Goal: Task Accomplishment & Management: Manage account settings

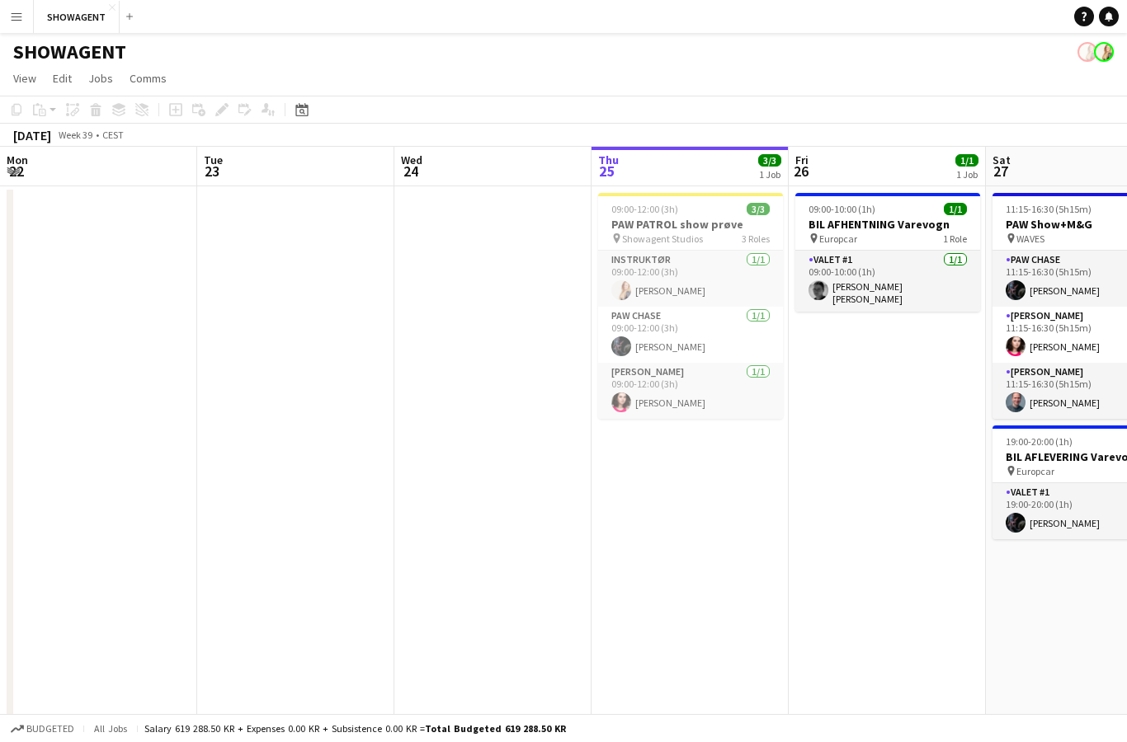
scroll to position [0, 394]
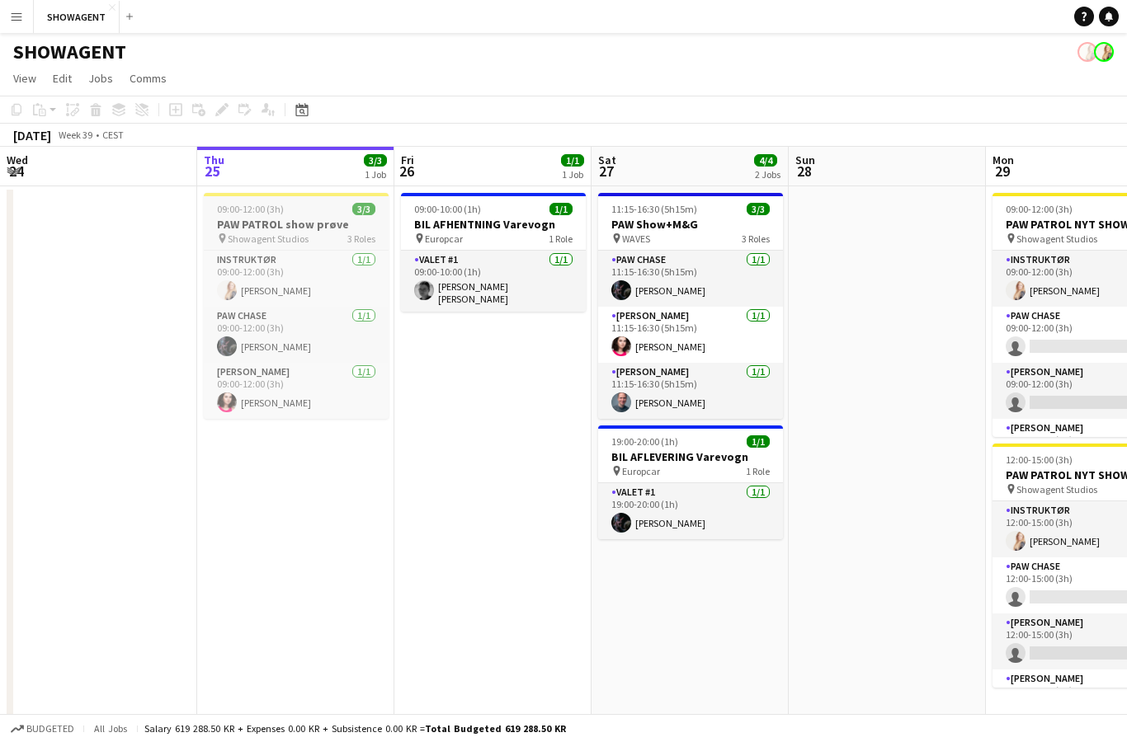
click at [344, 207] on div "09:00-12:00 (3h) 3/3" at bounding box center [296, 209] width 185 height 12
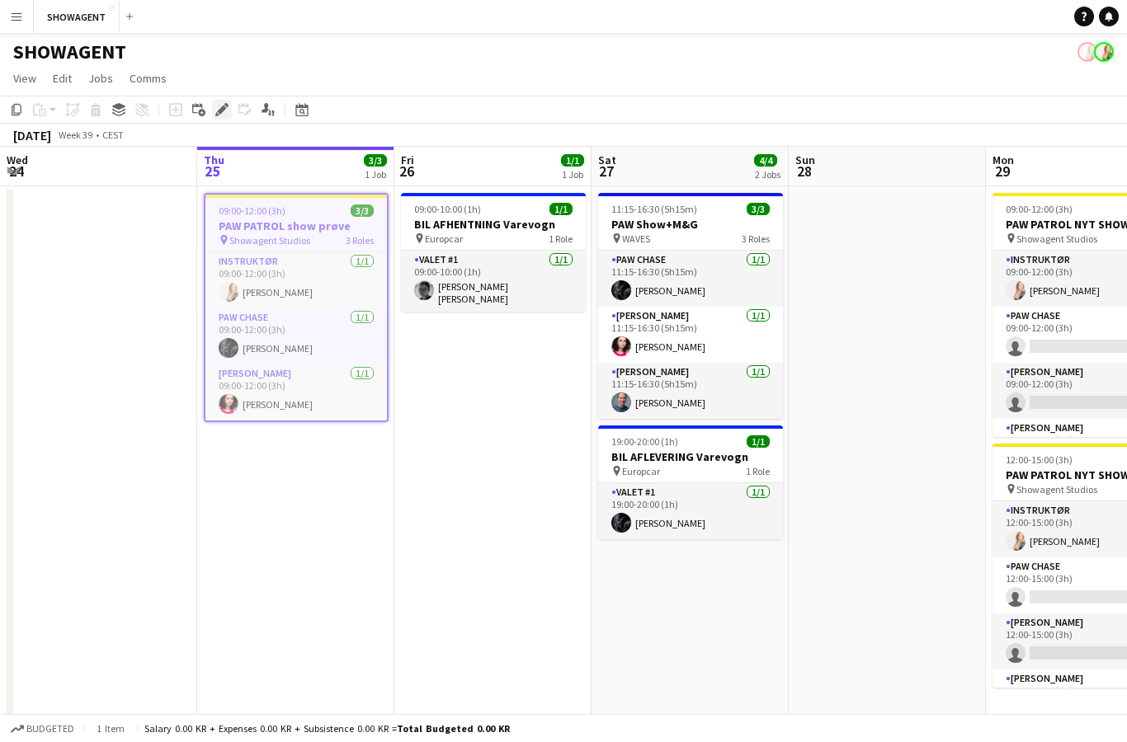
click at [227, 109] on icon "Edit" at bounding box center [221, 109] width 13 height 13
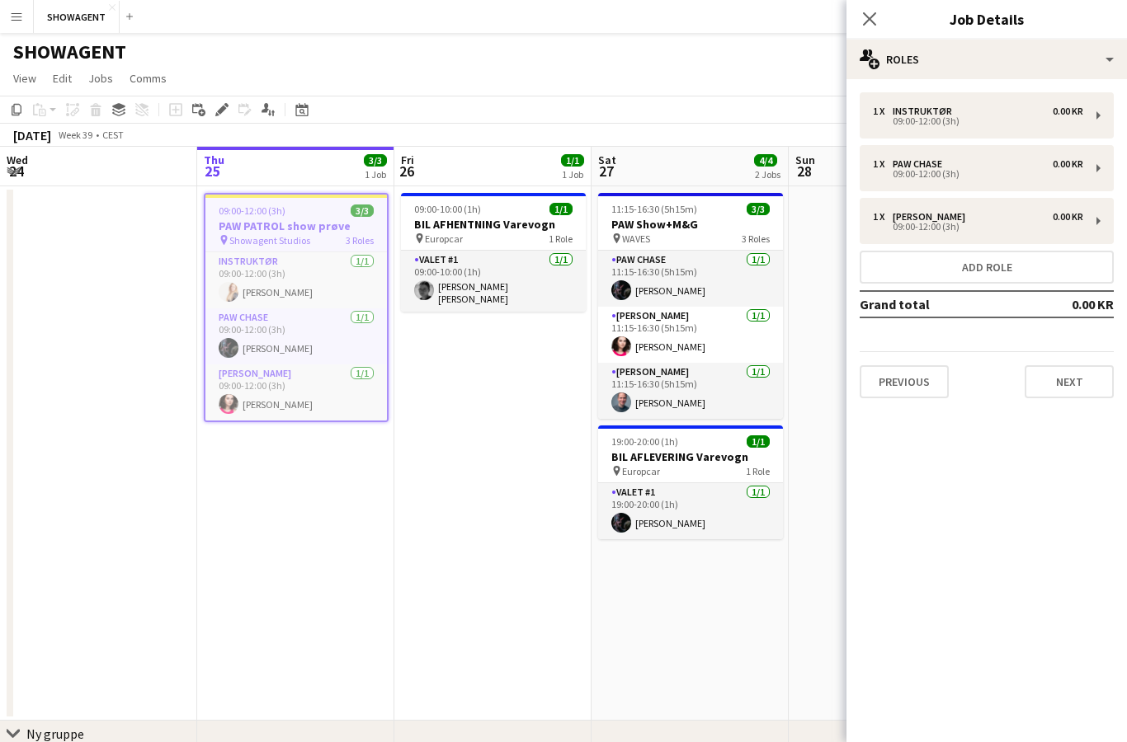
click at [327, 229] on h3 "PAW PATROL show prøve" at bounding box center [295, 226] width 181 height 15
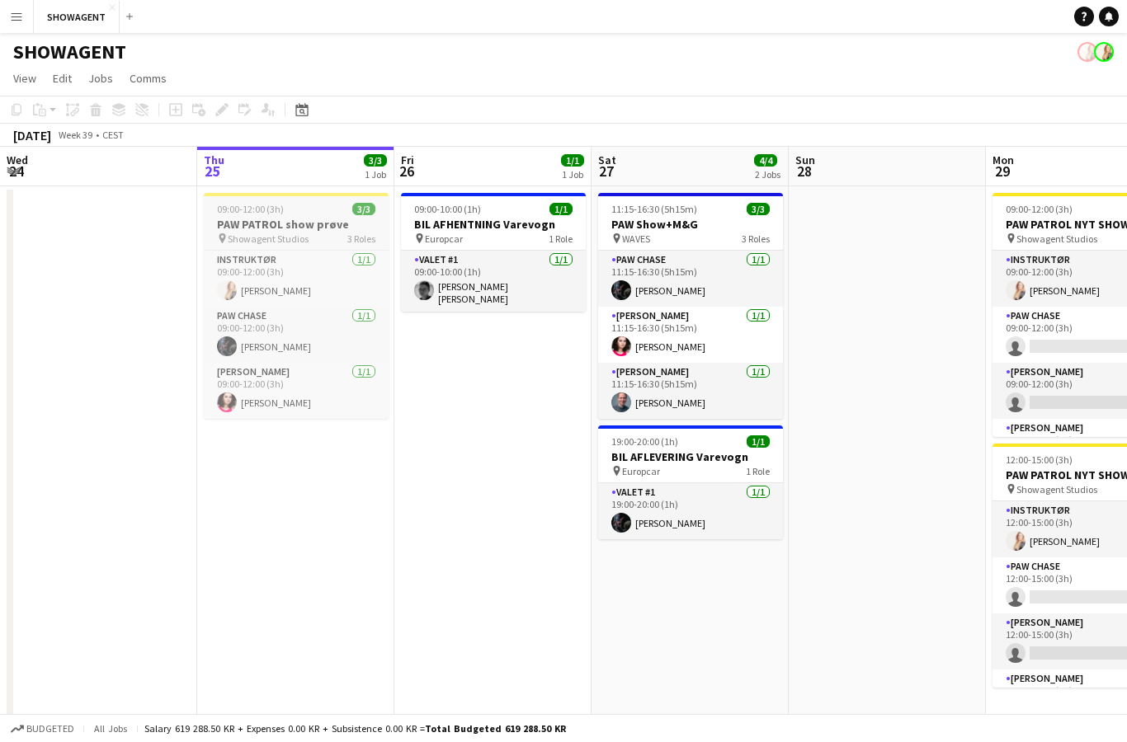
click at [338, 223] on h3 "PAW PATROL show prøve" at bounding box center [296, 224] width 185 height 15
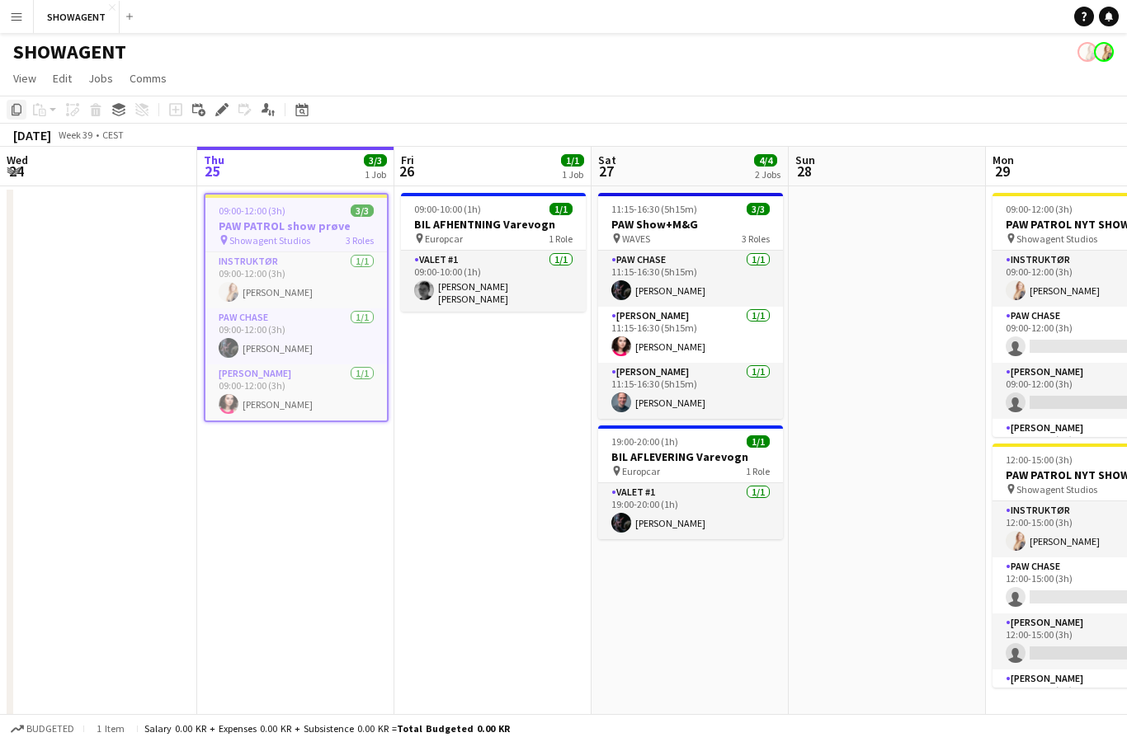
click at [17, 106] on icon "Copy" at bounding box center [16, 109] width 13 height 13
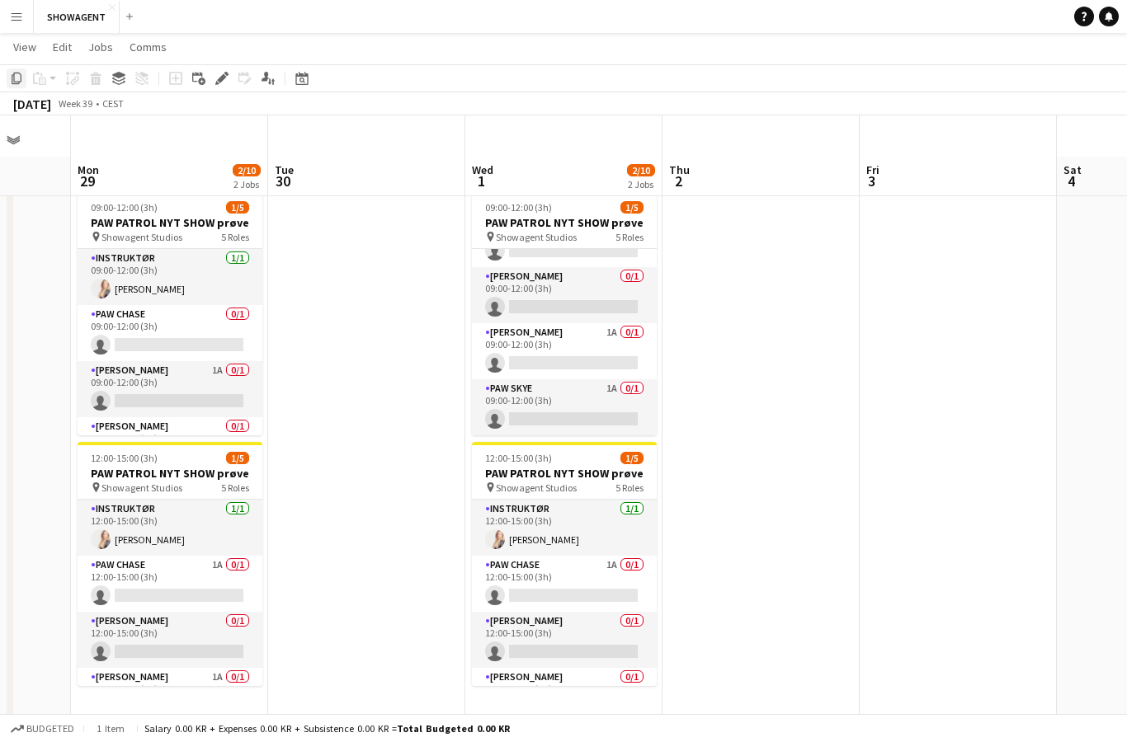
scroll to position [81, 0]
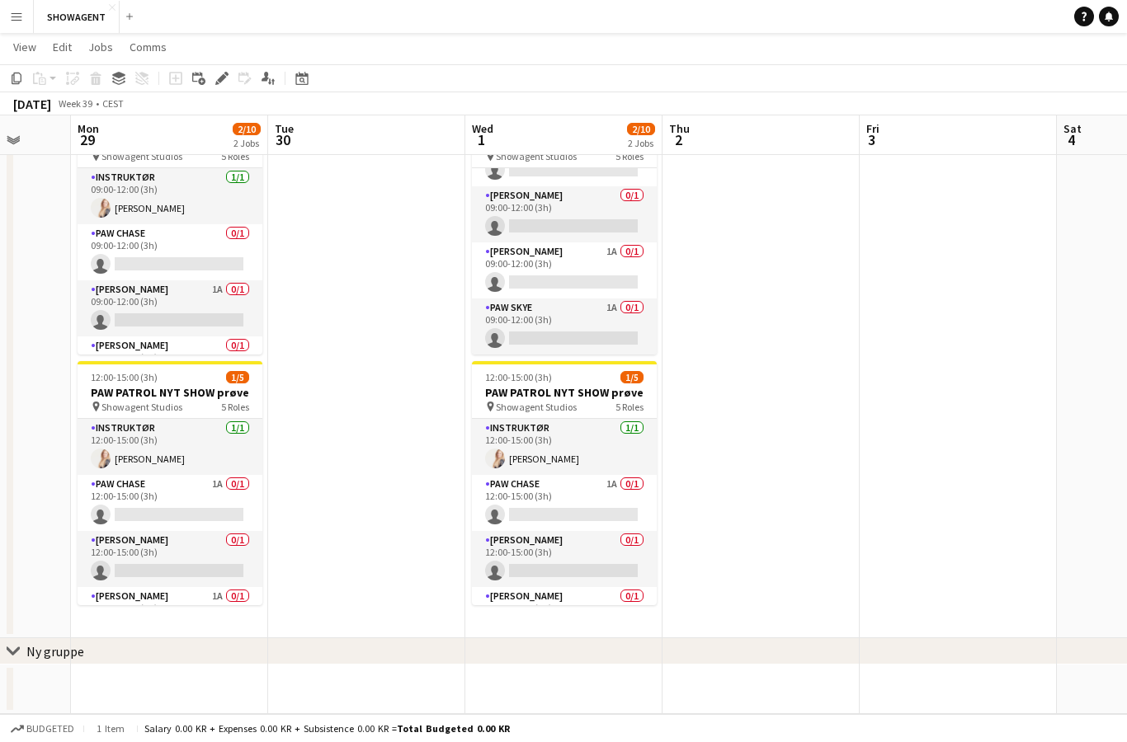
click at [583, 639] on div "chevron-right Ny gruppe" at bounding box center [563, 652] width 1127 height 26
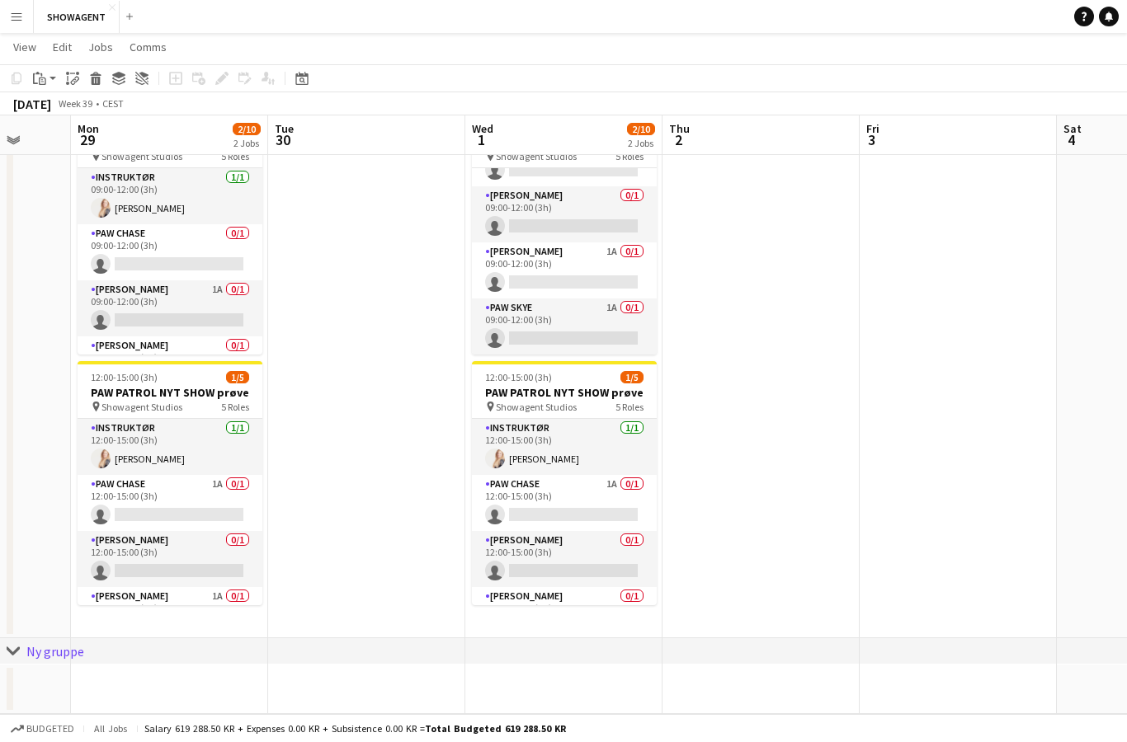
click at [591, 626] on app-date-cell "09:00-12:00 (3h) 1/5 PAW PATROL NYT SHOW prøve pin Showagent Studios 5 Roles IN…" at bounding box center [563, 371] width 197 height 535
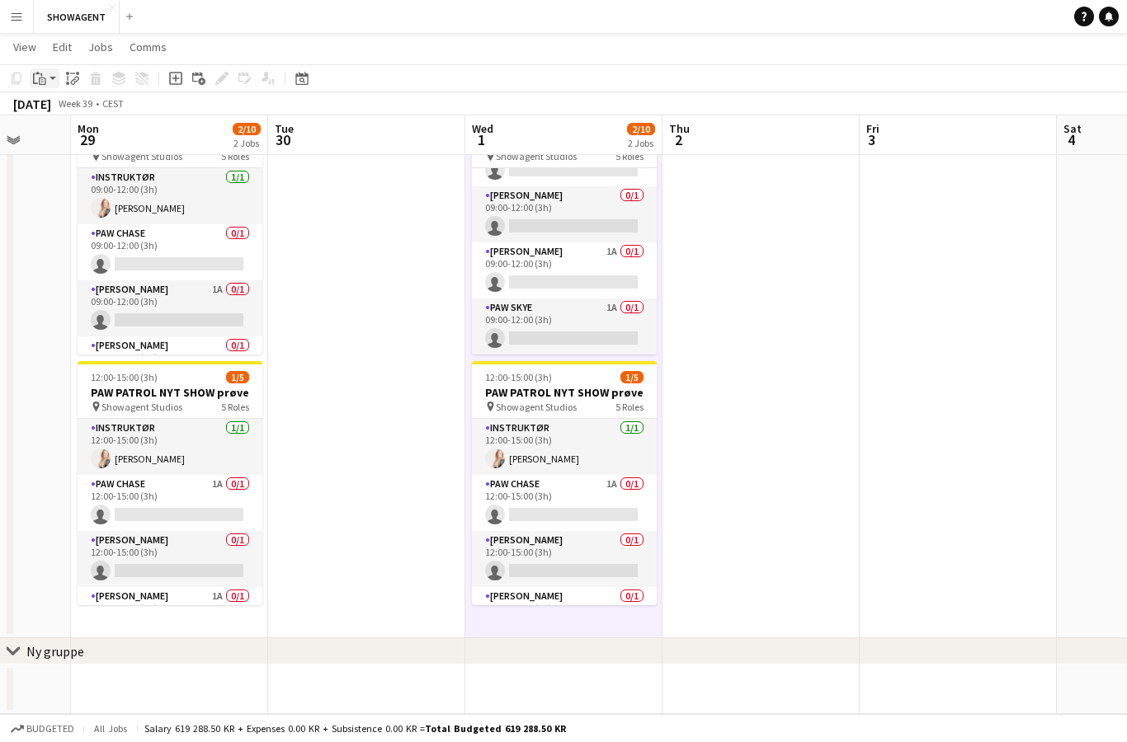
click at [43, 77] on icon "Paste" at bounding box center [39, 78] width 13 height 13
click at [105, 144] on link "Paste with crew Ctrl+Shift+V" at bounding box center [121, 137] width 155 height 15
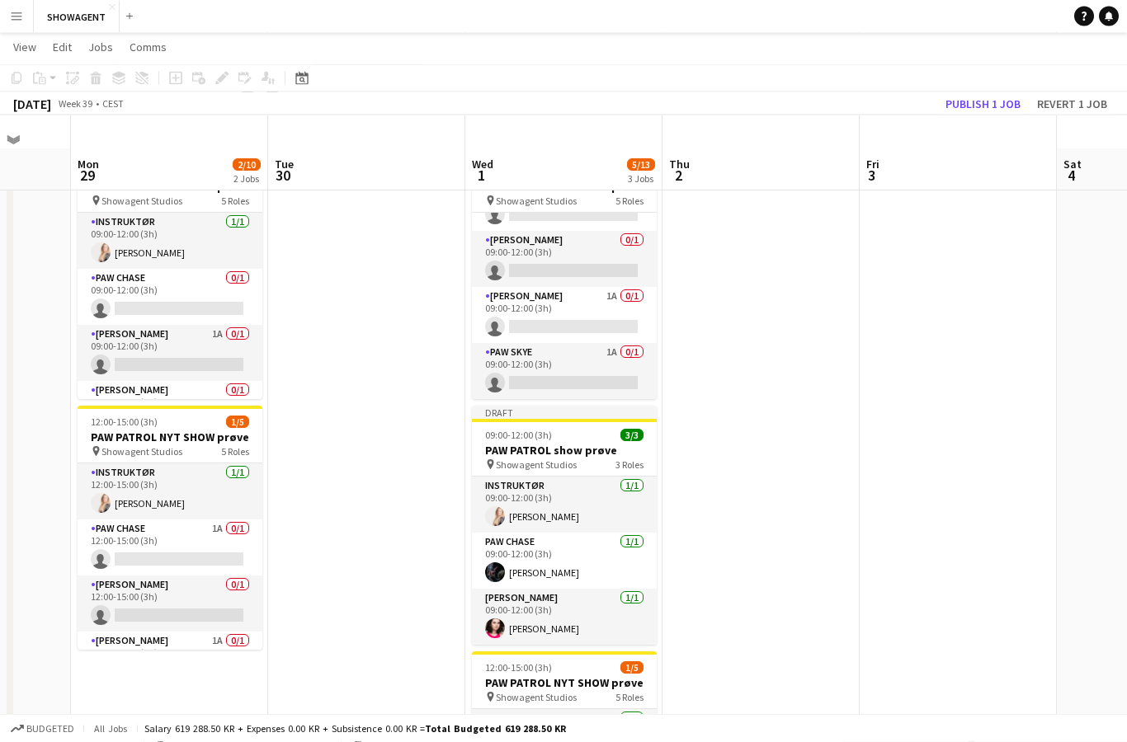
scroll to position [0, 0]
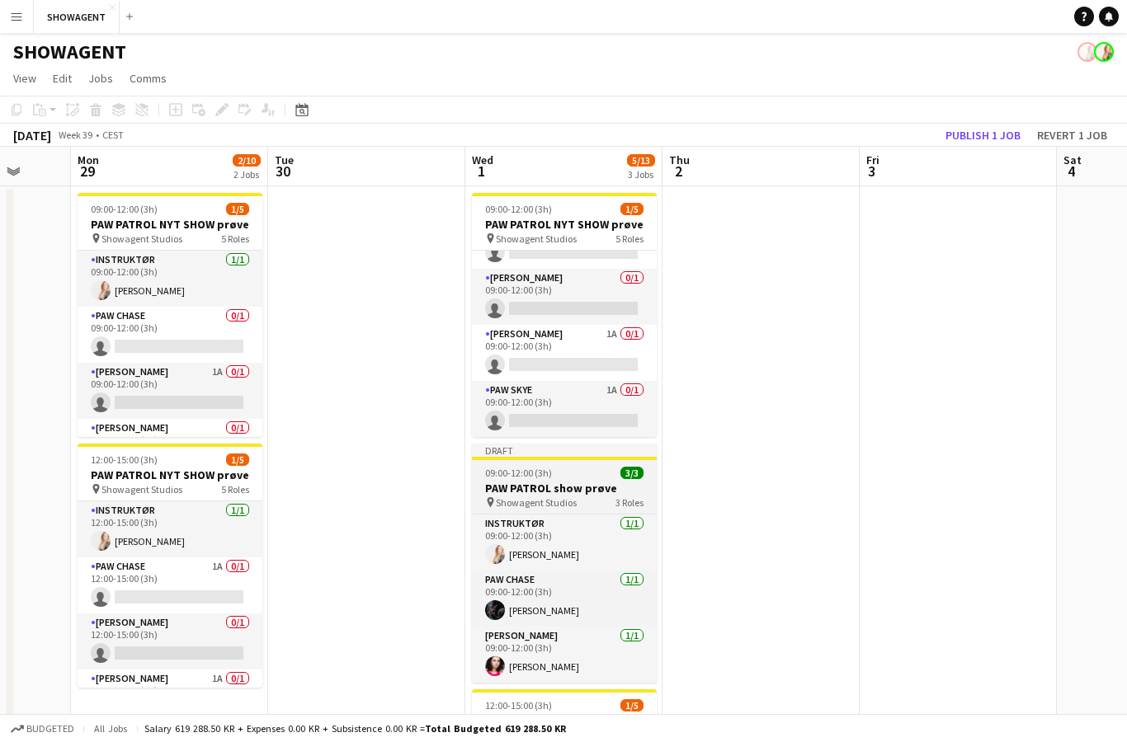
click at [613, 490] on h3 "PAW PATROL show prøve" at bounding box center [564, 488] width 185 height 15
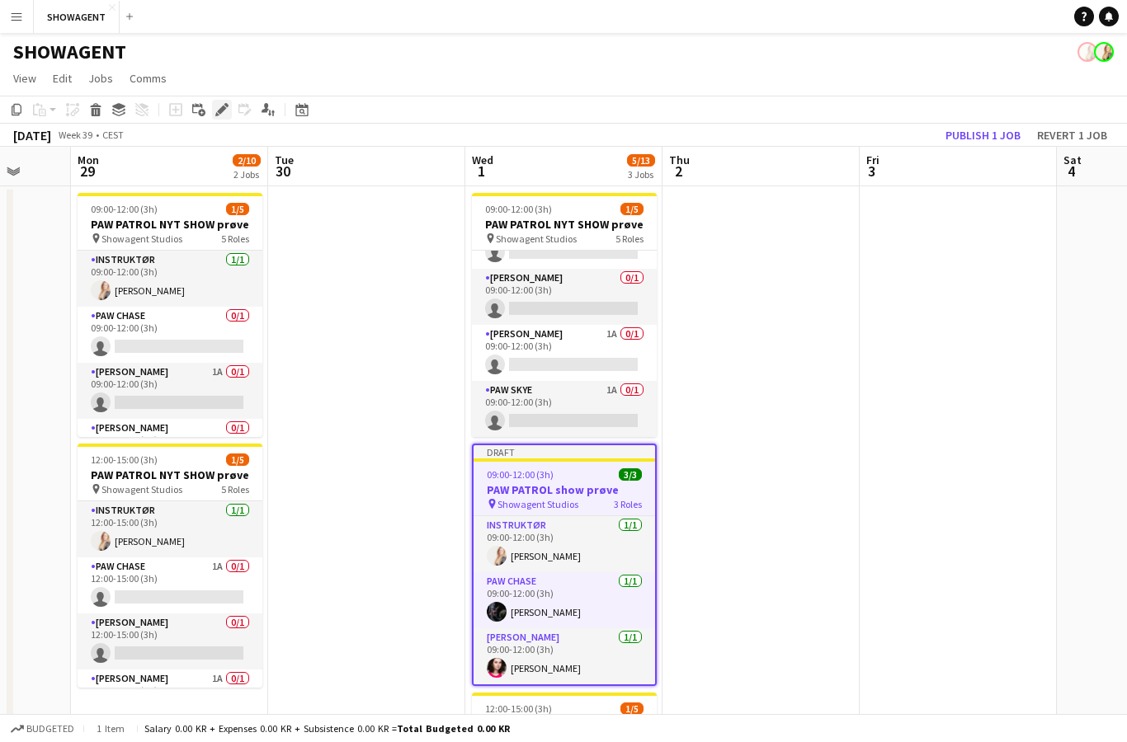
click at [220, 109] on icon at bounding box center [221, 110] width 9 height 9
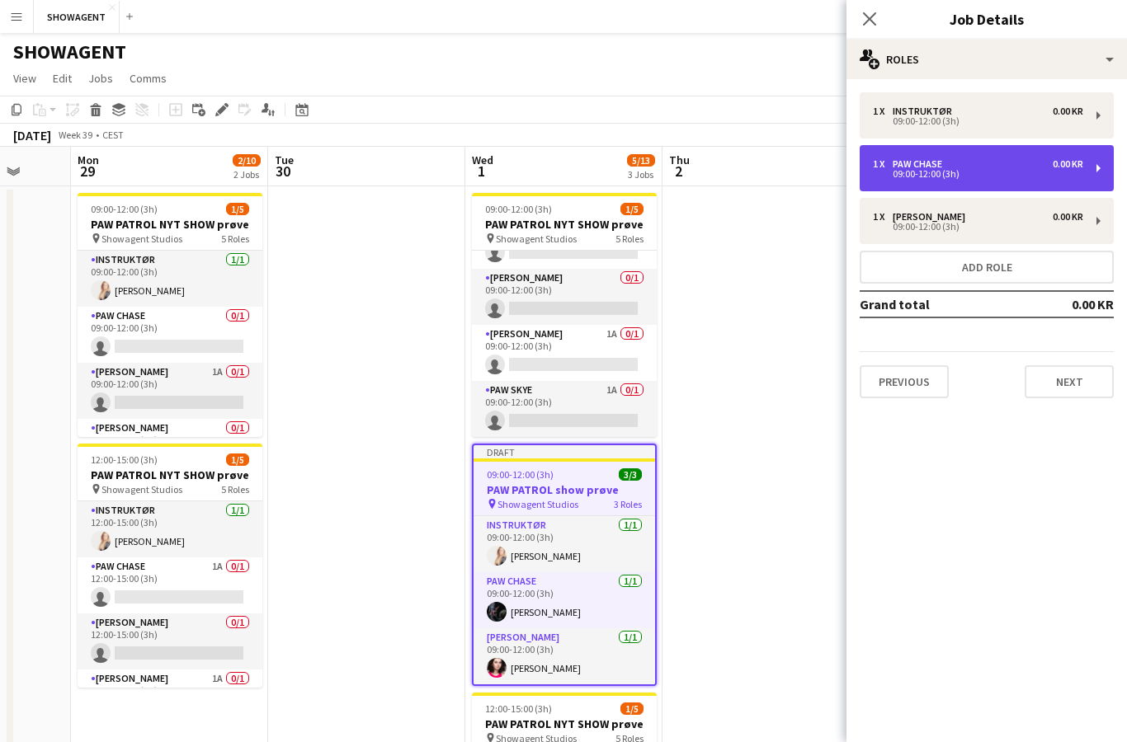
click at [1056, 167] on div "0.00 KR" at bounding box center [1068, 164] width 31 height 12
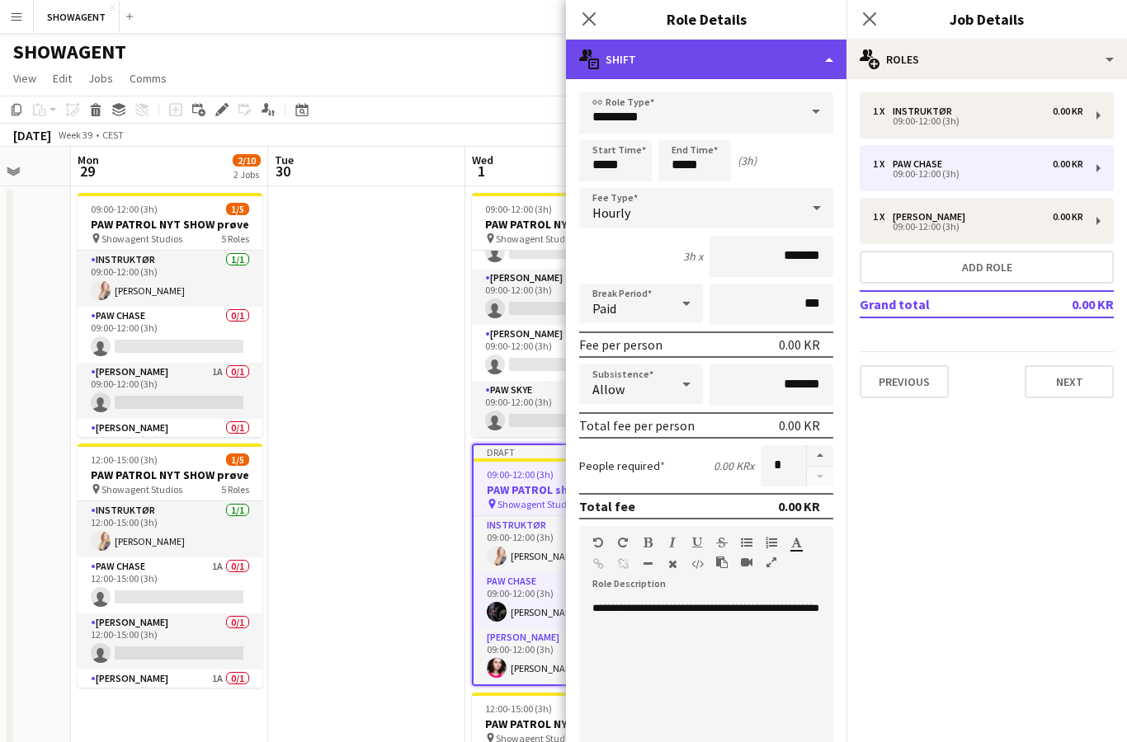
click at [789, 66] on div "multiple-actions-text Shift" at bounding box center [706, 60] width 280 height 40
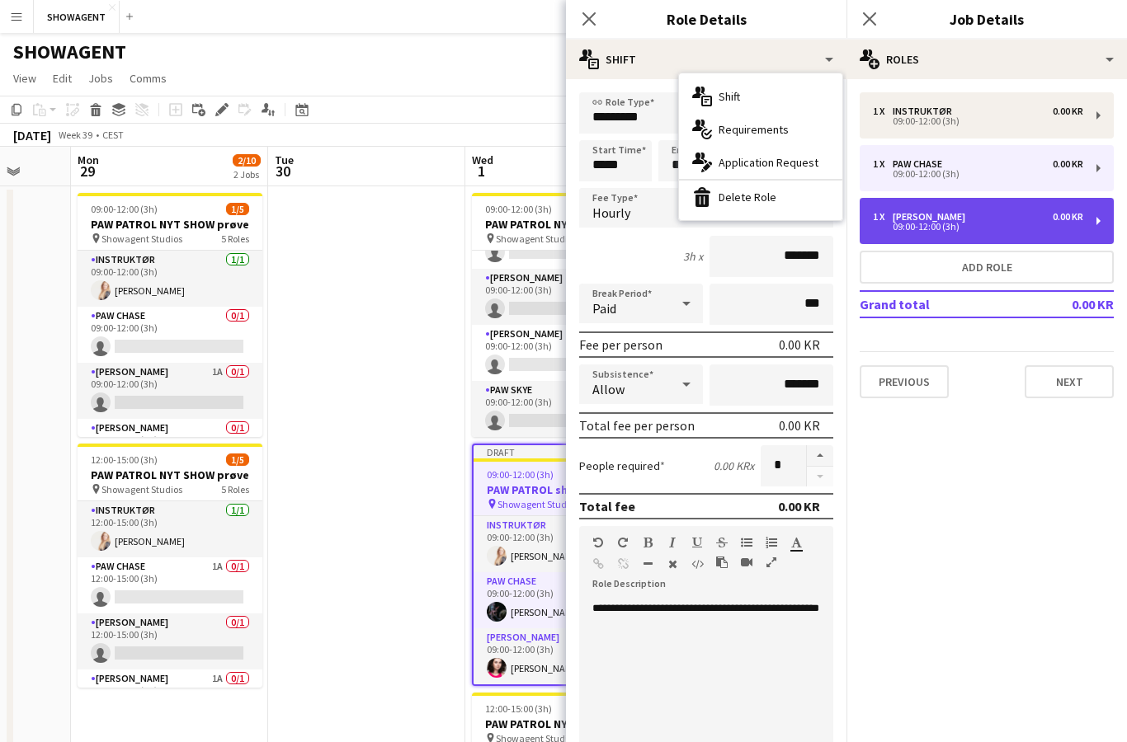
click at [1007, 239] on div "1 x PAW MARSHALL 0.00 KR 09:00-12:00 (3h)" at bounding box center [987, 221] width 254 height 46
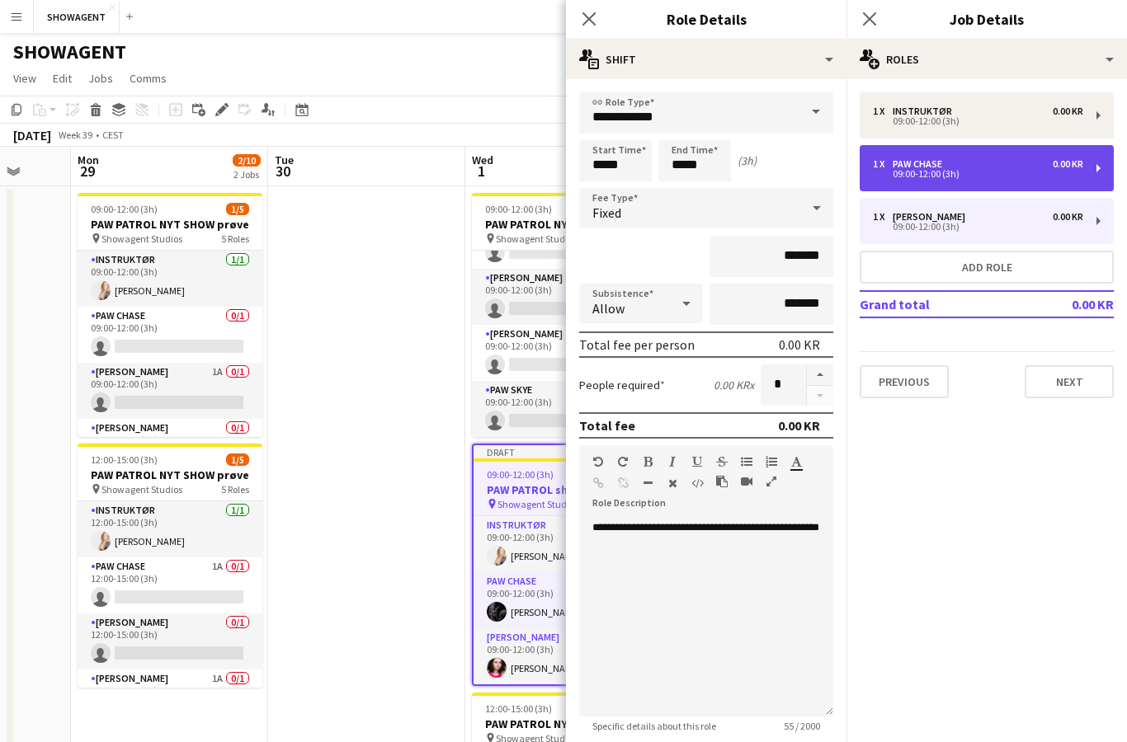
click at [1023, 173] on div "09:00-12:00 (3h)" at bounding box center [978, 174] width 210 height 8
type input "*********"
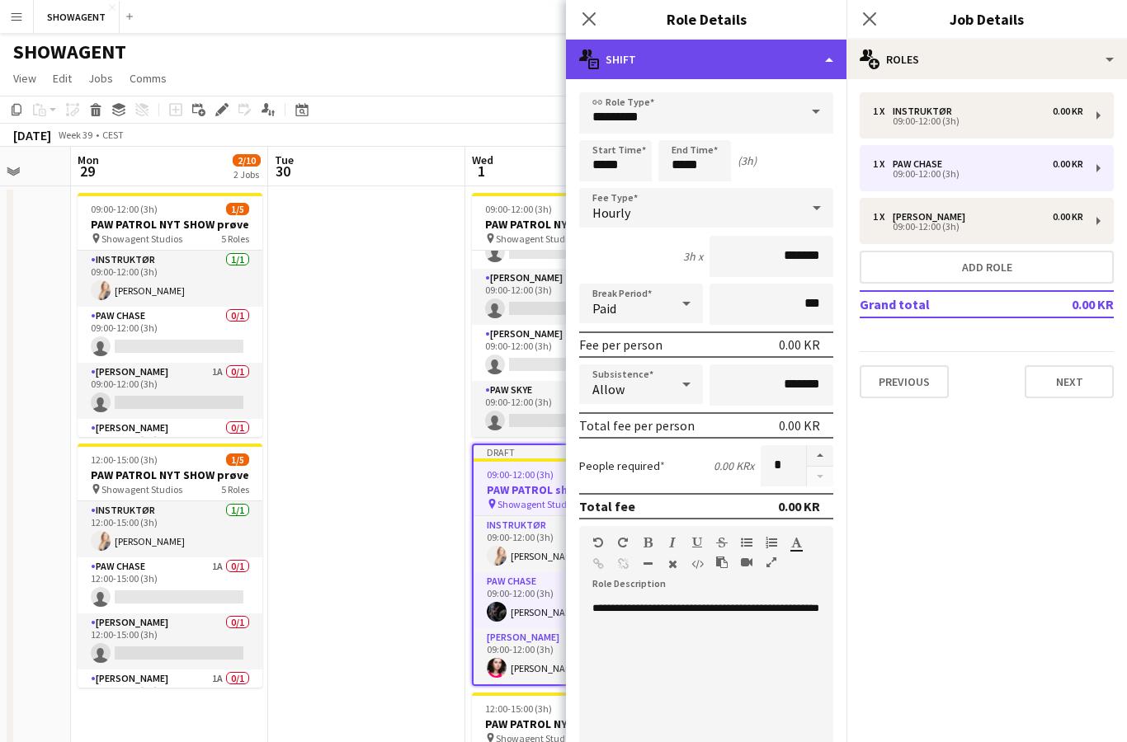
click at [843, 48] on div "multiple-actions-text Shift" at bounding box center [706, 60] width 280 height 40
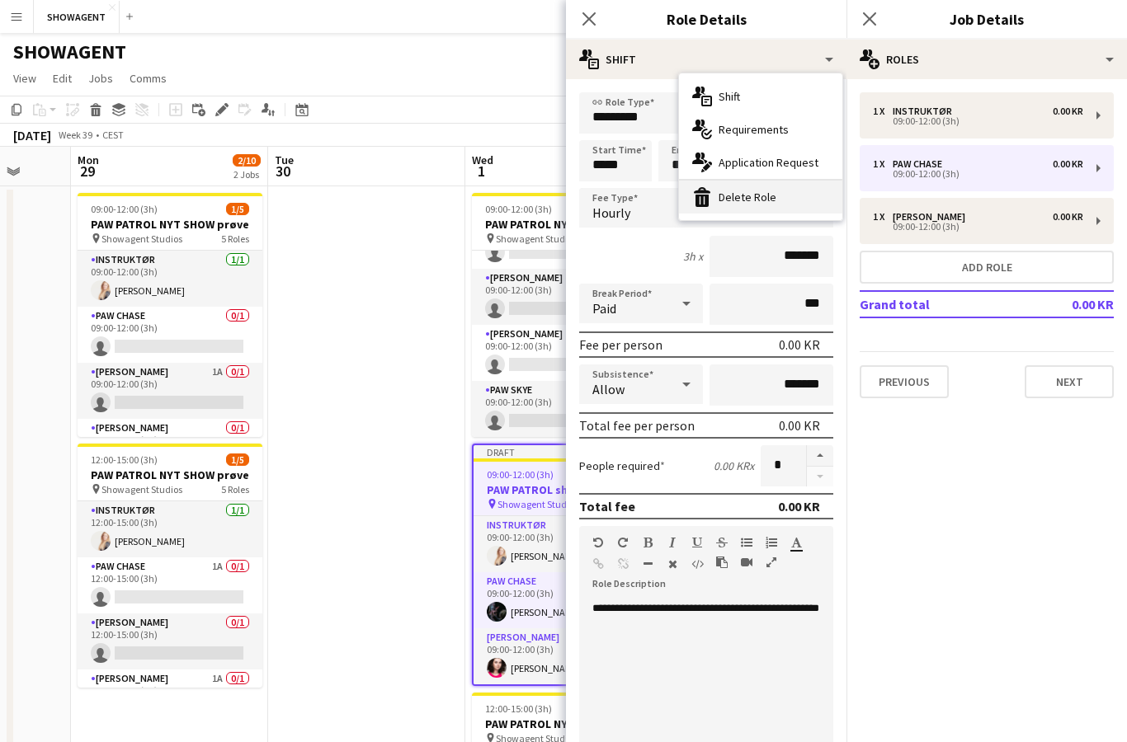
click at [793, 210] on div "bin-2 Delete Role" at bounding box center [760, 197] width 163 height 33
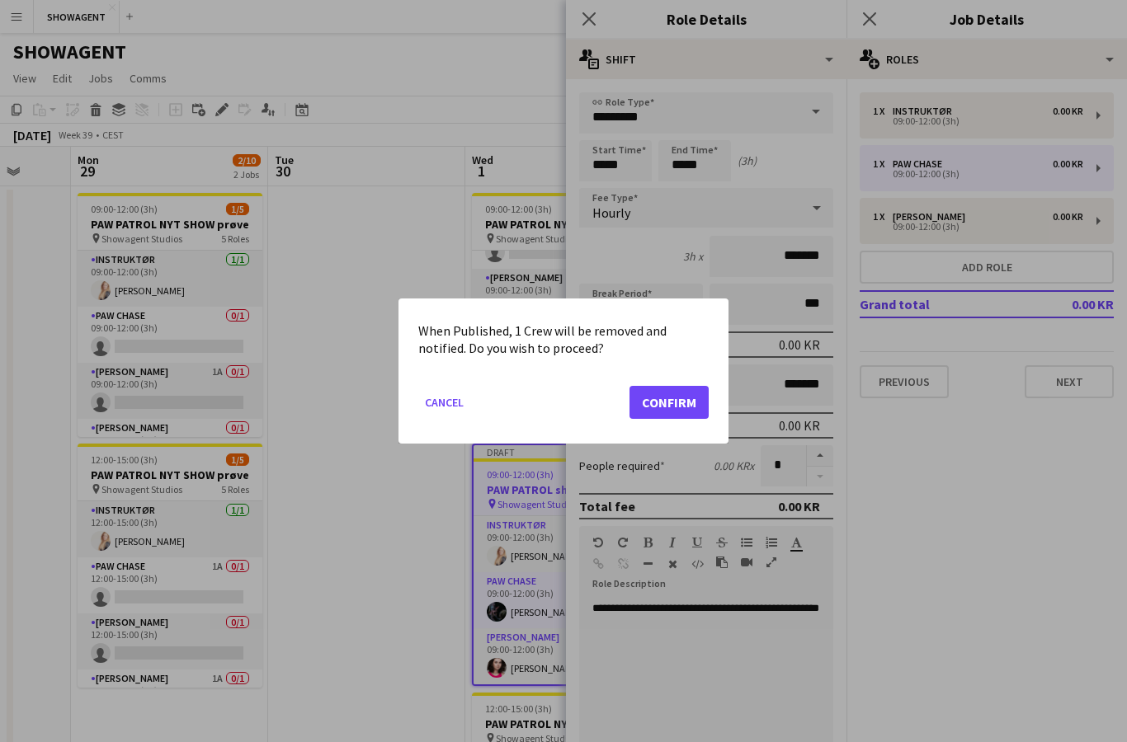
click at [683, 389] on button "Confirm" at bounding box center [668, 402] width 79 height 33
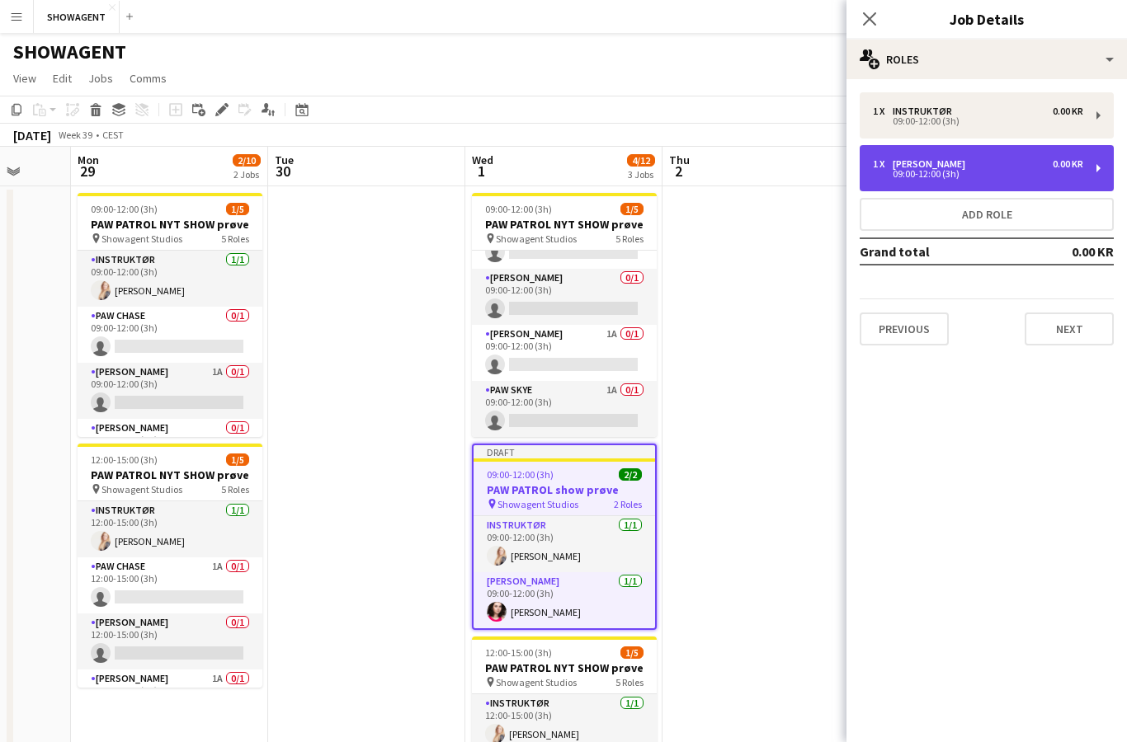
click at [968, 171] on div "09:00-12:00 (3h)" at bounding box center [978, 174] width 210 height 8
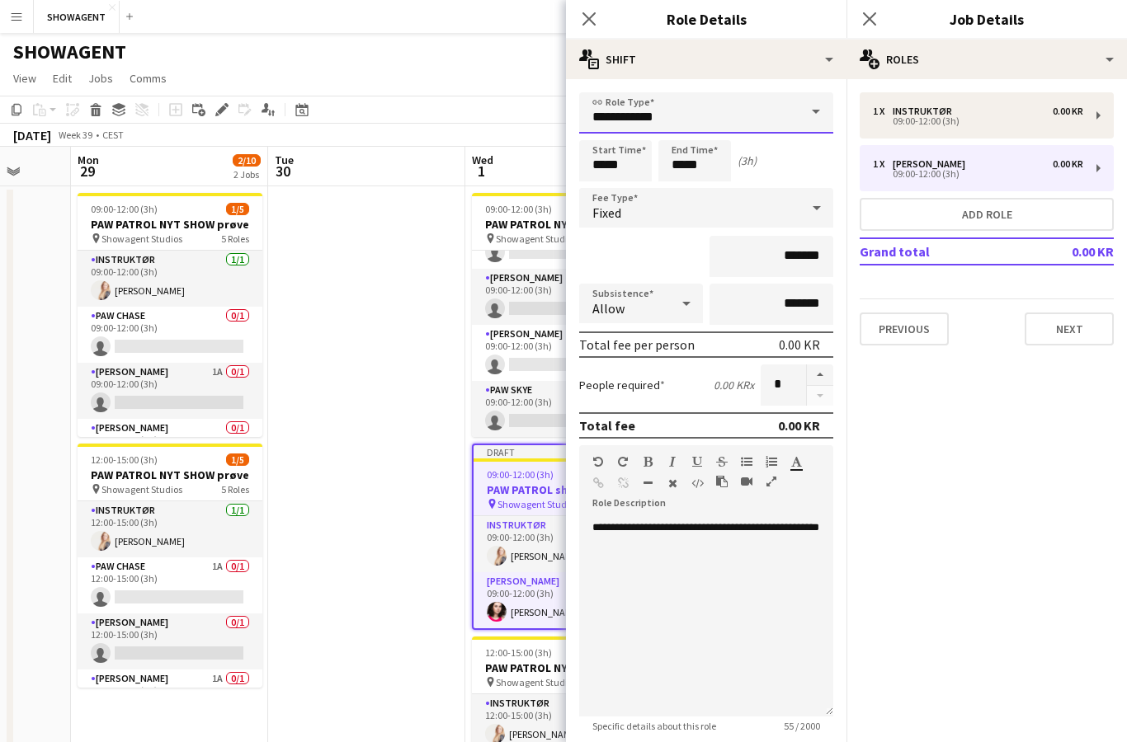
click at [769, 120] on input "**********" at bounding box center [706, 112] width 254 height 41
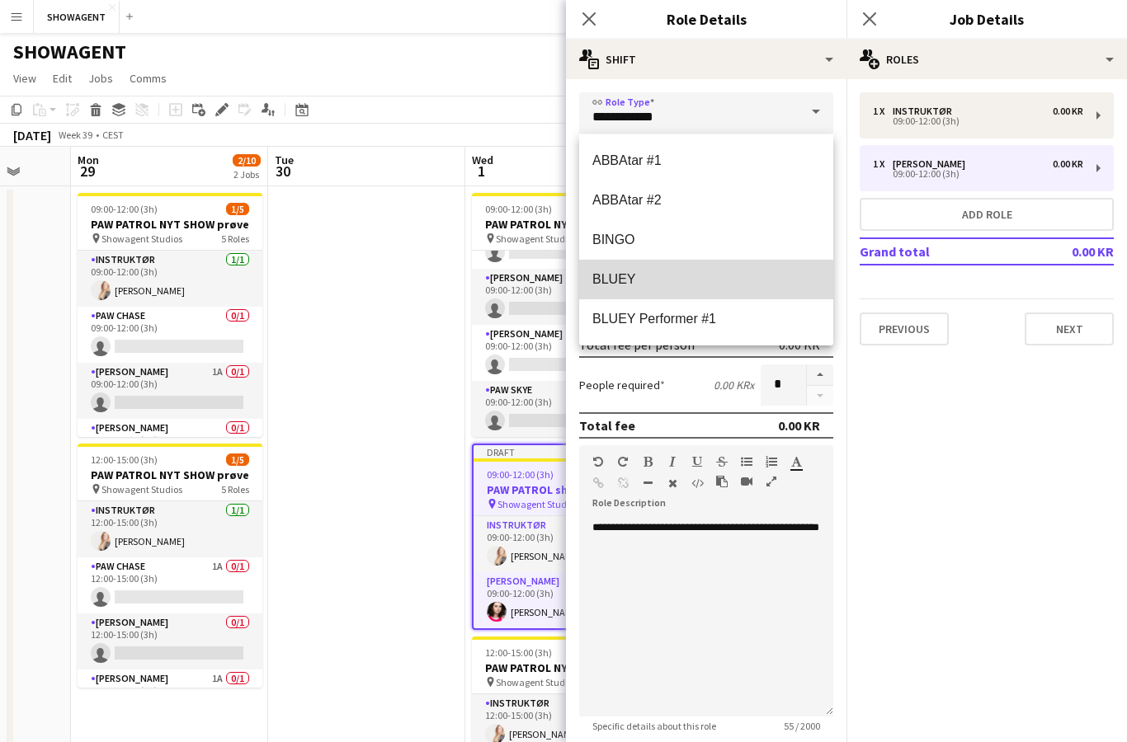
click at [658, 289] on mat-option "BLUEY" at bounding box center [706, 280] width 254 height 40
type input "*****"
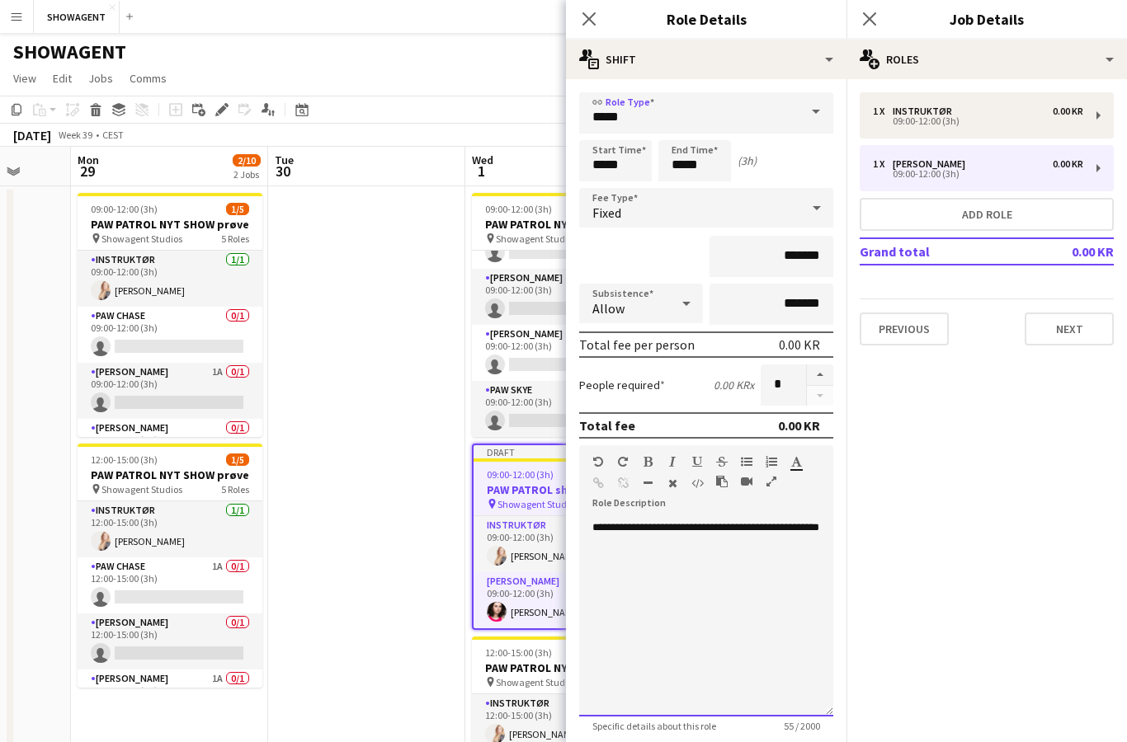
click at [772, 570] on div "**********" at bounding box center [706, 618] width 254 height 198
click at [1070, 341] on button "Next" at bounding box center [1069, 329] width 89 height 33
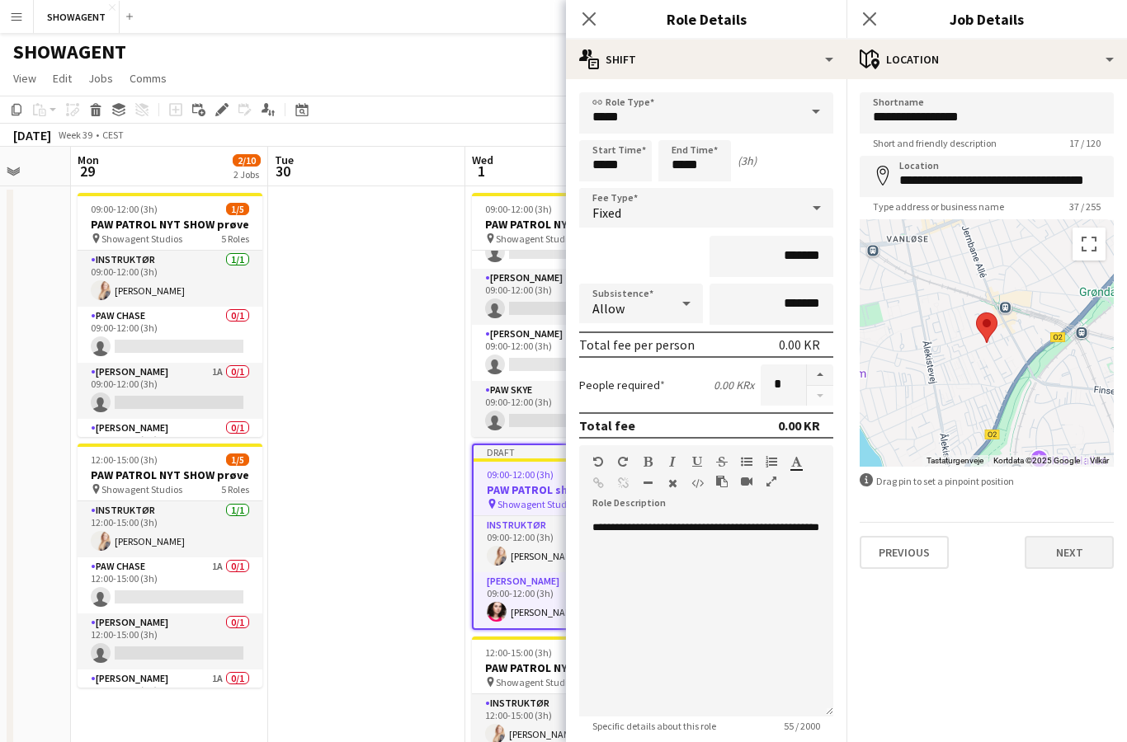
click at [1082, 569] on button "Next" at bounding box center [1069, 552] width 89 height 33
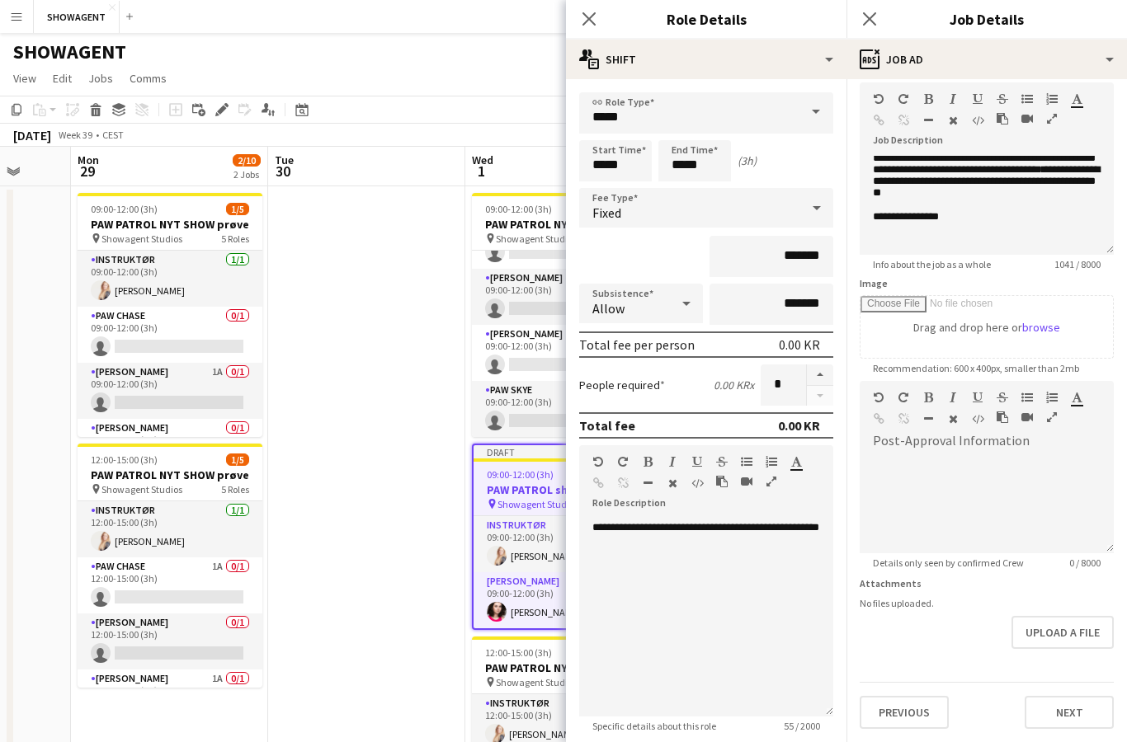
scroll to position [75, 0]
click at [1084, 713] on button "Next" at bounding box center [1069, 712] width 89 height 33
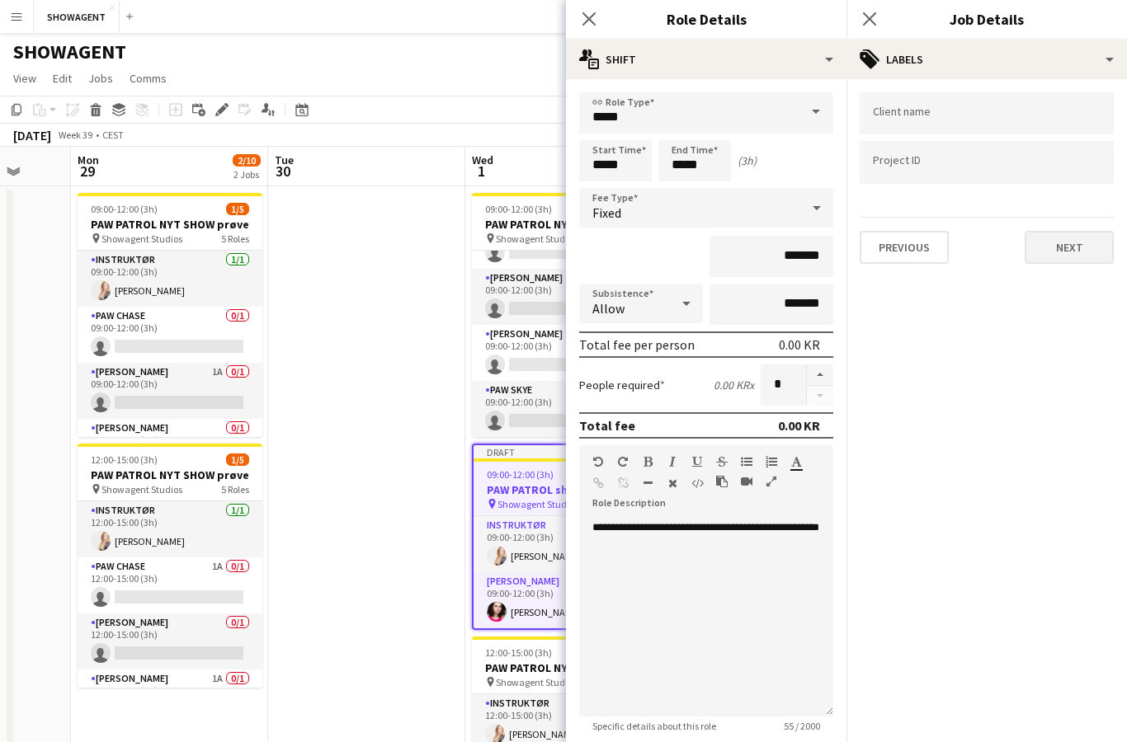
click at [1079, 252] on button "Next" at bounding box center [1069, 247] width 89 height 33
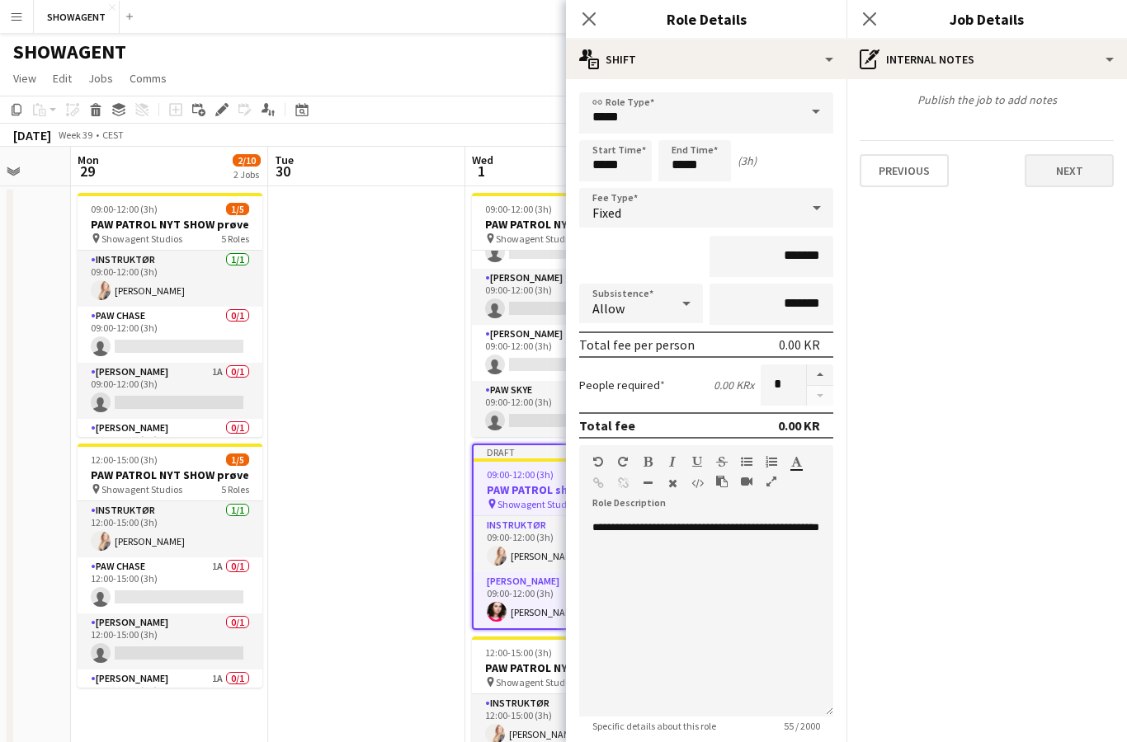
click at [1078, 171] on button "Next" at bounding box center [1069, 170] width 89 height 33
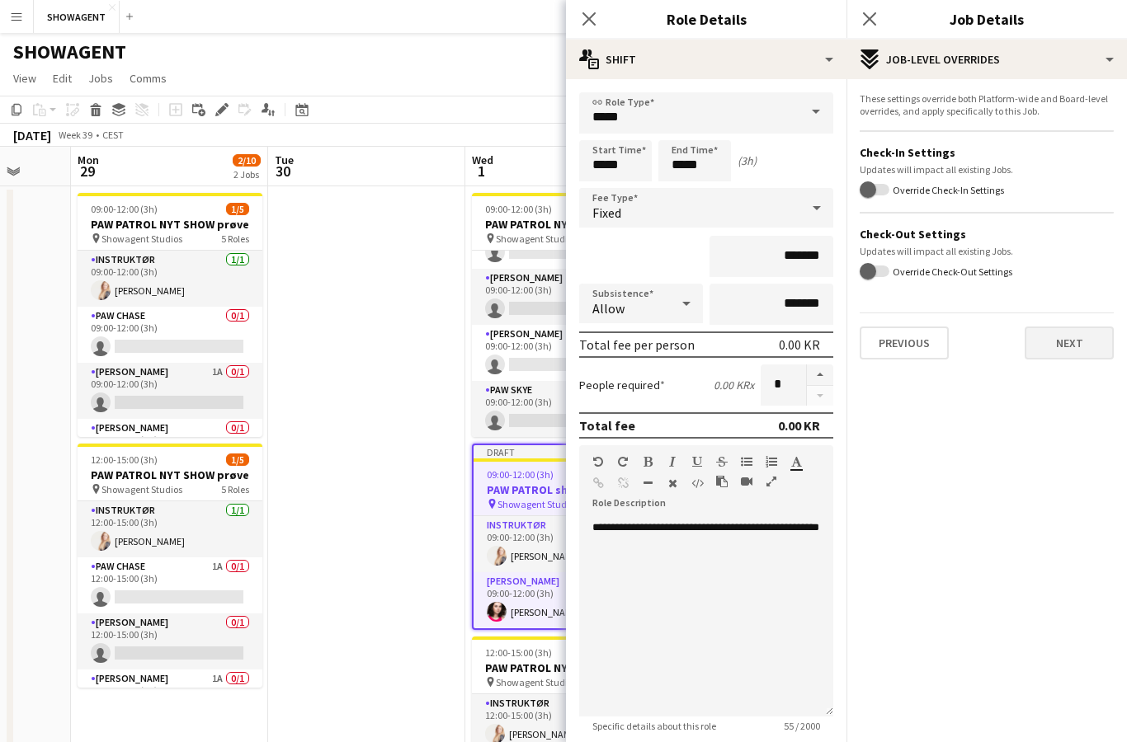
click at [1069, 353] on button "Next" at bounding box center [1069, 343] width 89 height 33
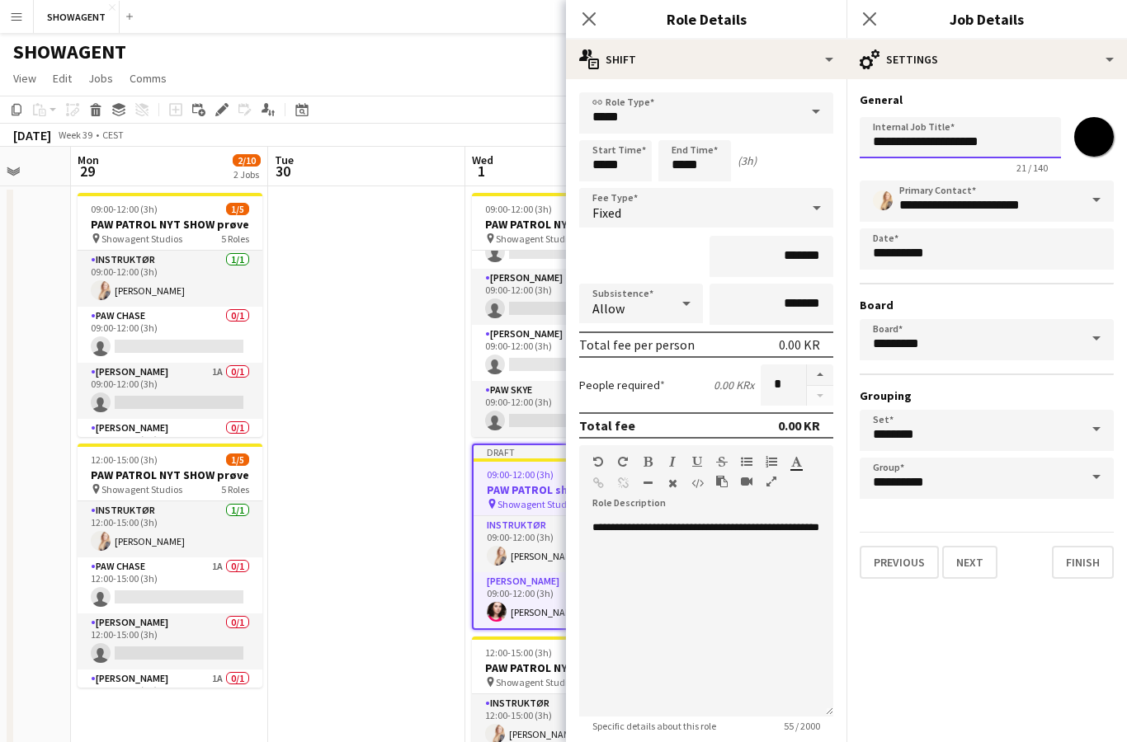
click at [936, 144] on input "**********" at bounding box center [960, 137] width 201 height 41
type input "**********"
click at [1095, 143] on input "*******" at bounding box center [1093, 136] width 59 height 59
type input "*******"
click at [960, 574] on button "Next" at bounding box center [969, 562] width 55 height 33
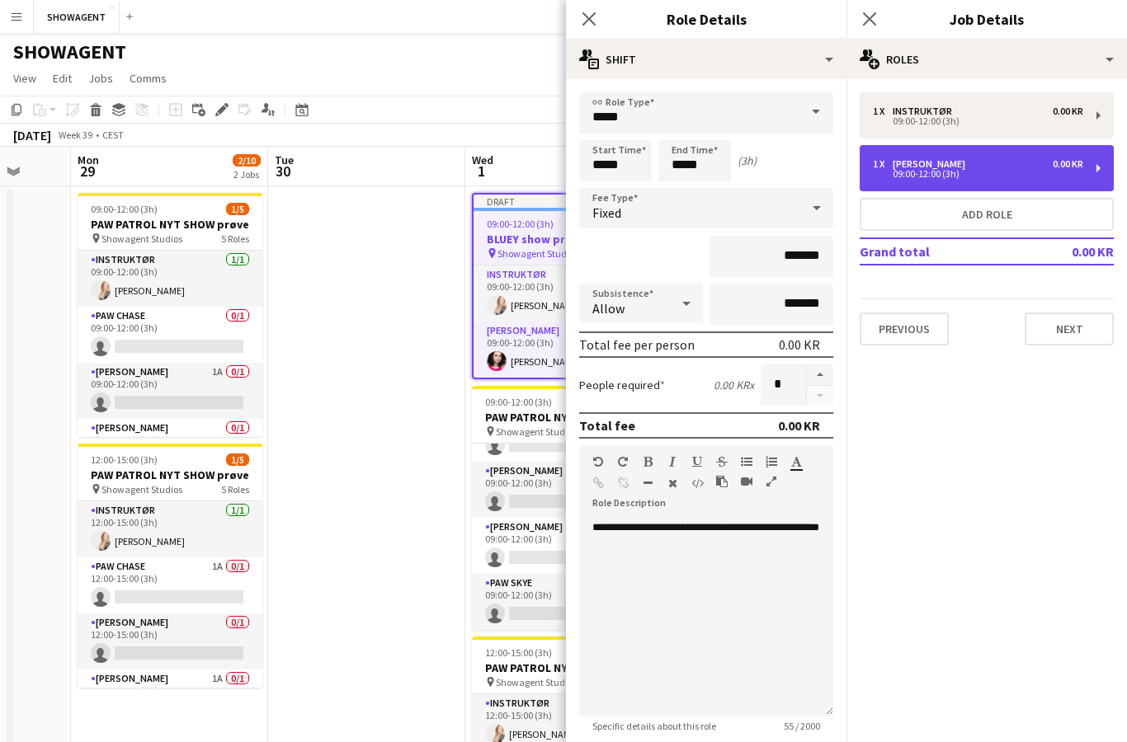
click at [1006, 171] on div "09:00-12:00 (3h)" at bounding box center [978, 174] width 210 height 8
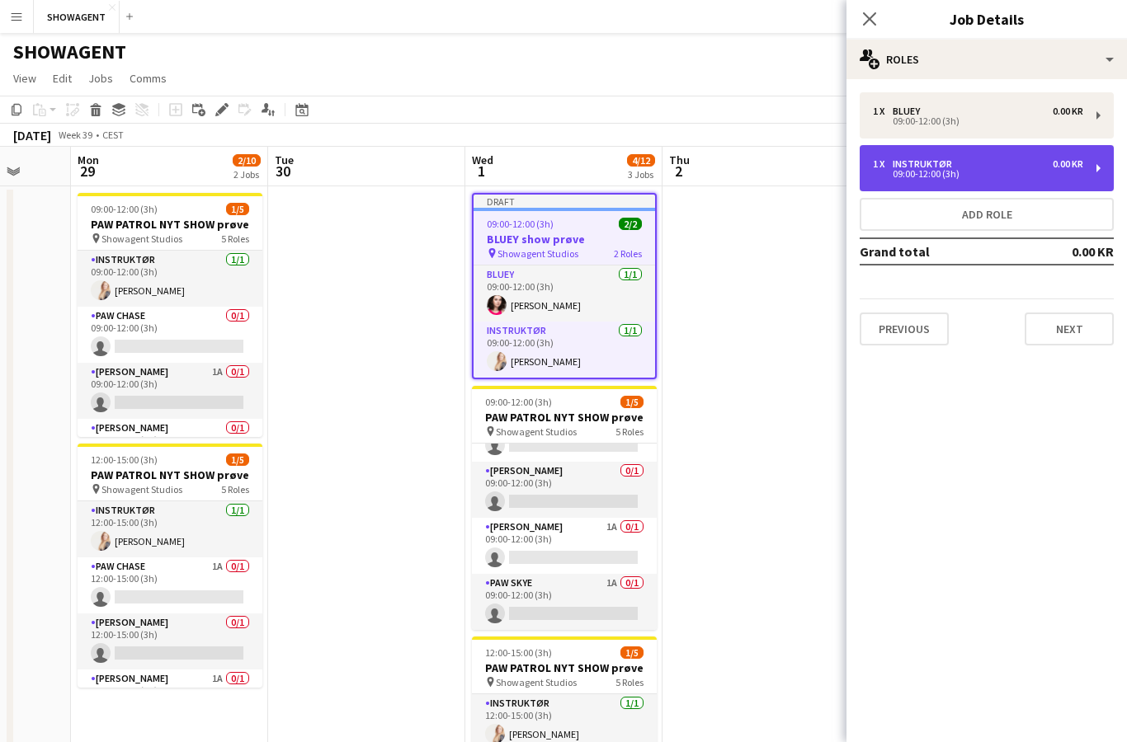
click at [1019, 175] on div "09:00-12:00 (3h)" at bounding box center [978, 174] width 210 height 8
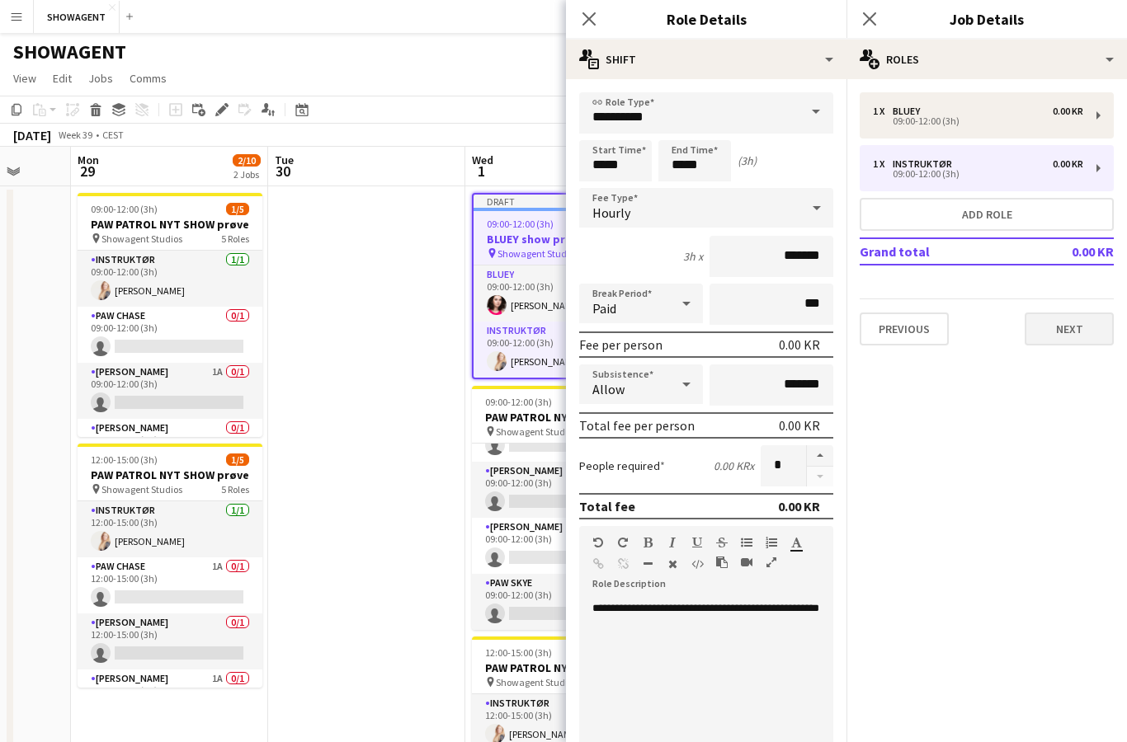
click at [1095, 328] on button "Next" at bounding box center [1069, 329] width 89 height 33
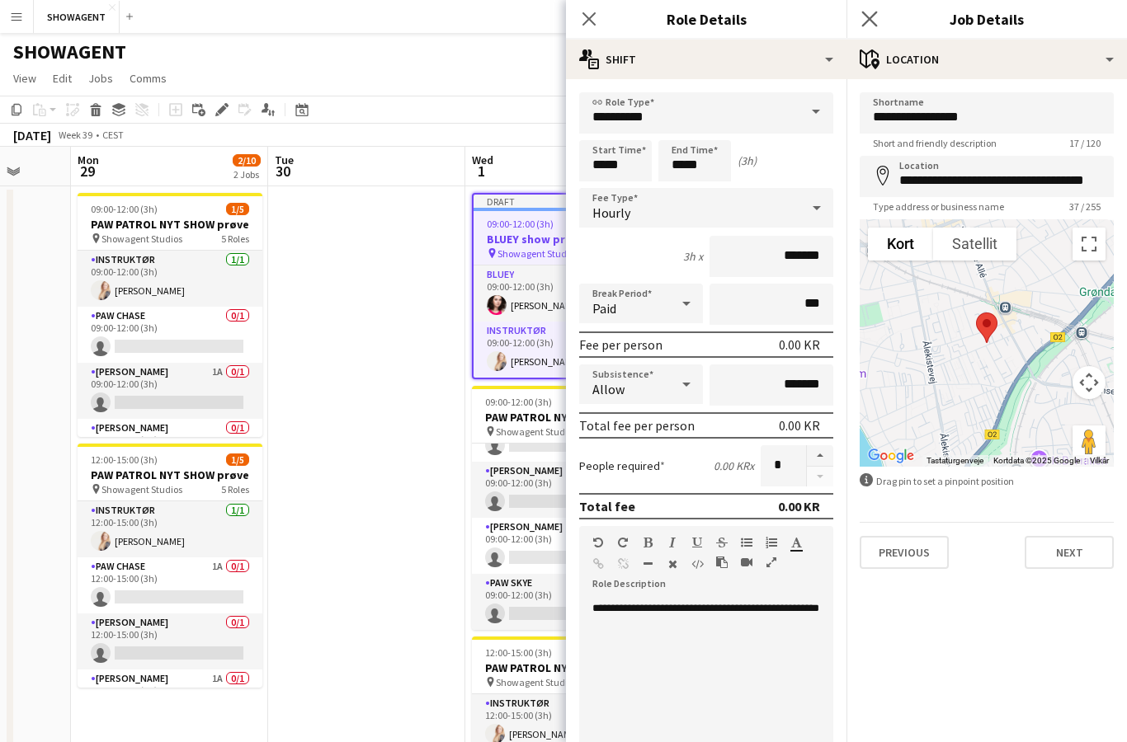
click at [869, 26] on icon "Close pop-in" at bounding box center [869, 19] width 16 height 16
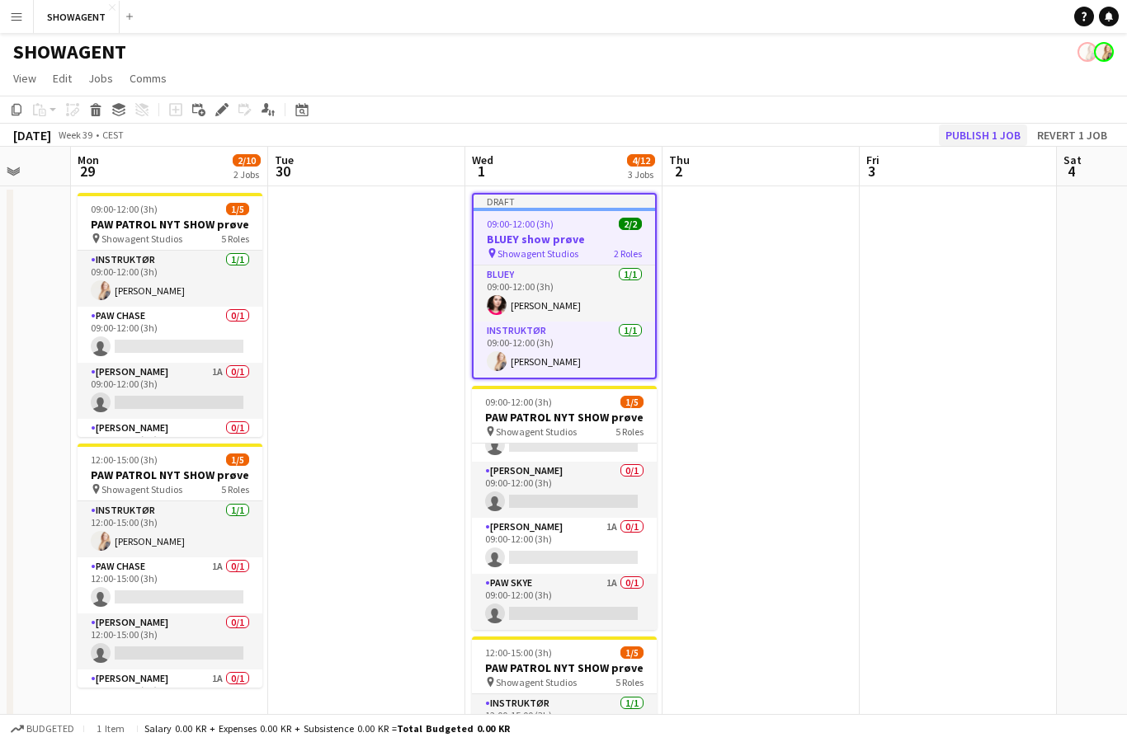
click at [992, 139] on button "Publish 1 job" at bounding box center [983, 135] width 88 height 21
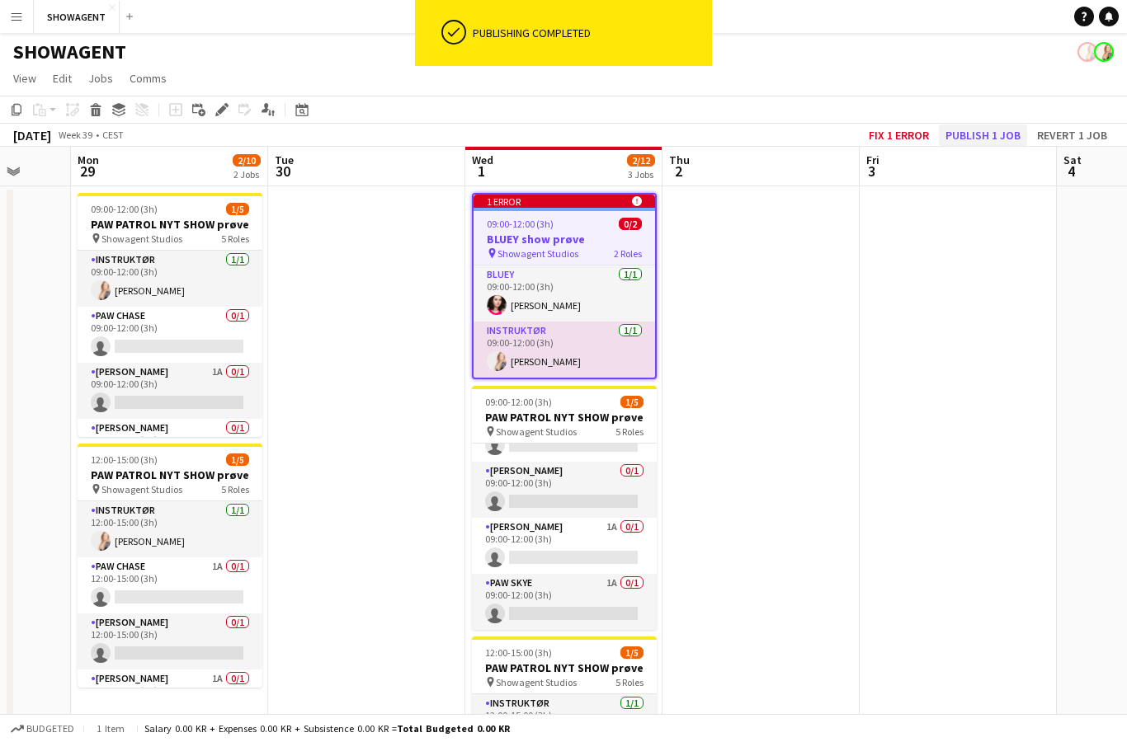
click at [969, 144] on button "Publish 1 job" at bounding box center [983, 135] width 88 height 21
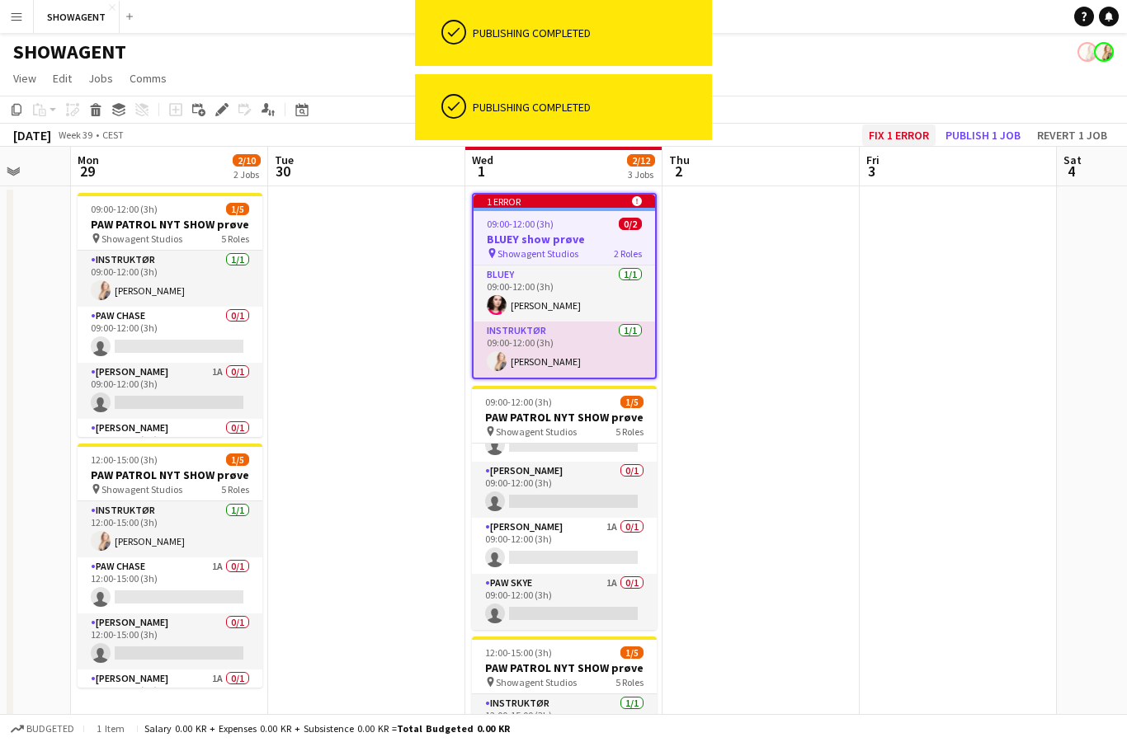
click at [918, 133] on button "Fix 1 error" at bounding box center [898, 135] width 73 height 21
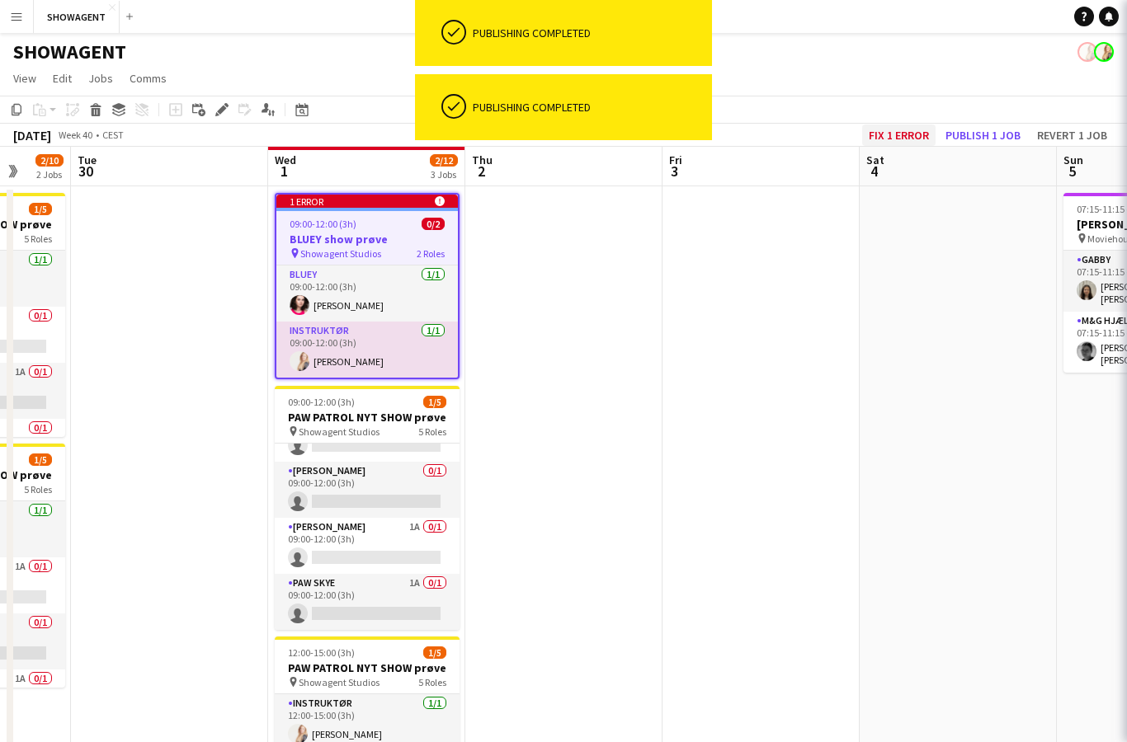
scroll to position [0, 567]
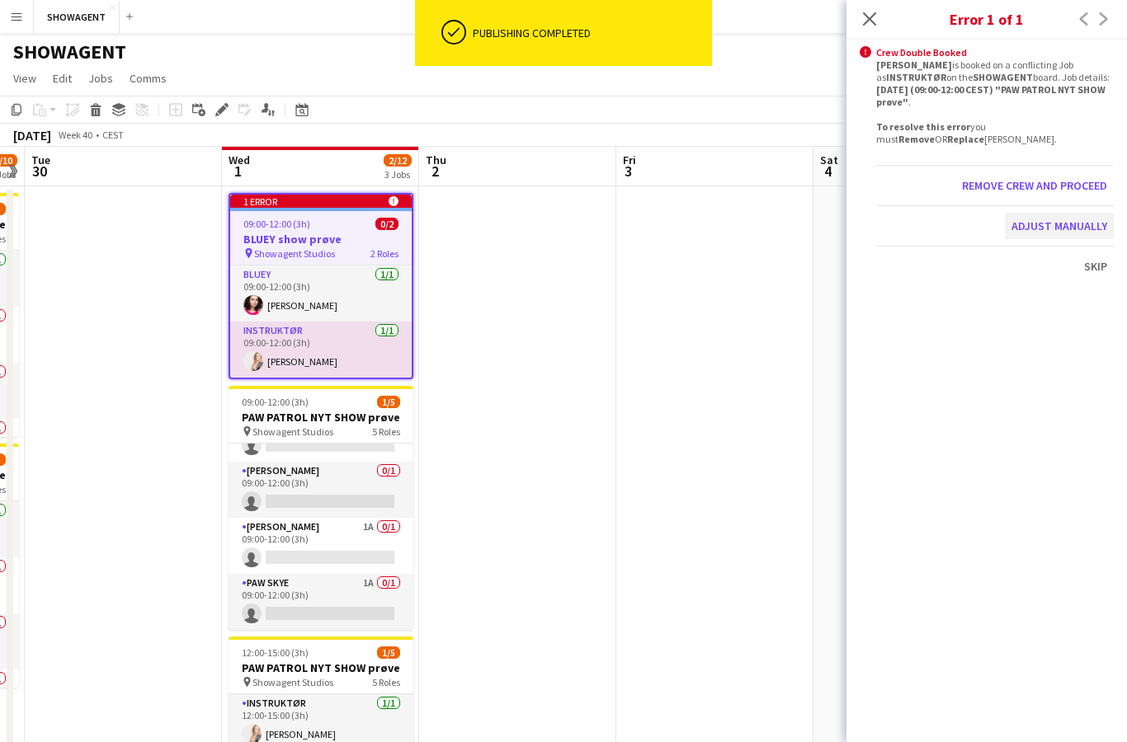
click at [1095, 234] on button "Adjust manually" at bounding box center [1059, 226] width 109 height 26
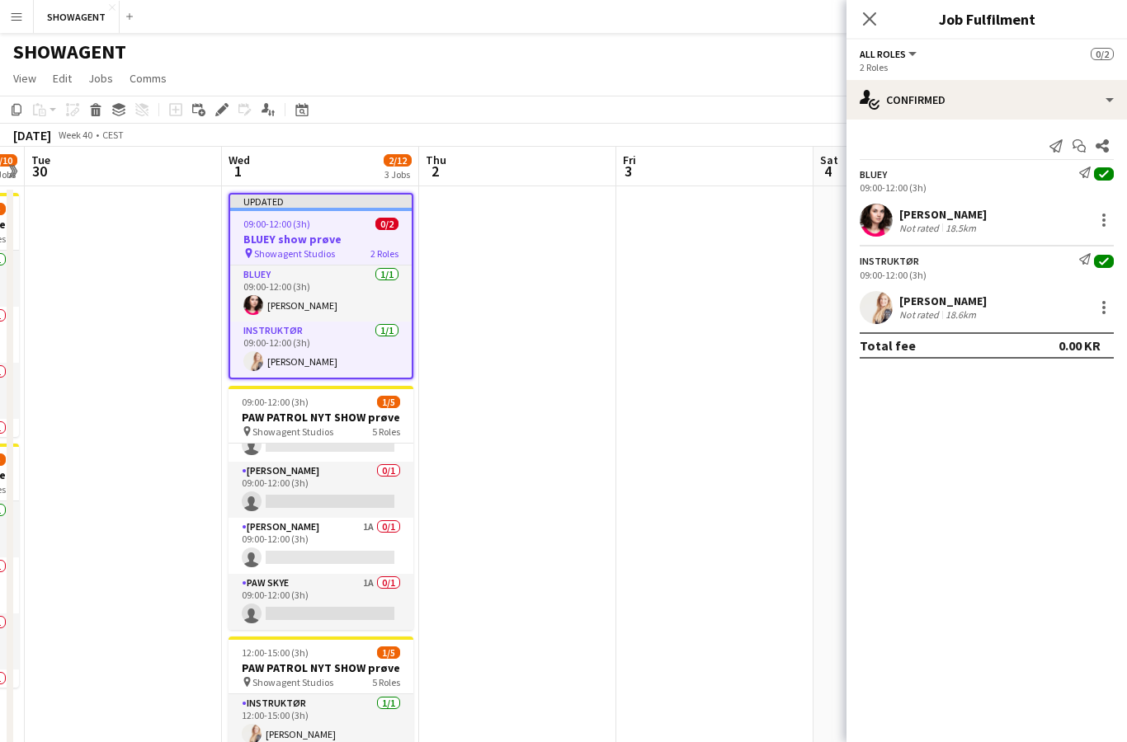
click at [765, 420] on app-date-cell at bounding box center [714, 549] width 197 height 726
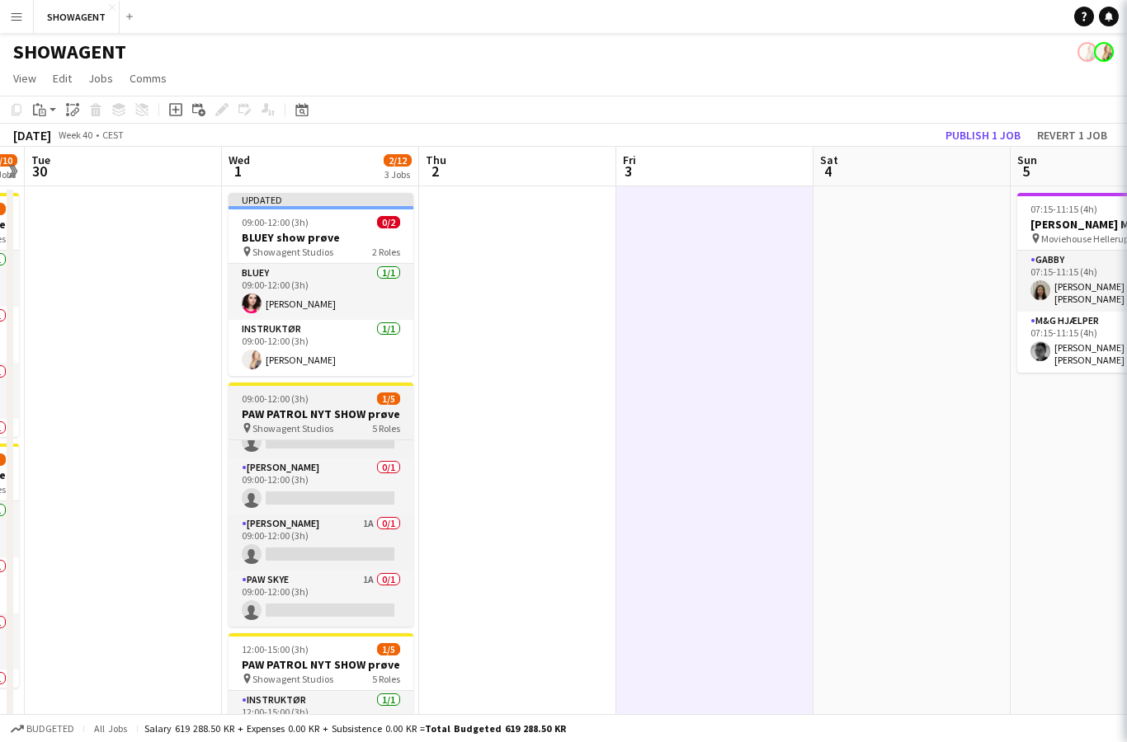
click at [343, 391] on app-job-card "09:00-12:00 (3h) 1/5 PAW PATROL NYT SHOW prøve pin Showagent Studios 5 Roles IN…" at bounding box center [321, 505] width 185 height 244
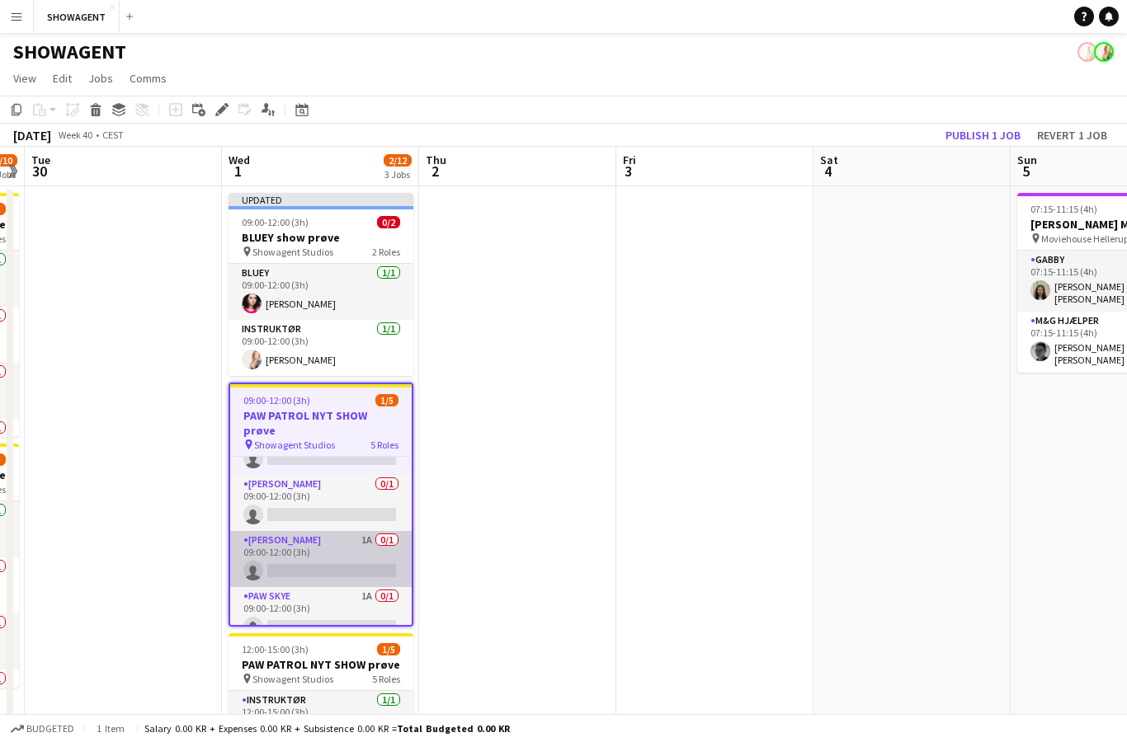
click at [375, 548] on app-card-role "PAW RYDER 1A 0/1 09:00-12:00 (3h) single-neutral-actions" at bounding box center [320, 559] width 181 height 56
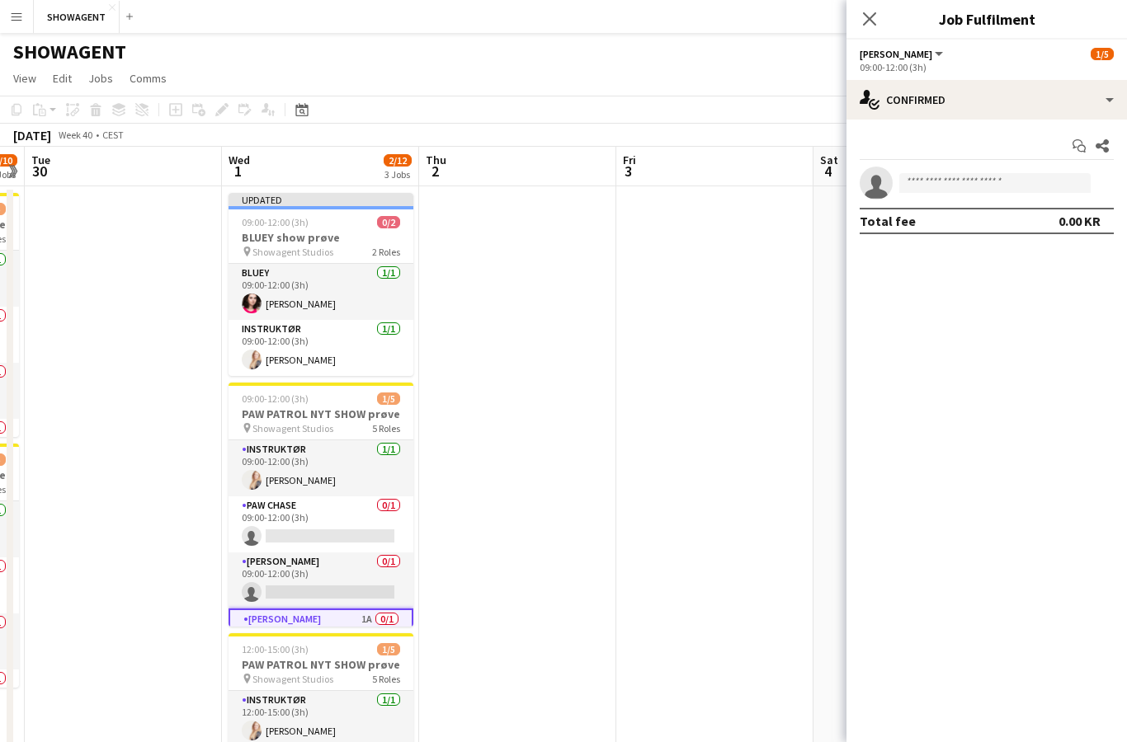
scroll to position [0, 0]
click at [372, 472] on app-card-role "INSTRUKTØR 1/1 09:00-12:00 (3h) Carolina Lybeck" at bounding box center [321, 469] width 185 height 56
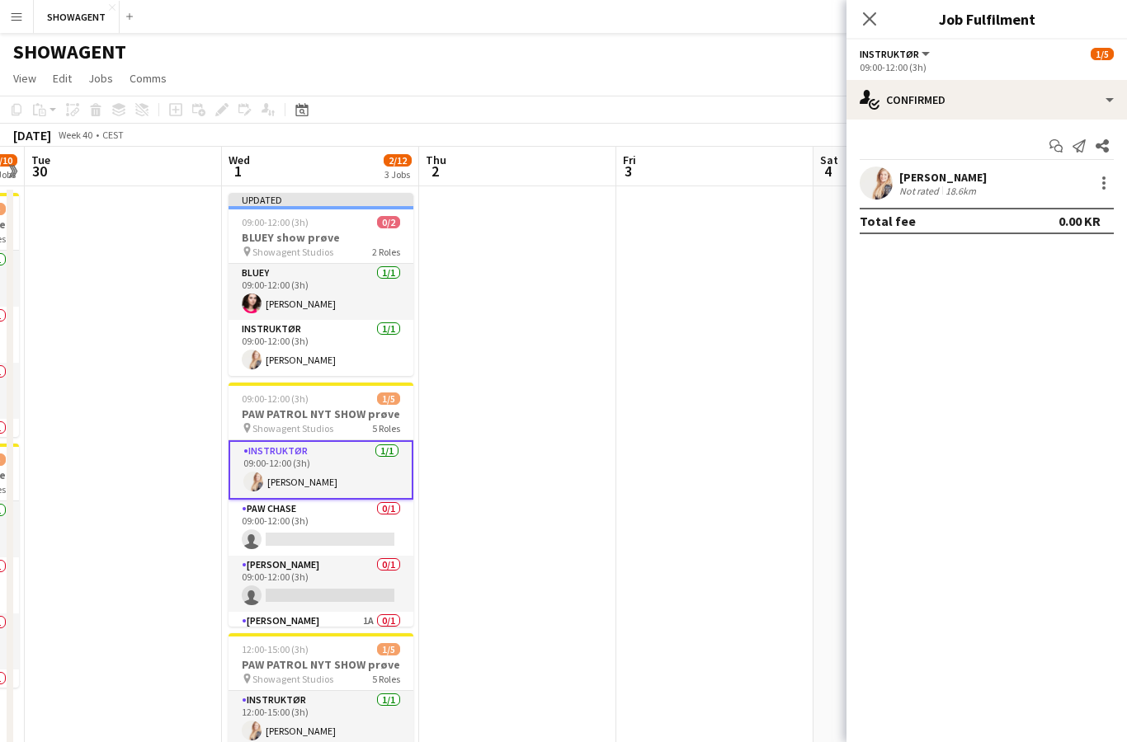
click at [1092, 191] on div at bounding box center [1102, 183] width 23 height 20
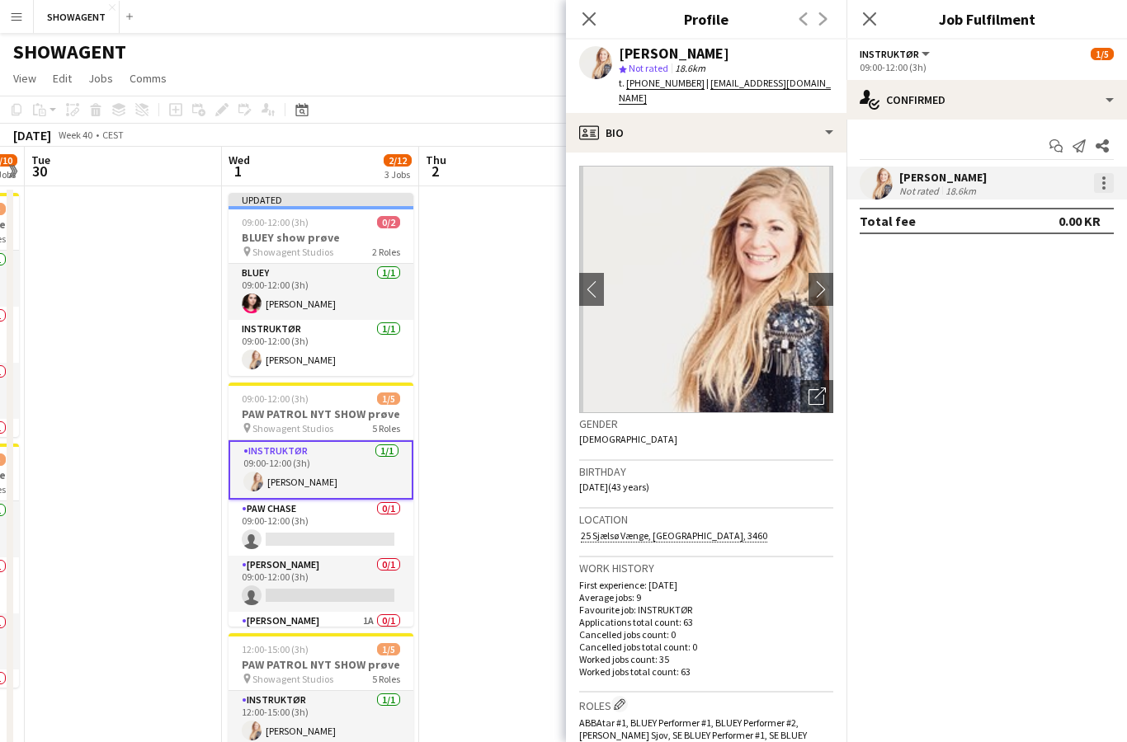
click at [1111, 184] on div at bounding box center [1104, 183] width 20 height 20
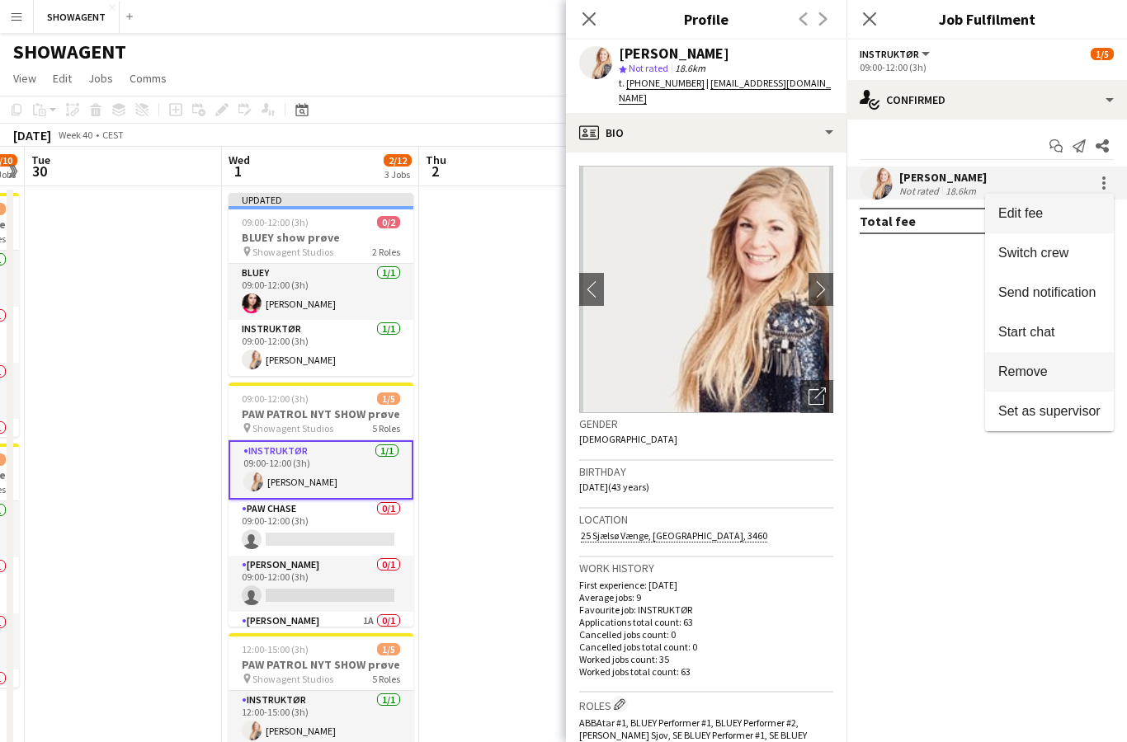
click at [1065, 376] on span "Remove" at bounding box center [1049, 372] width 102 height 15
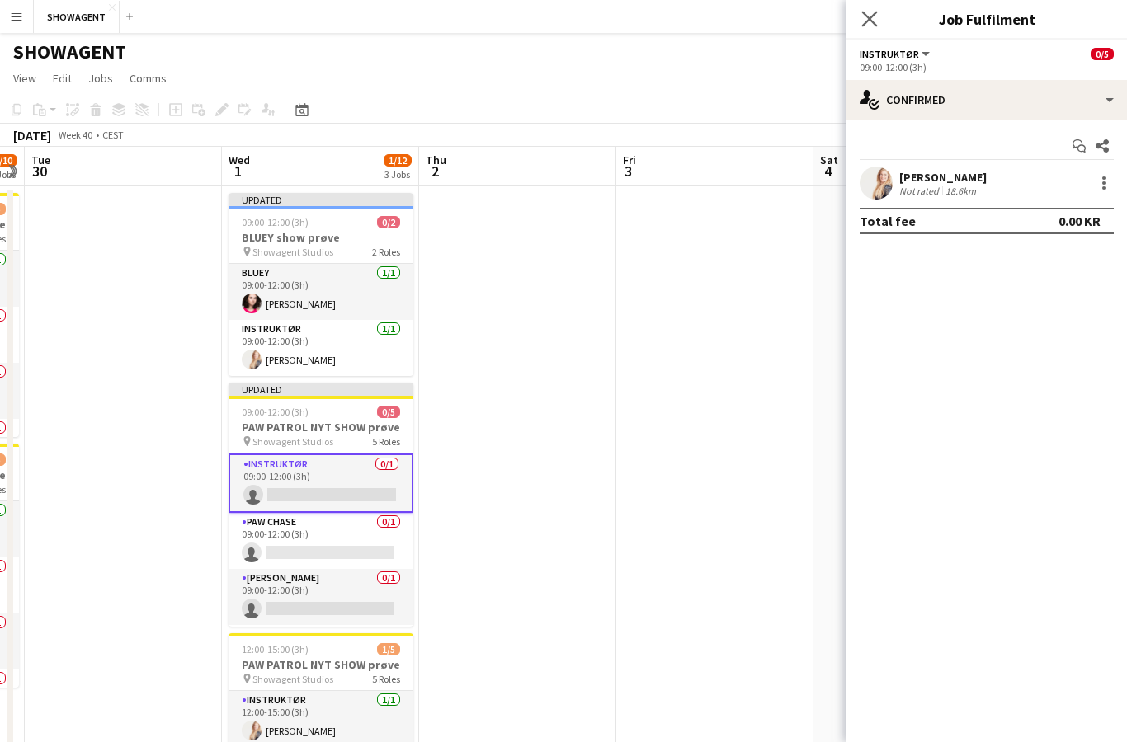
click at [878, 26] on app-icon "Close pop-in" at bounding box center [870, 19] width 24 height 24
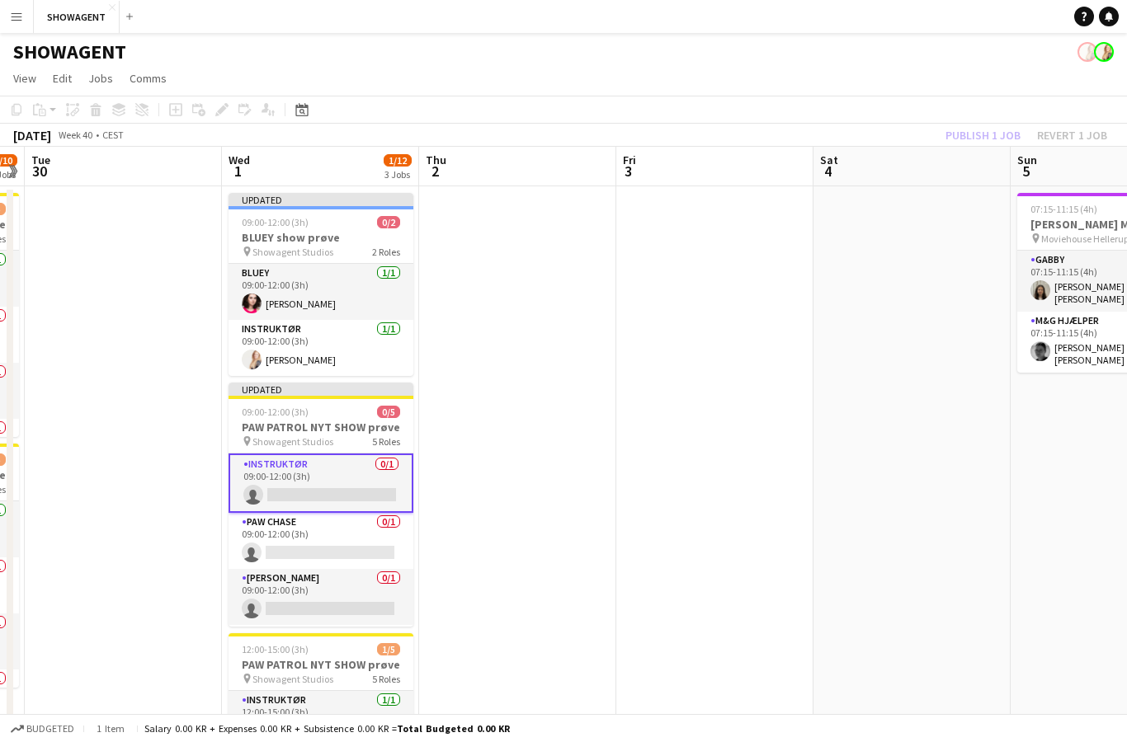
click at [1009, 144] on div "Publish 1 job Revert 1 job" at bounding box center [1026, 135] width 201 height 21
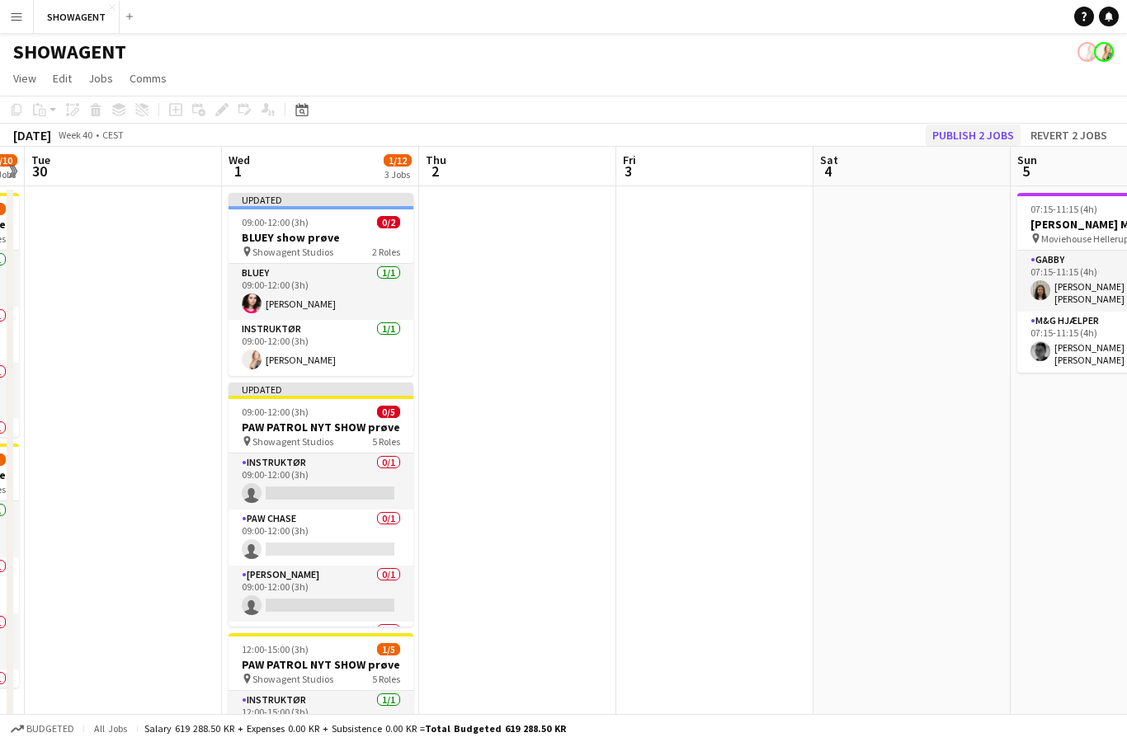
click at [1016, 143] on button "Publish 2 jobs" at bounding box center [973, 135] width 95 height 21
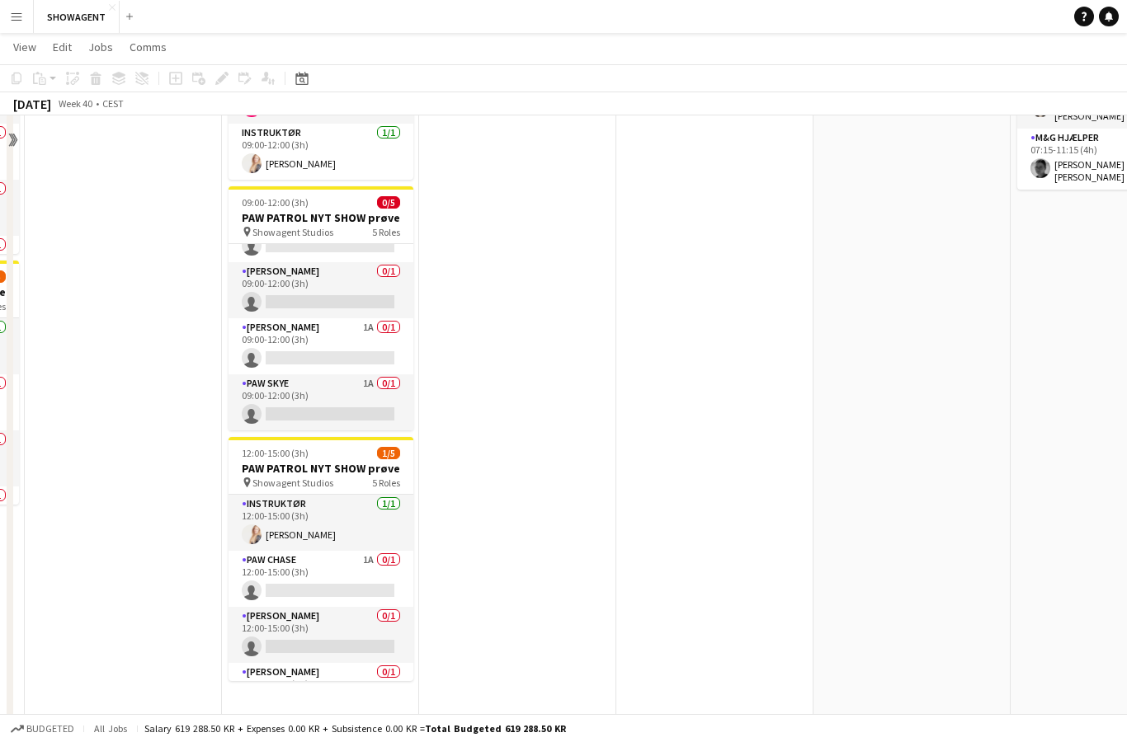
scroll to position [115, 0]
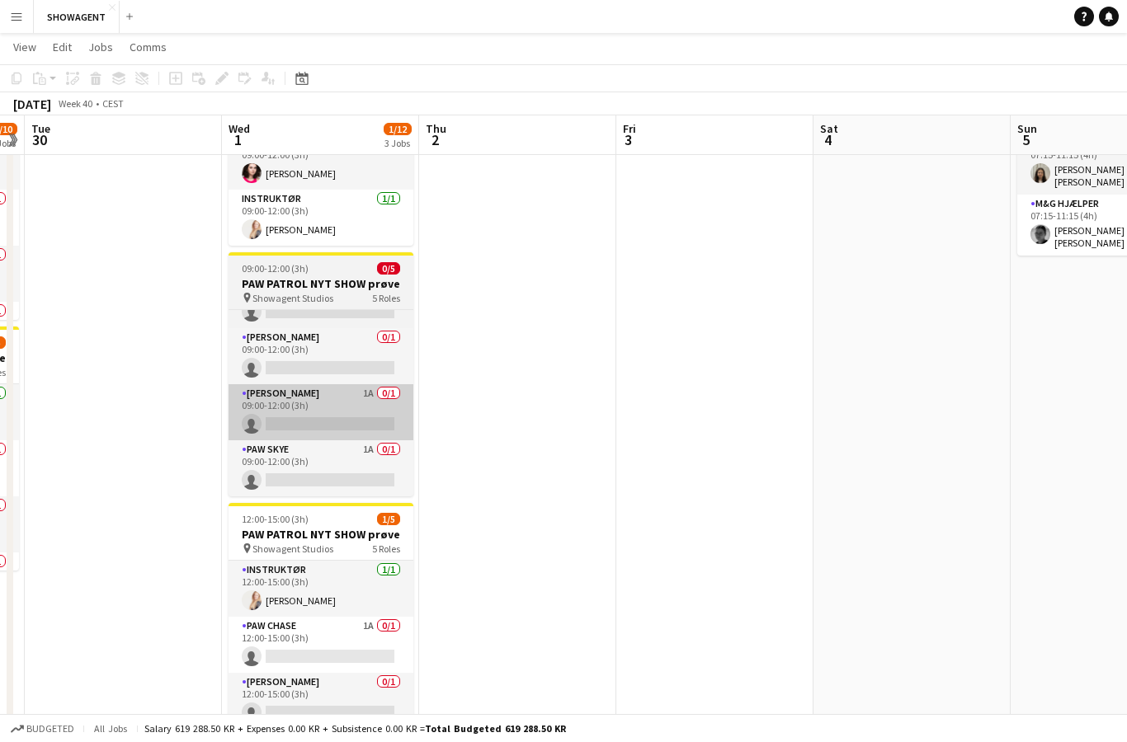
click at [368, 393] on app-card-role "PAW RYDER 1A 0/1 09:00-12:00 (3h) single-neutral-actions" at bounding box center [321, 412] width 185 height 56
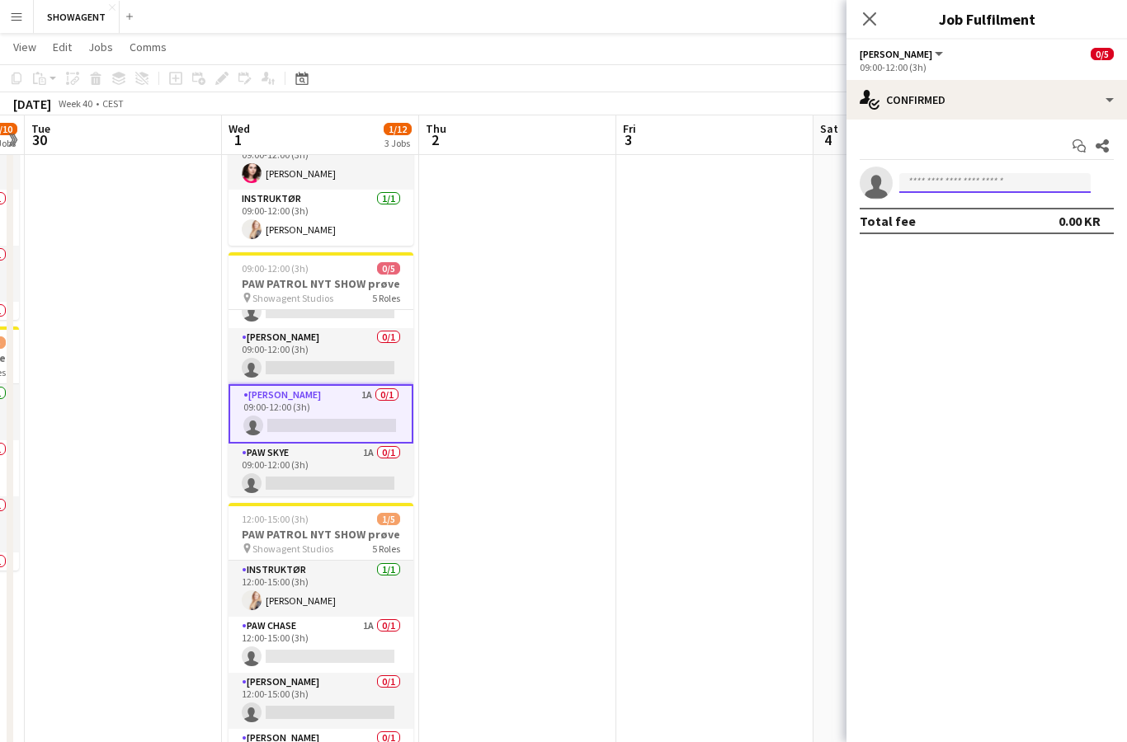
click at [1068, 173] on input at bounding box center [994, 183] width 191 height 20
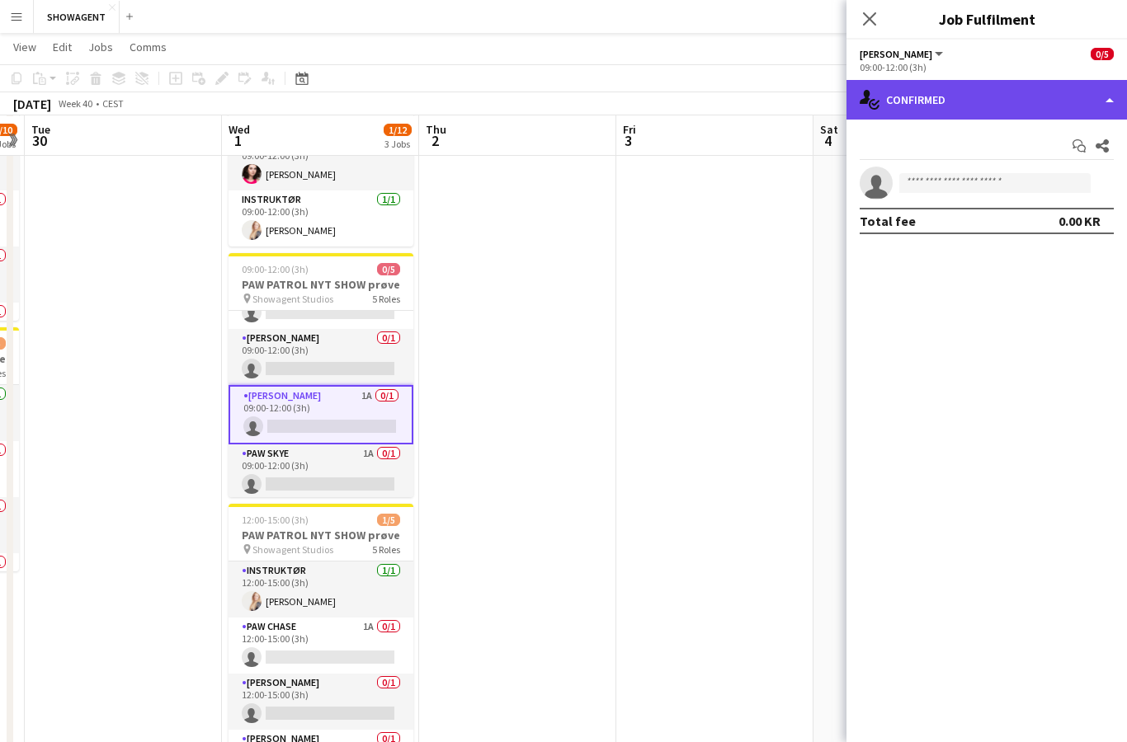
click at [1066, 92] on div "single-neutral-actions-check-2 Confirmed" at bounding box center [986, 100] width 280 height 40
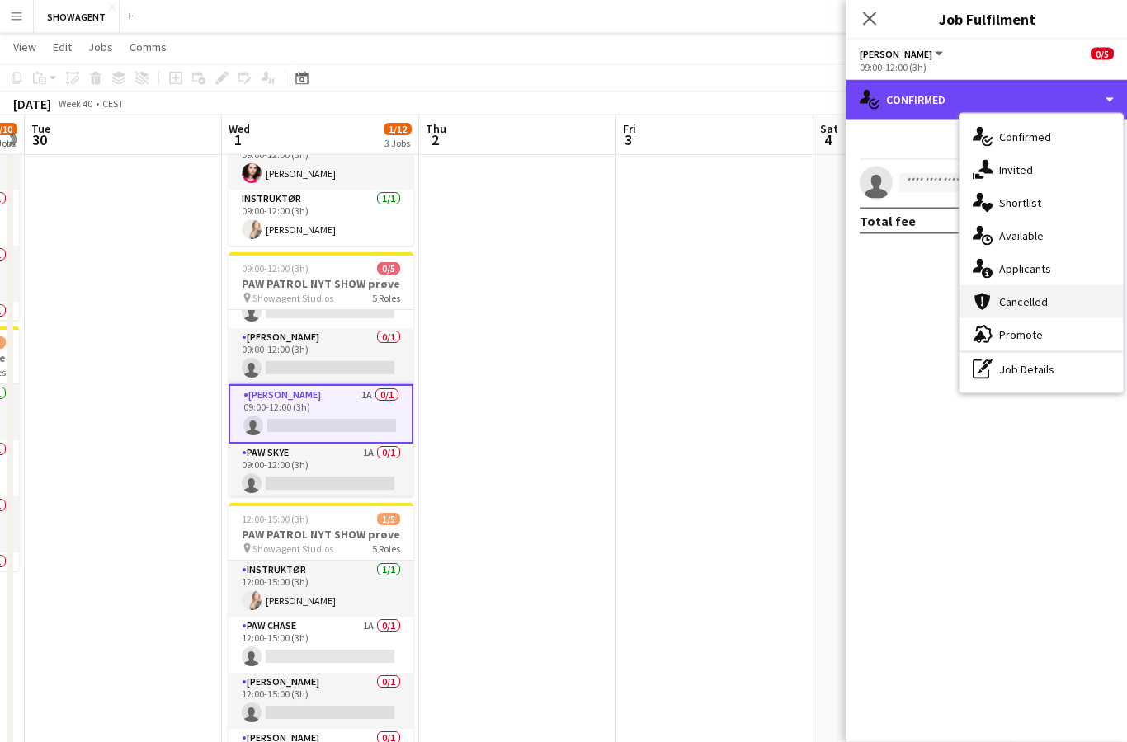
scroll to position [115, 0]
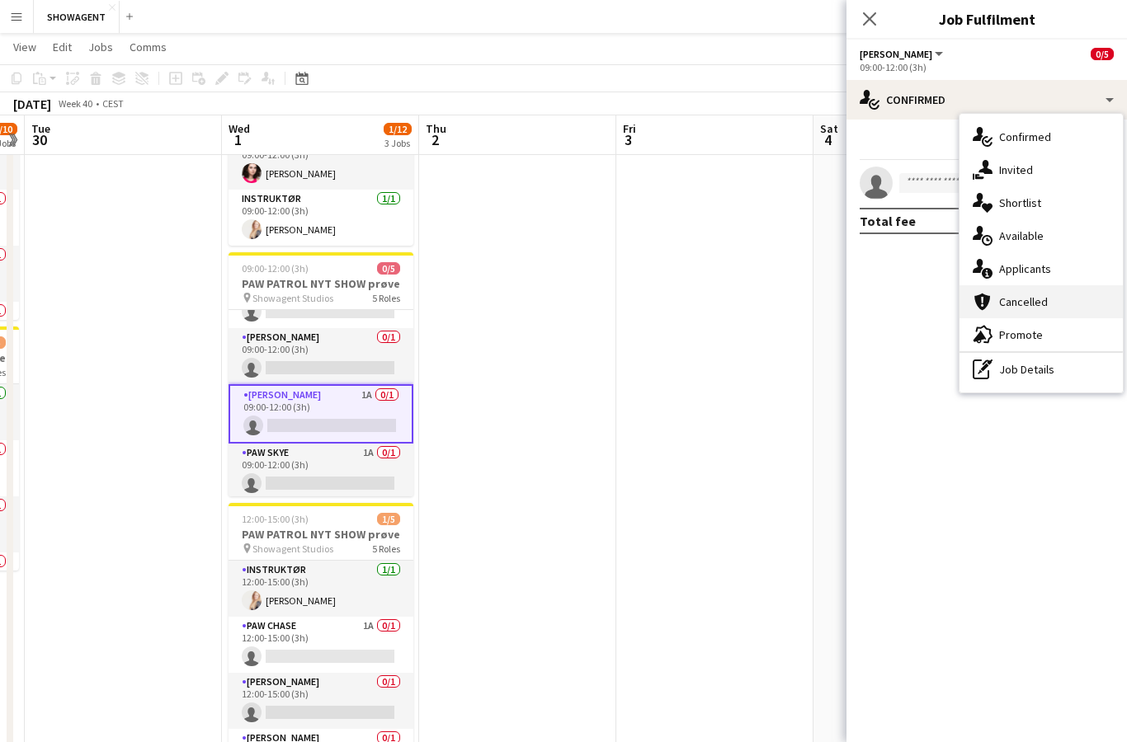
click at [1058, 288] on div "cancellation Cancelled" at bounding box center [1040, 301] width 163 height 33
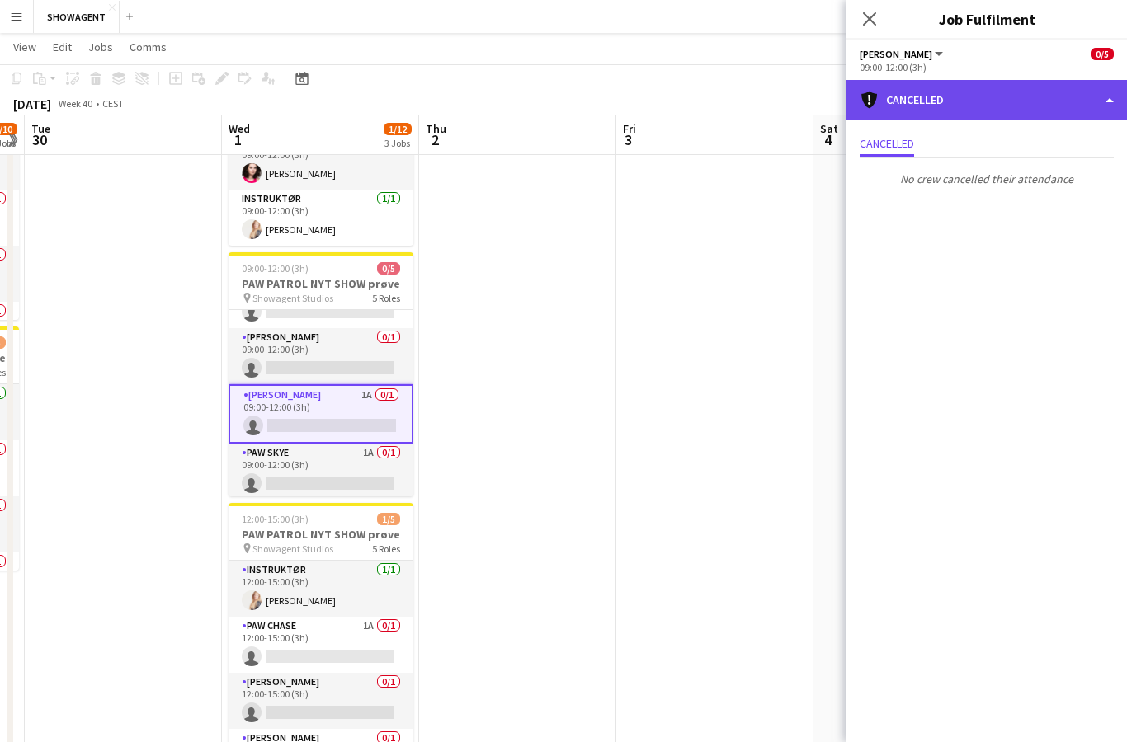
click at [1095, 95] on div "cancellation Cancelled" at bounding box center [986, 100] width 280 height 40
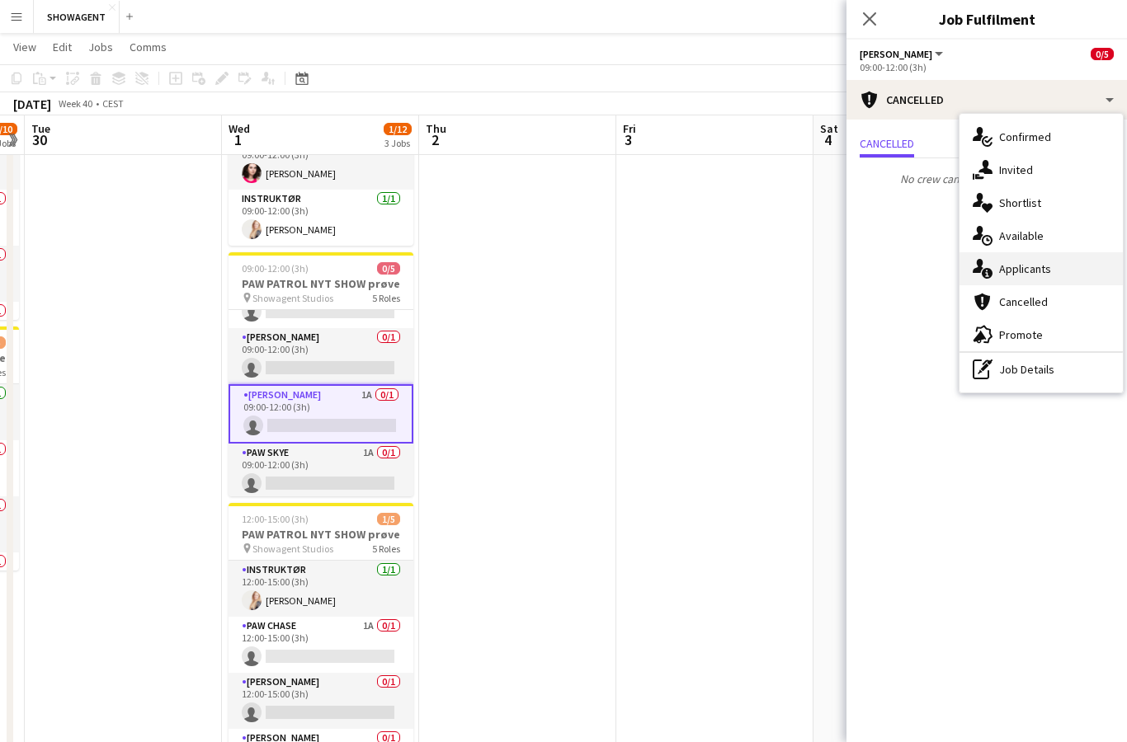
click at [1059, 276] on div "single-neutral-actions-information Applicants" at bounding box center [1040, 268] width 163 height 33
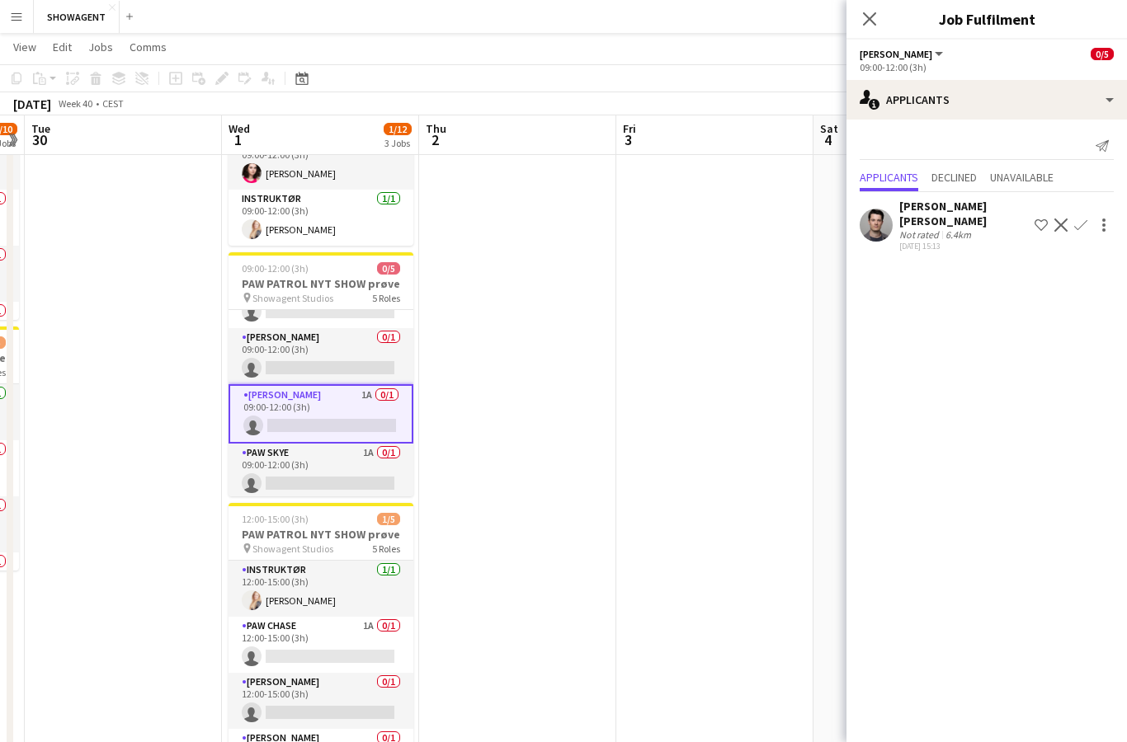
click at [792, 375] on app-date-cell at bounding box center [714, 425] width 197 height 713
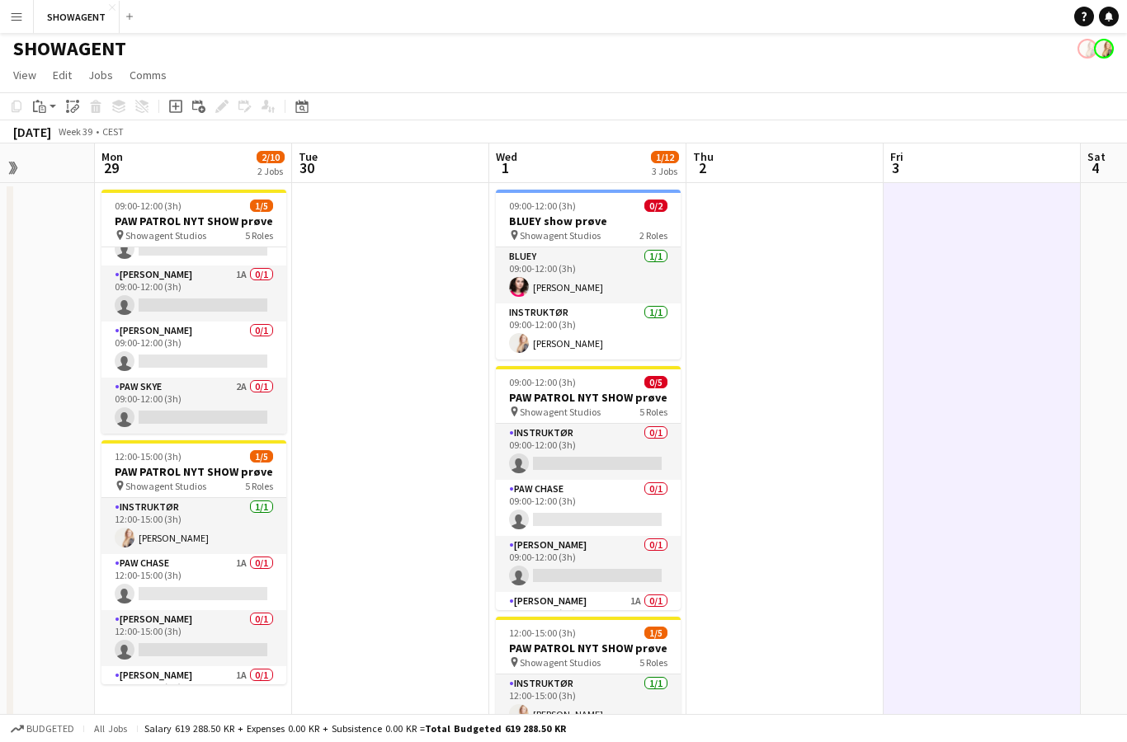
scroll to position [0, 0]
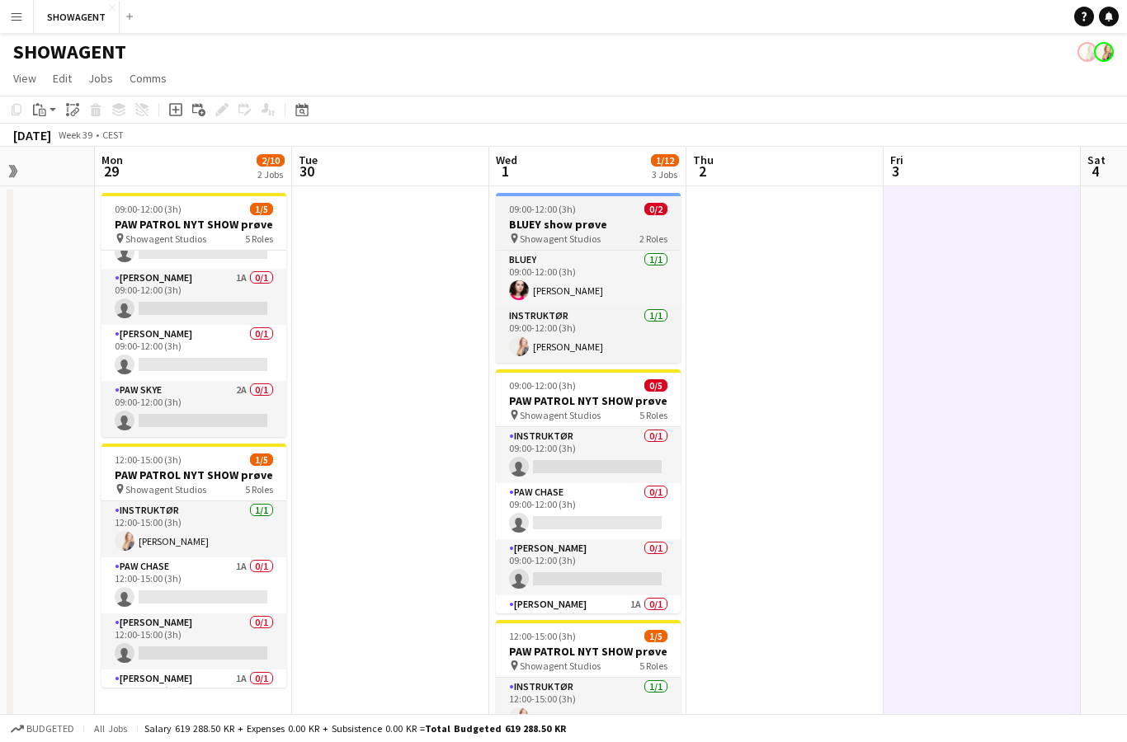
click at [638, 221] on h3 "BLUEY show prøve" at bounding box center [588, 224] width 185 height 15
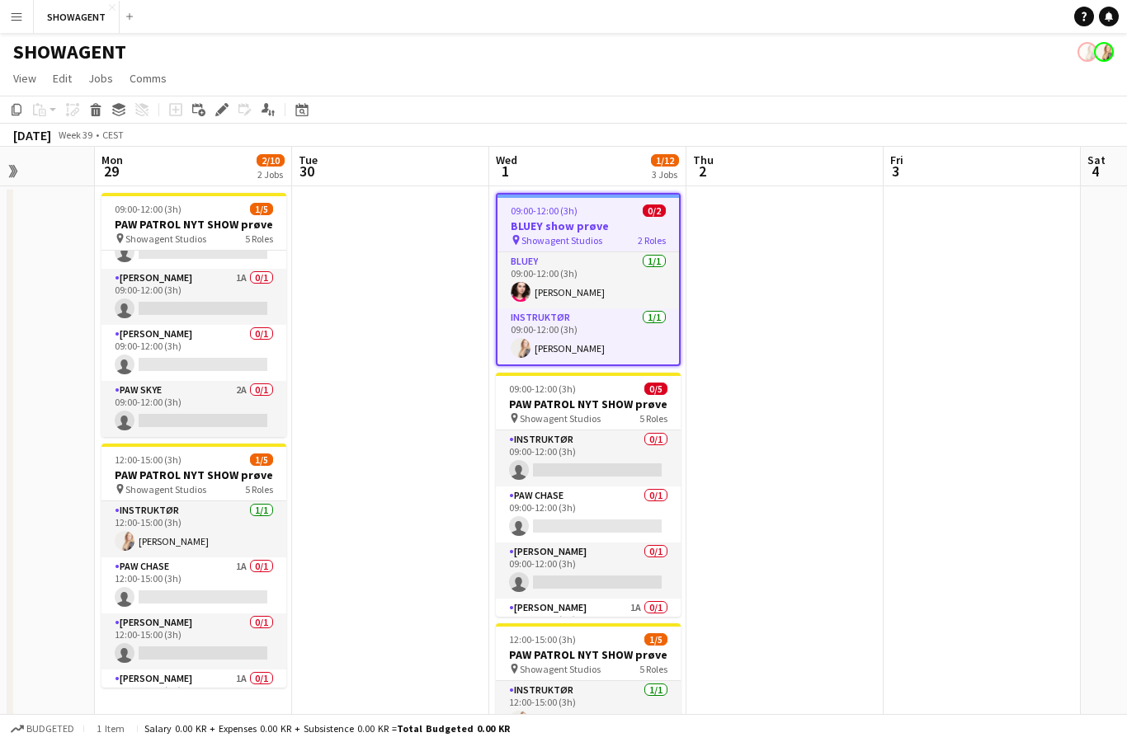
click at [239, 106] on div "Add job Add linked Job Edit Edit linked Job Applicants" at bounding box center [215, 110] width 126 height 20
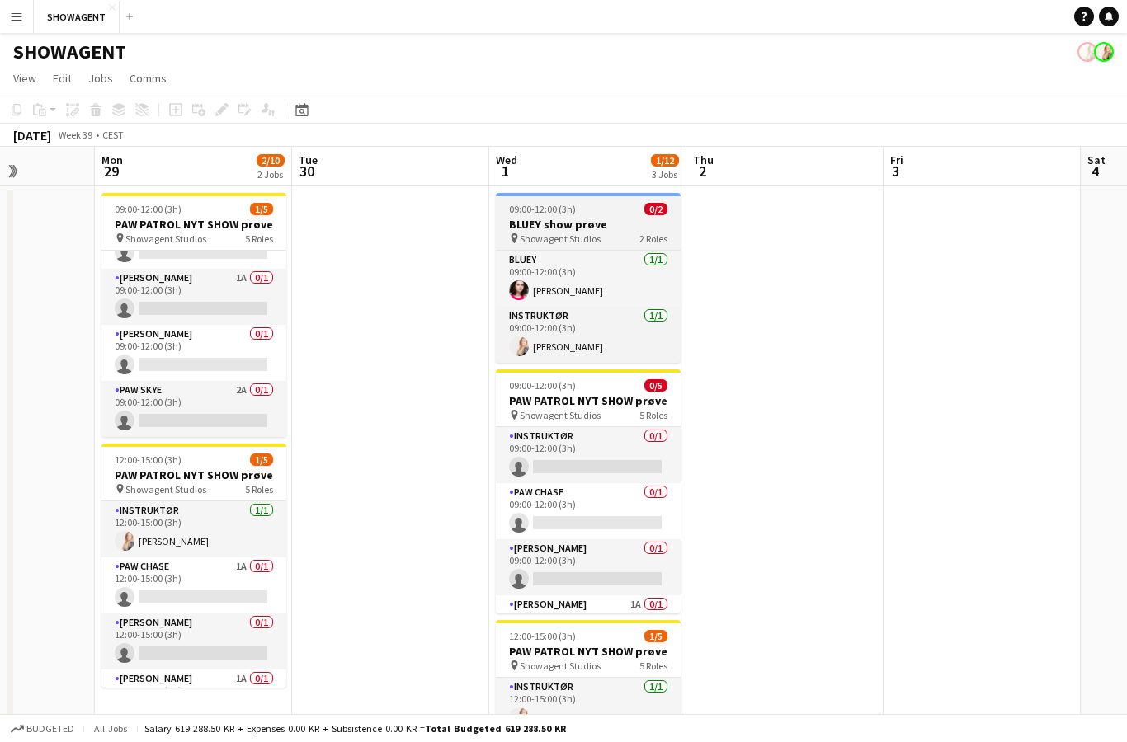
click at [624, 235] on div "pin Showagent Studios 2 Roles" at bounding box center [588, 238] width 185 height 13
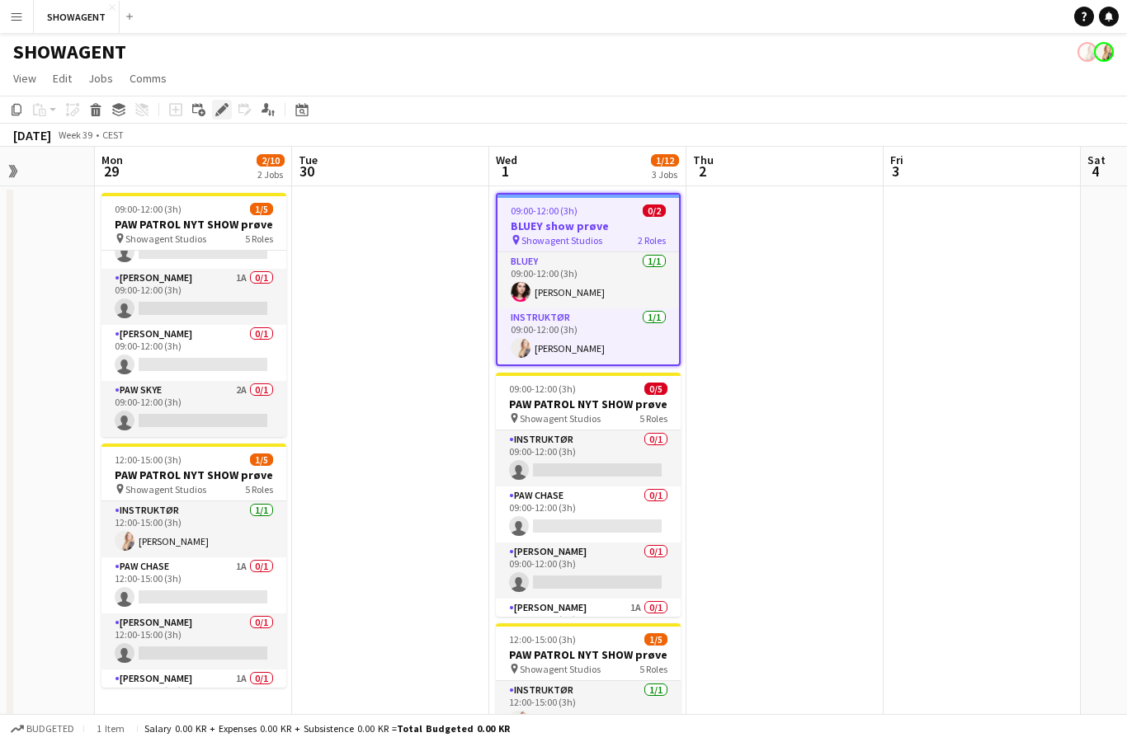
click at [226, 106] on icon at bounding box center [226, 105] width 4 height 4
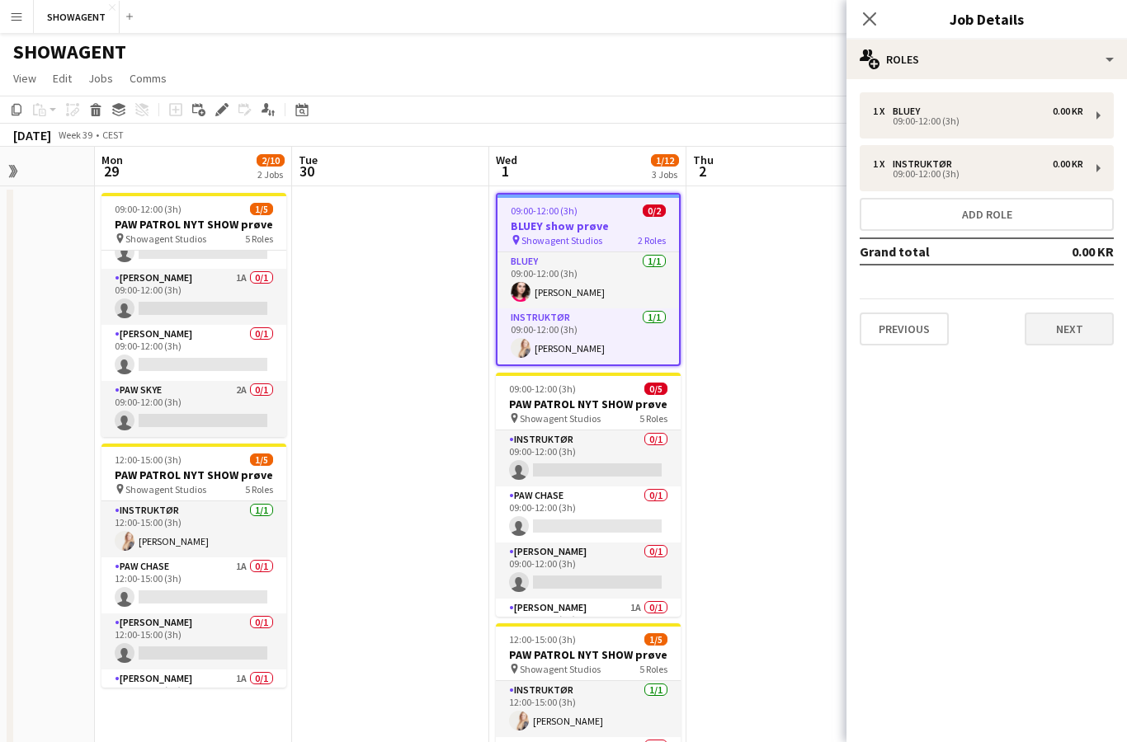
click at [1106, 314] on button "Next" at bounding box center [1069, 329] width 89 height 33
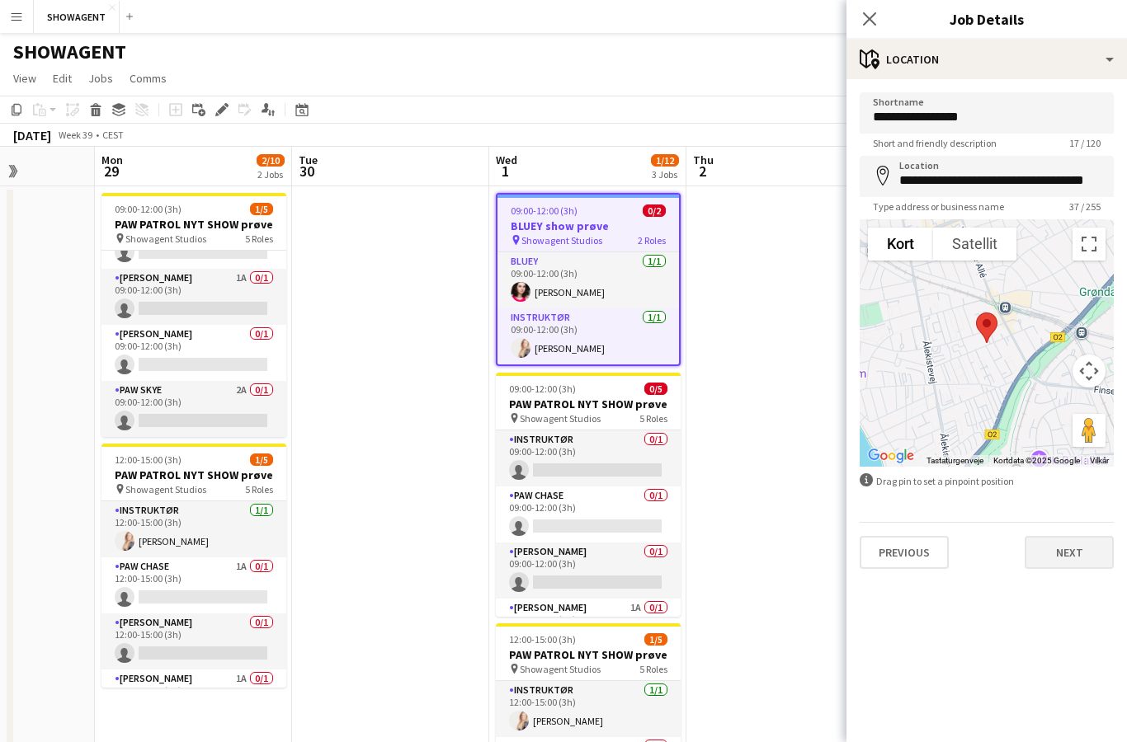
click at [1085, 548] on button "Next" at bounding box center [1069, 552] width 89 height 33
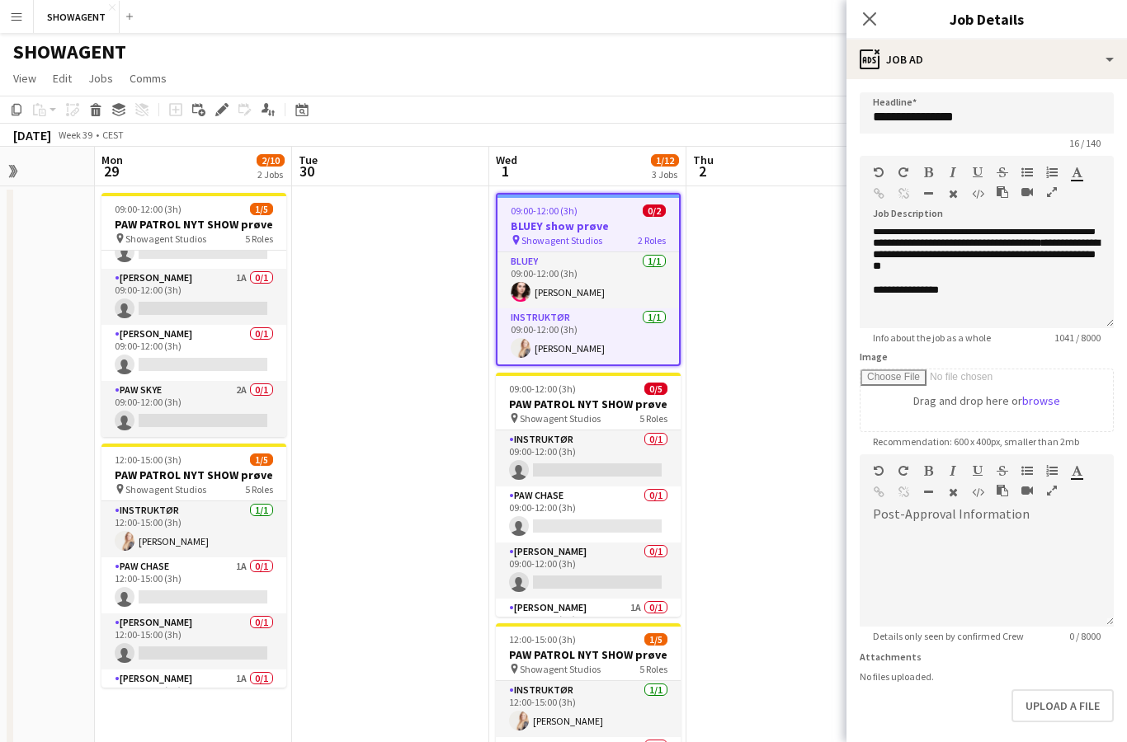
scroll to position [412, 0]
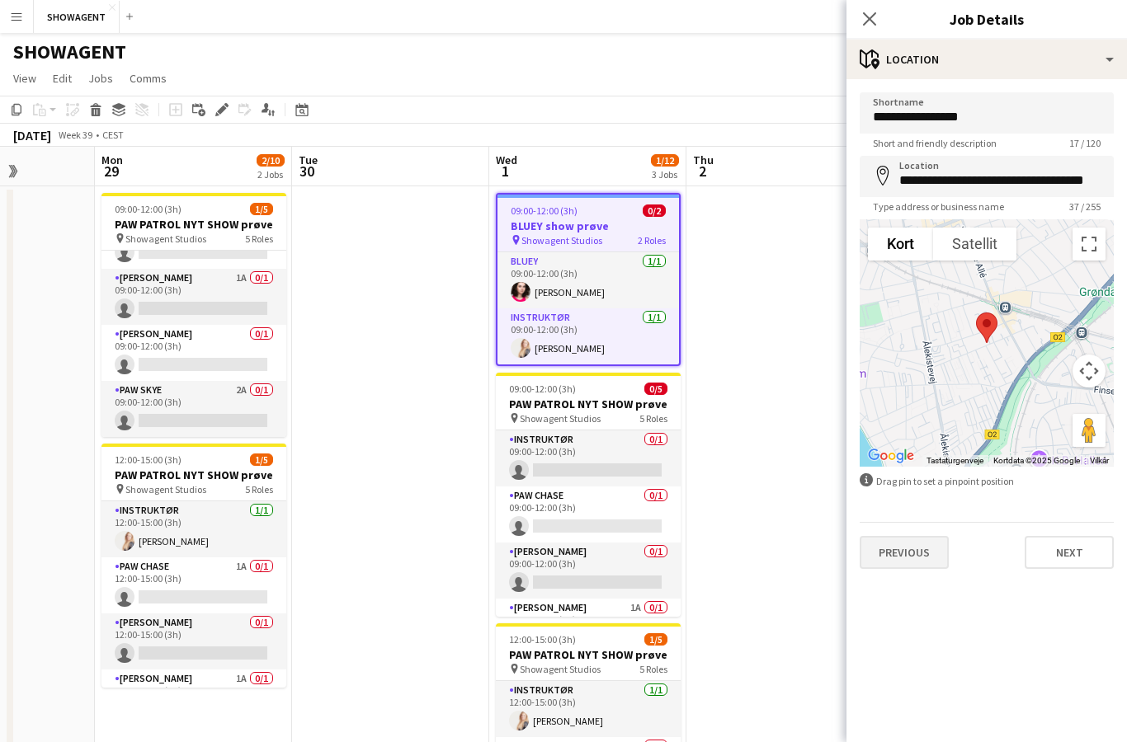
click at [904, 569] on button "Previous" at bounding box center [904, 552] width 89 height 33
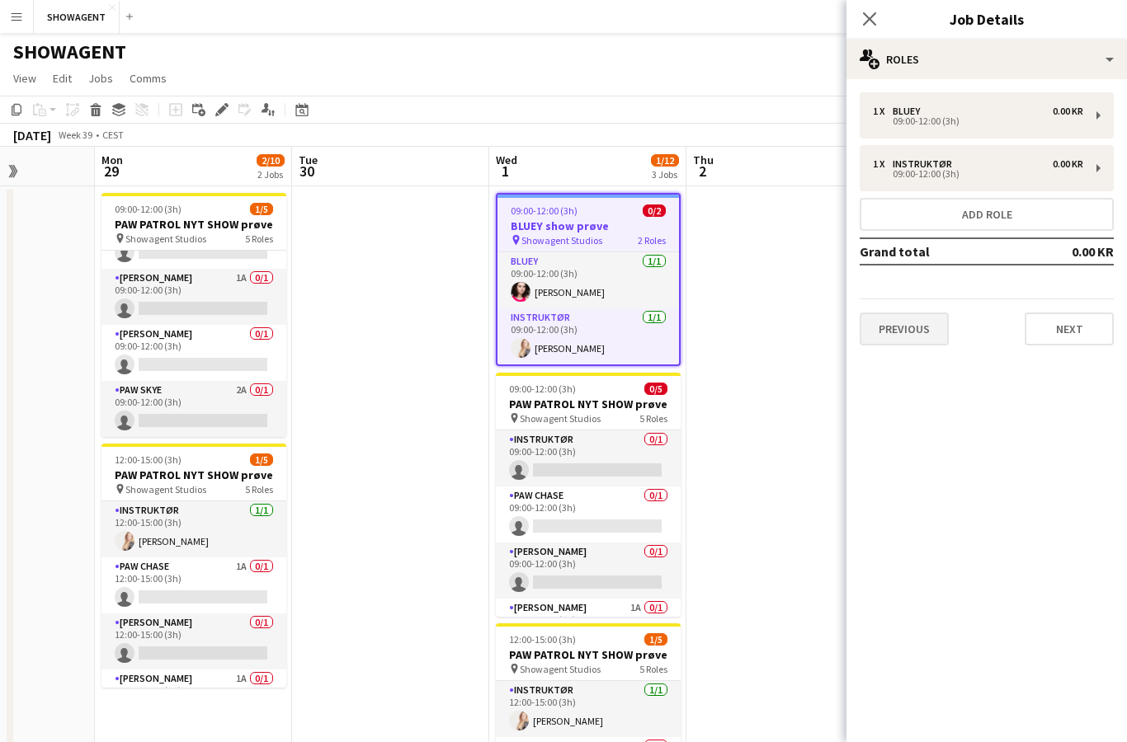
click at [932, 328] on button "Previous" at bounding box center [904, 329] width 89 height 33
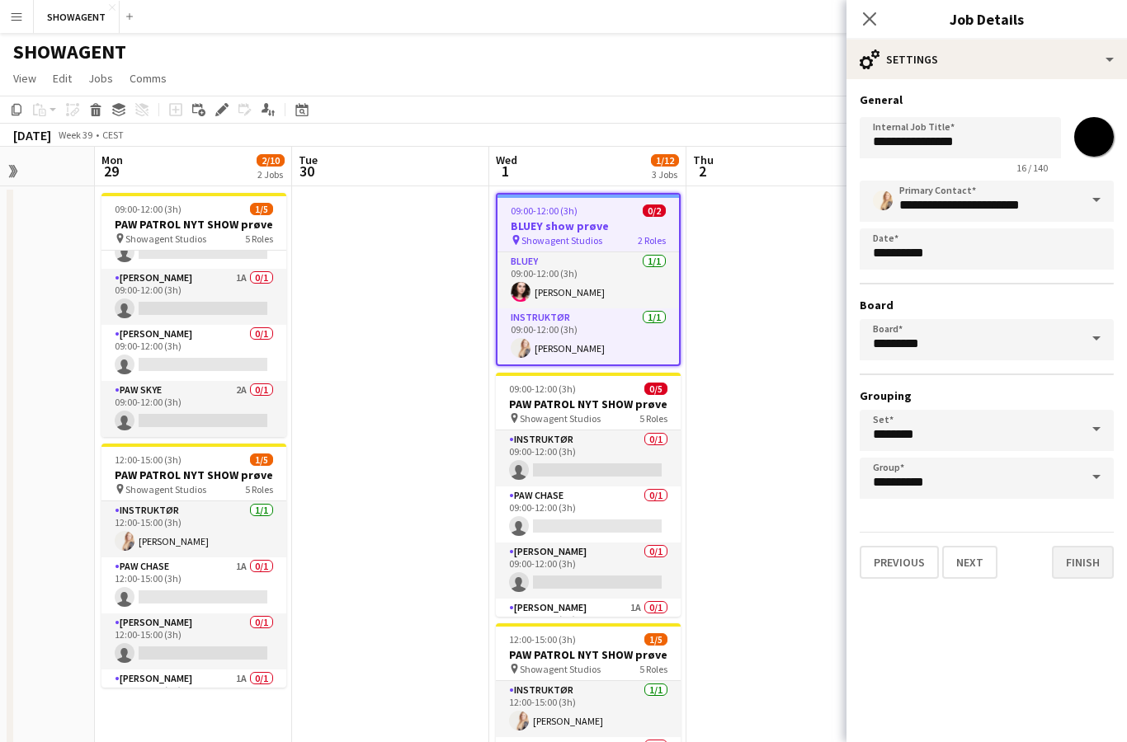
click at [1089, 567] on button "Finish" at bounding box center [1083, 562] width 62 height 33
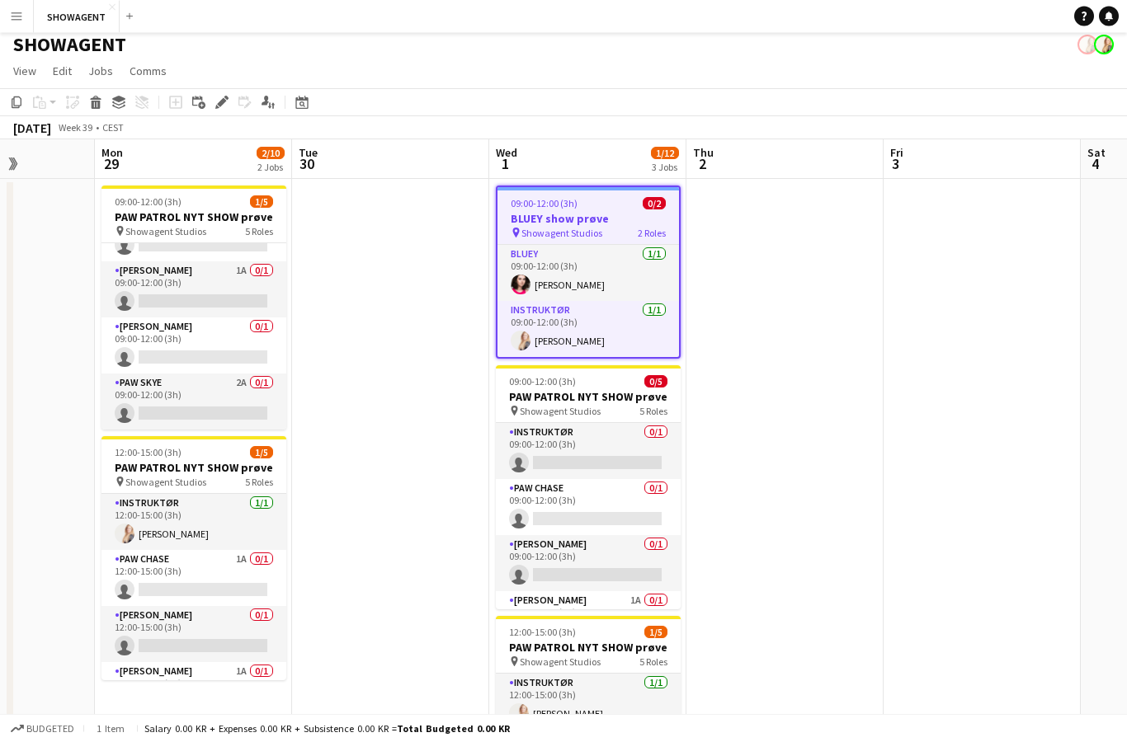
scroll to position [0, 0]
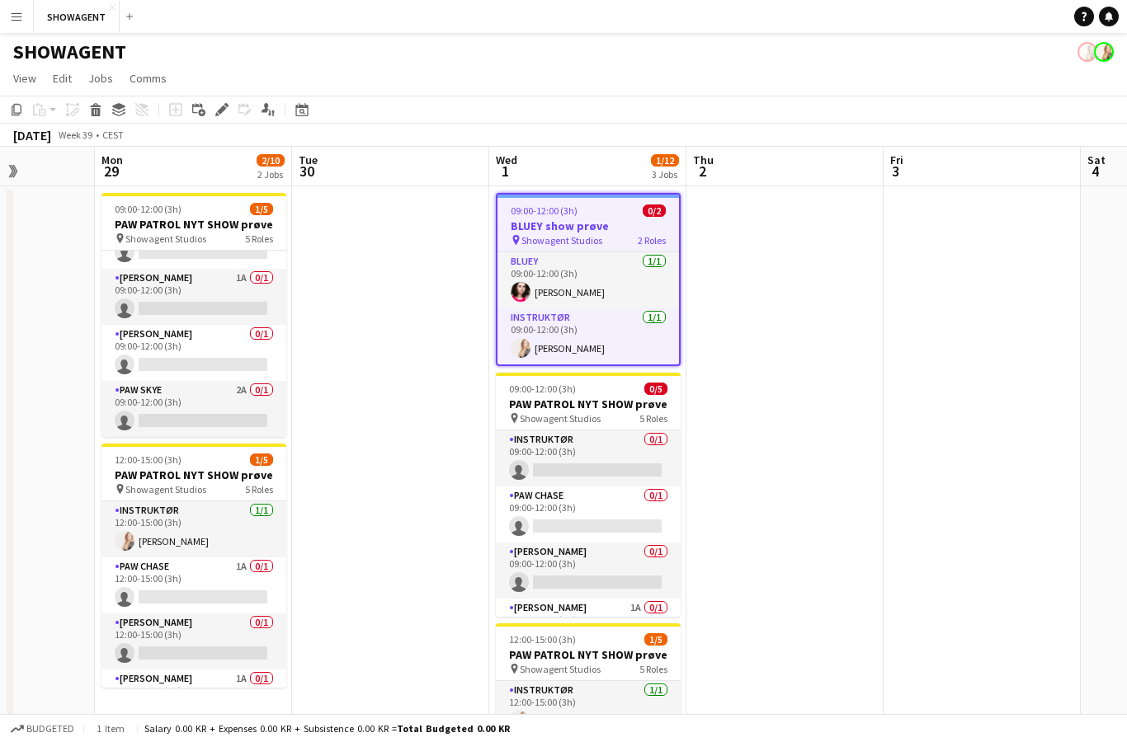
click at [617, 223] on h3 "BLUEY show prøve" at bounding box center [587, 226] width 181 height 15
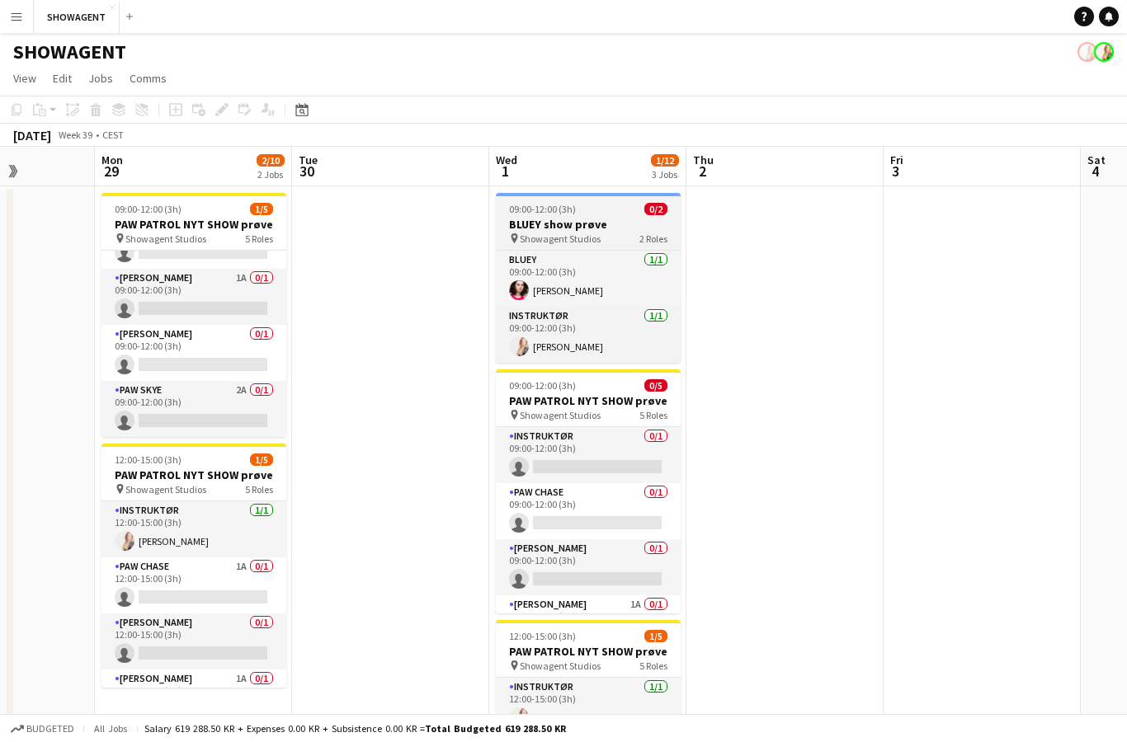
click at [606, 220] on h3 "BLUEY show prøve" at bounding box center [588, 224] width 185 height 15
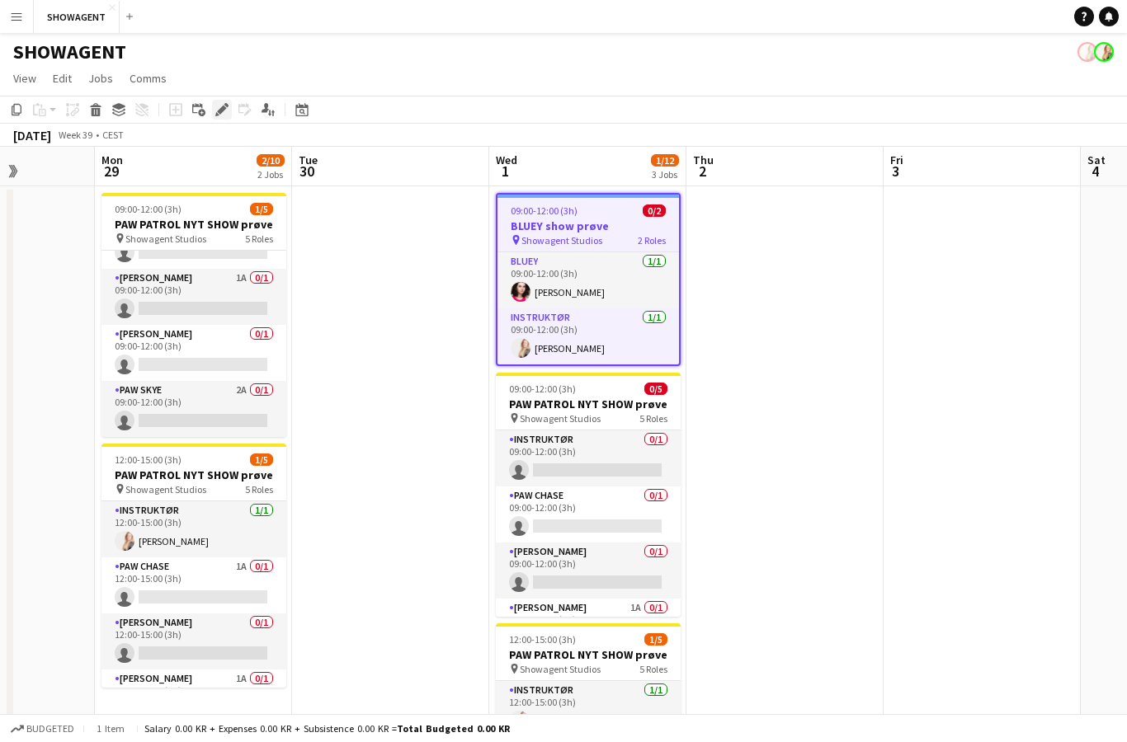
click at [225, 111] on icon "Edit" at bounding box center [221, 109] width 13 height 13
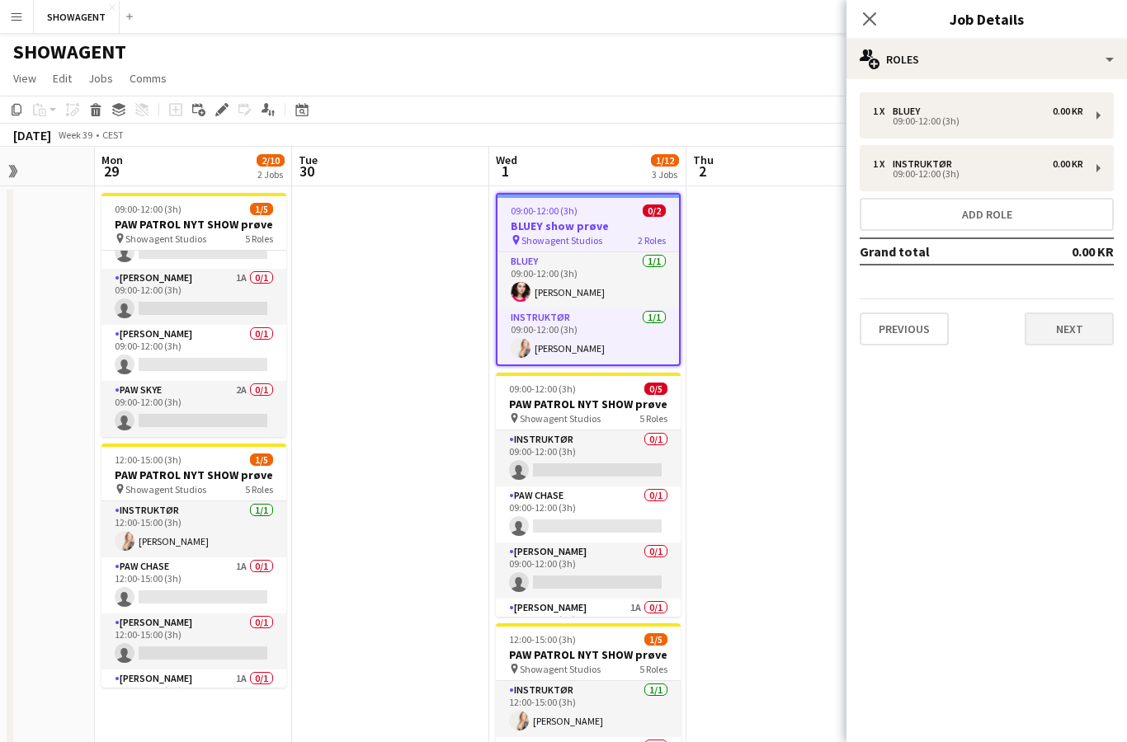
click at [1099, 333] on button "Next" at bounding box center [1069, 329] width 89 height 33
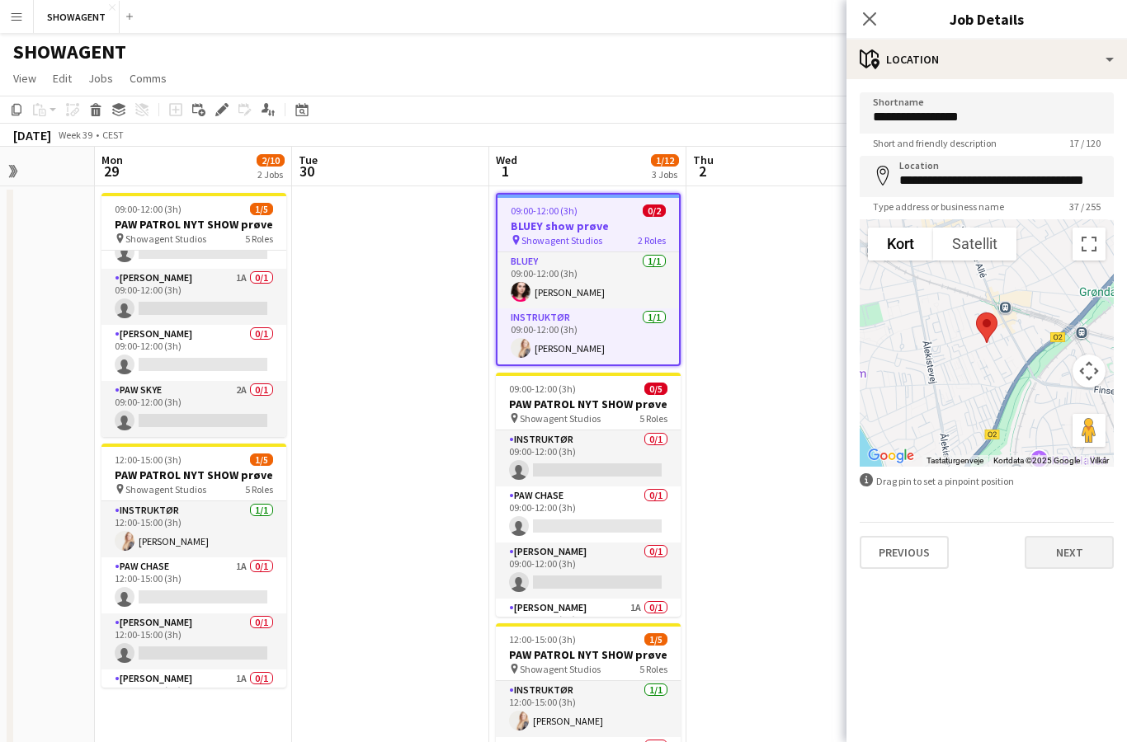
click at [1081, 564] on button "Next" at bounding box center [1069, 552] width 89 height 33
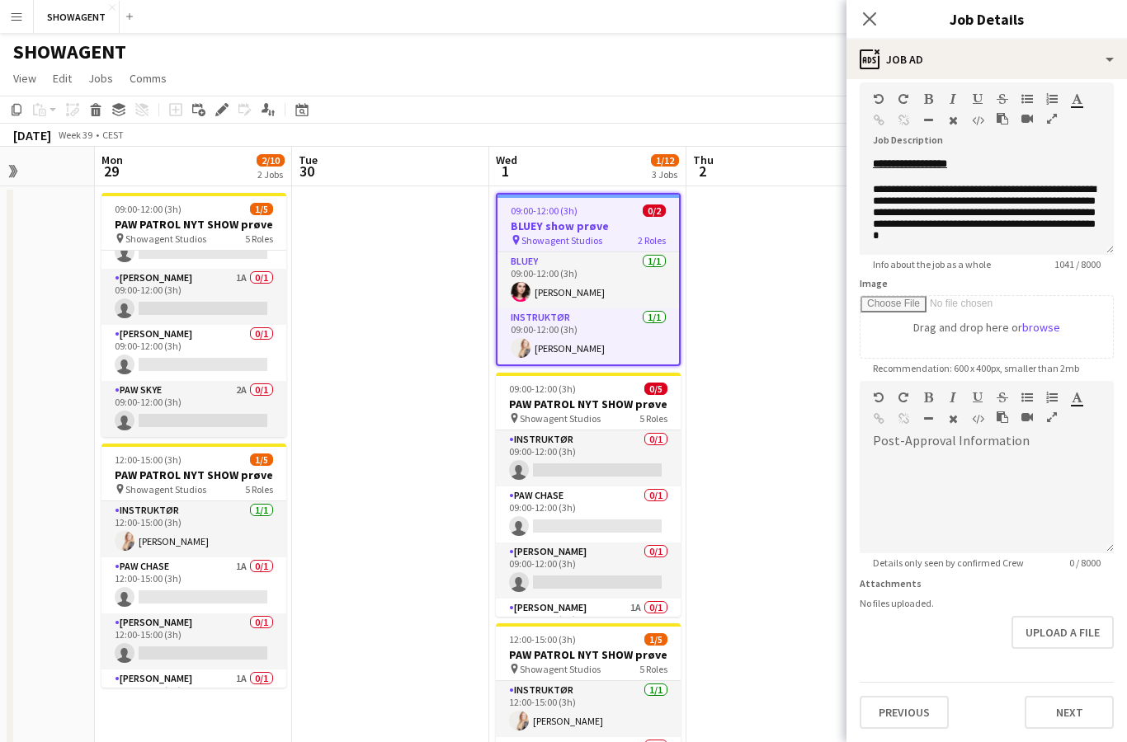
scroll to position [75, 0]
click at [1083, 711] on button "Next" at bounding box center [1069, 712] width 89 height 33
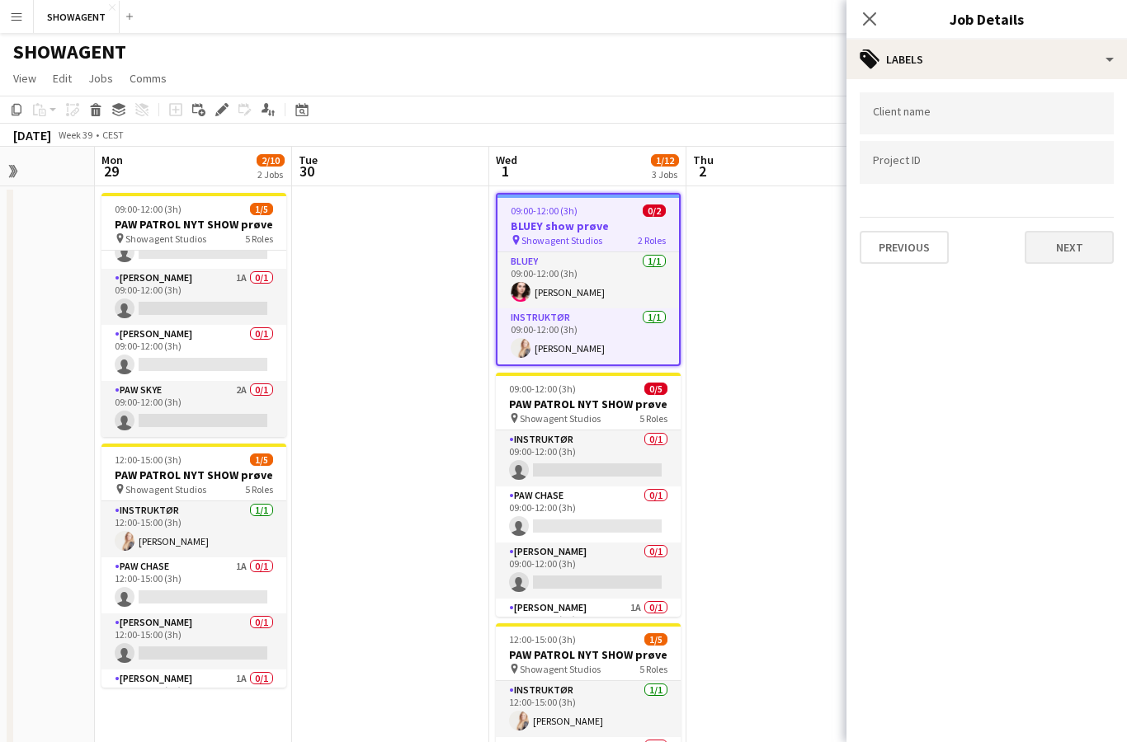
click at [1096, 243] on button "Next" at bounding box center [1069, 247] width 89 height 33
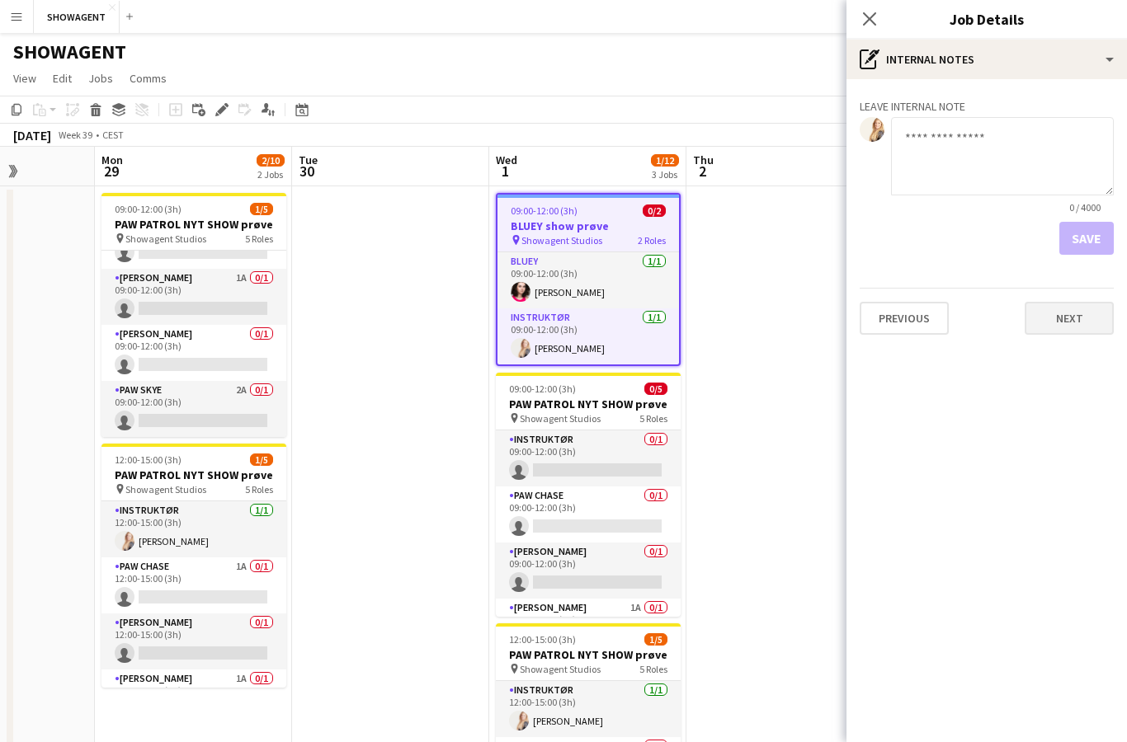
click at [1103, 316] on button "Next" at bounding box center [1069, 318] width 89 height 33
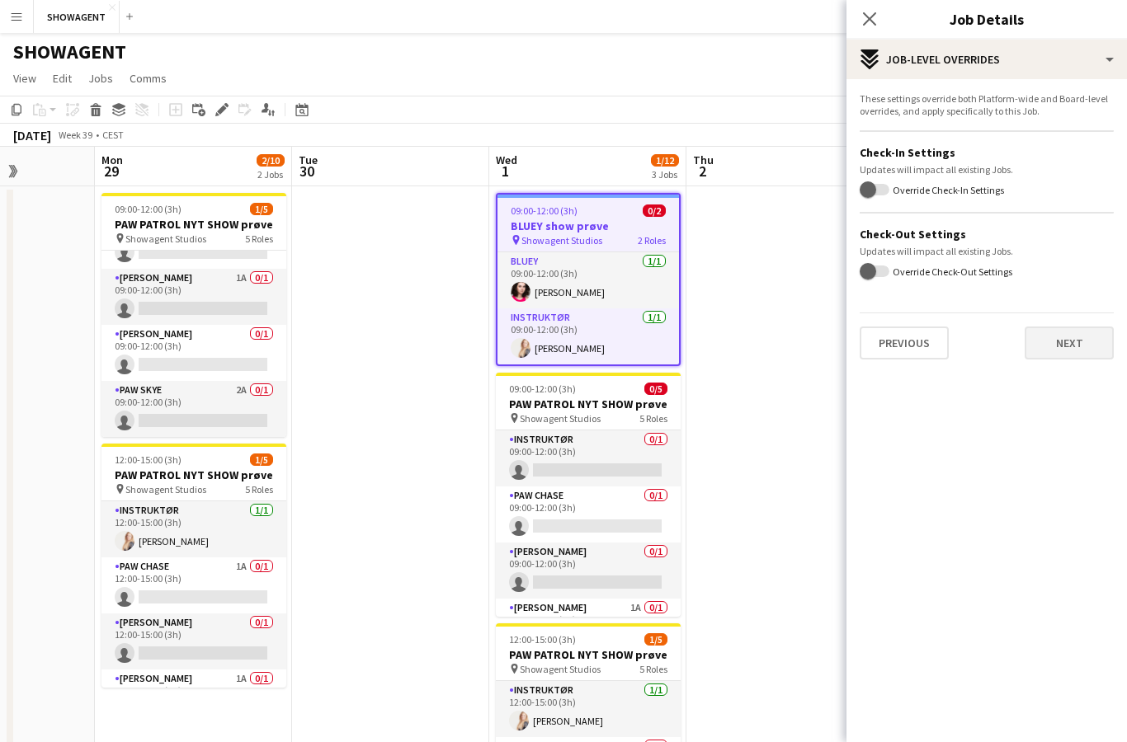
click at [1101, 337] on button "Next" at bounding box center [1069, 343] width 89 height 33
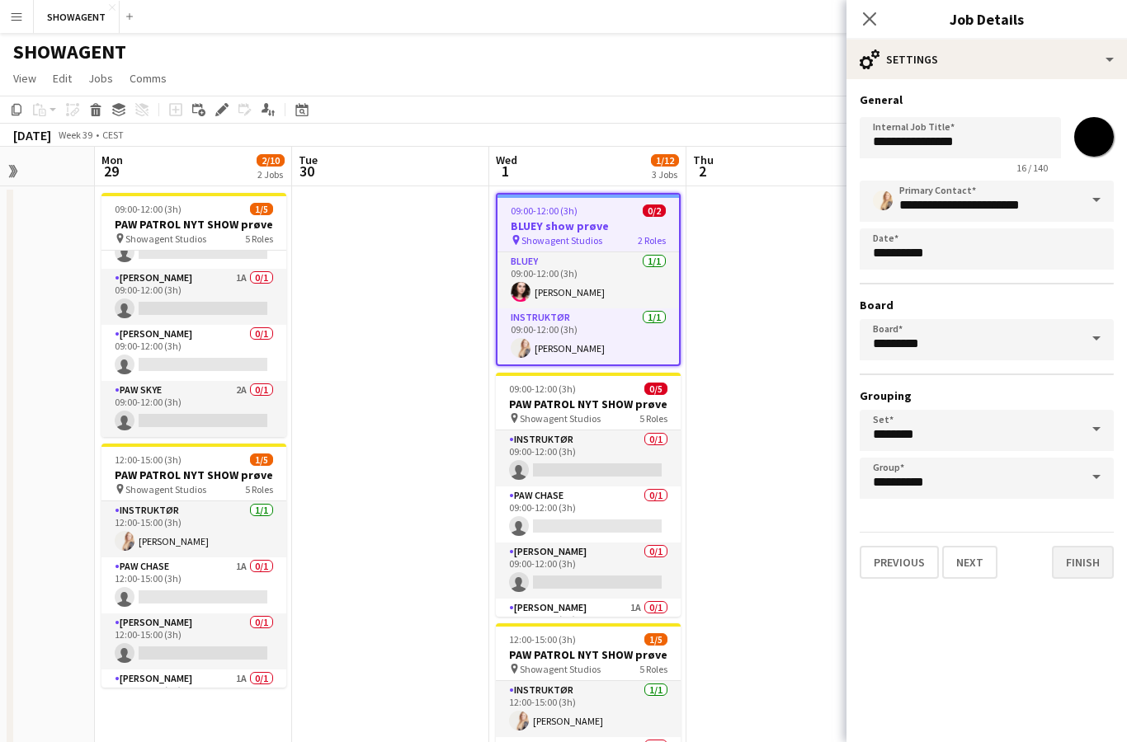
click at [1105, 562] on button "Finish" at bounding box center [1083, 562] width 62 height 33
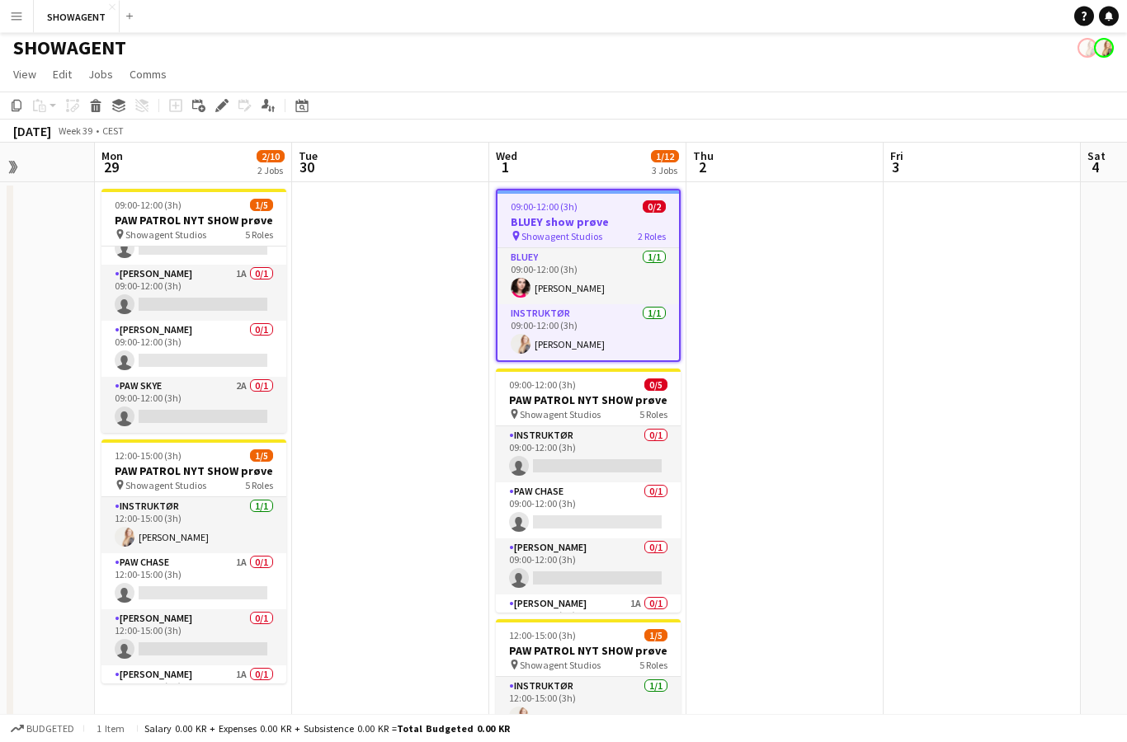
scroll to position [4, 0]
click at [636, 220] on h3 "BLUEY show prøve" at bounding box center [587, 221] width 181 height 15
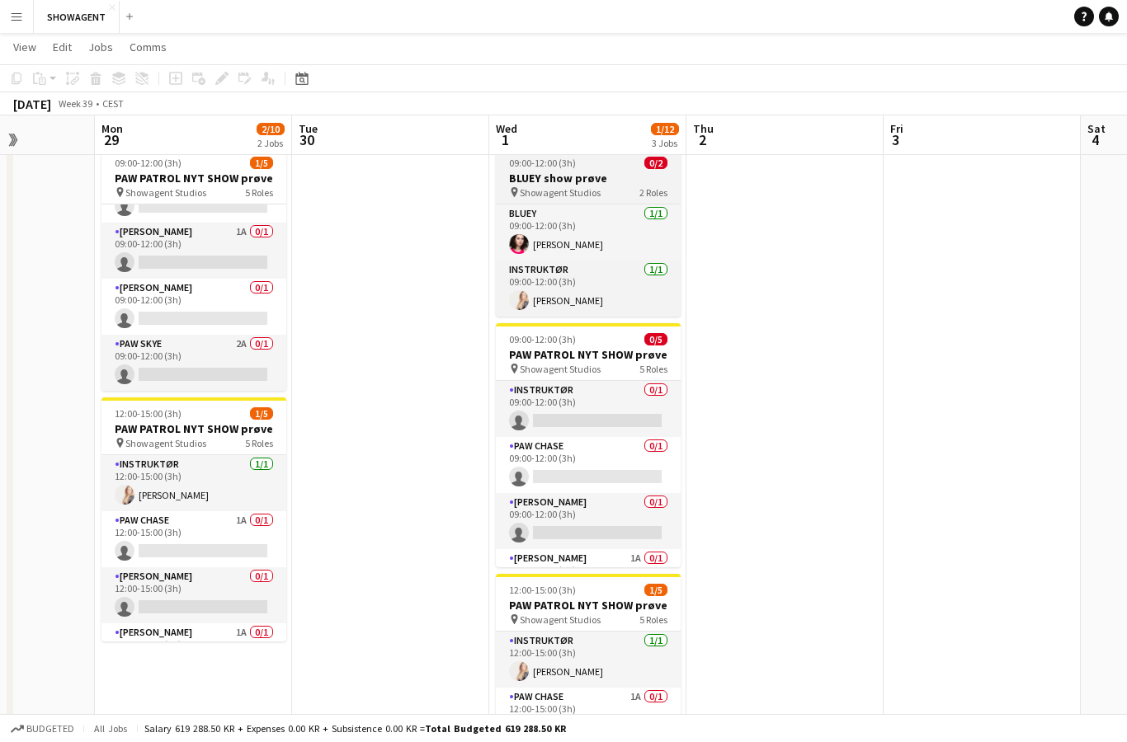
scroll to position [0, 0]
click at [657, 173] on h3 "BLUEY show prøve" at bounding box center [588, 178] width 185 height 15
